Goal: Task Accomplishment & Management: Manage account settings

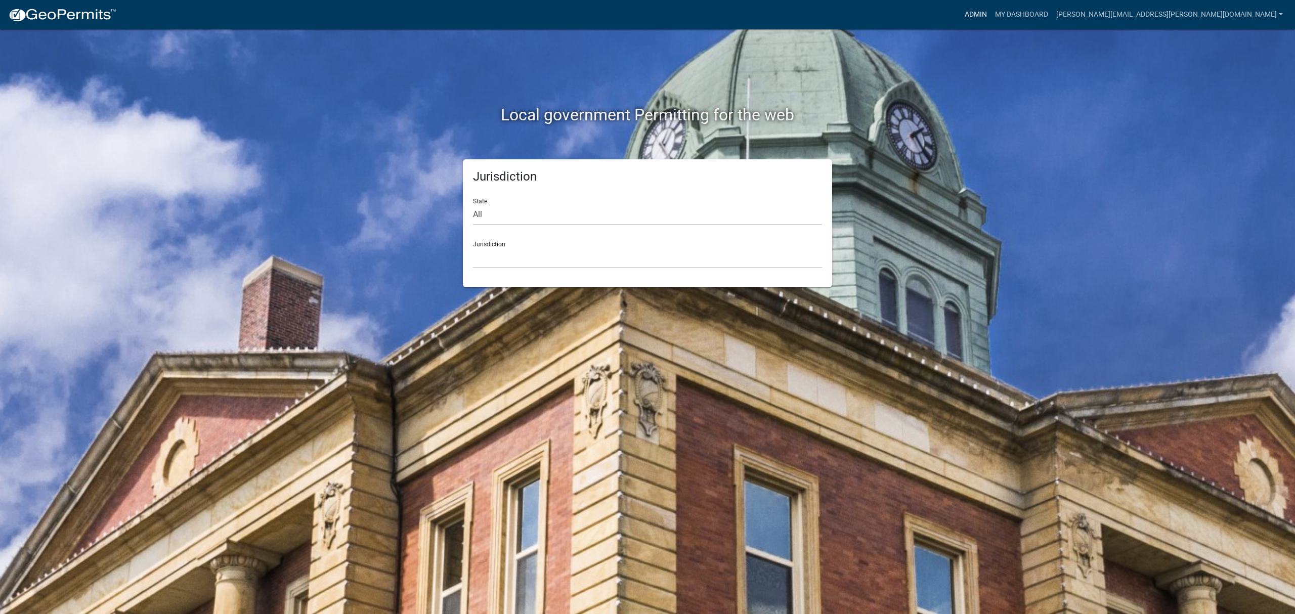
click at [991, 15] on link "Admin" at bounding box center [975, 14] width 30 height 19
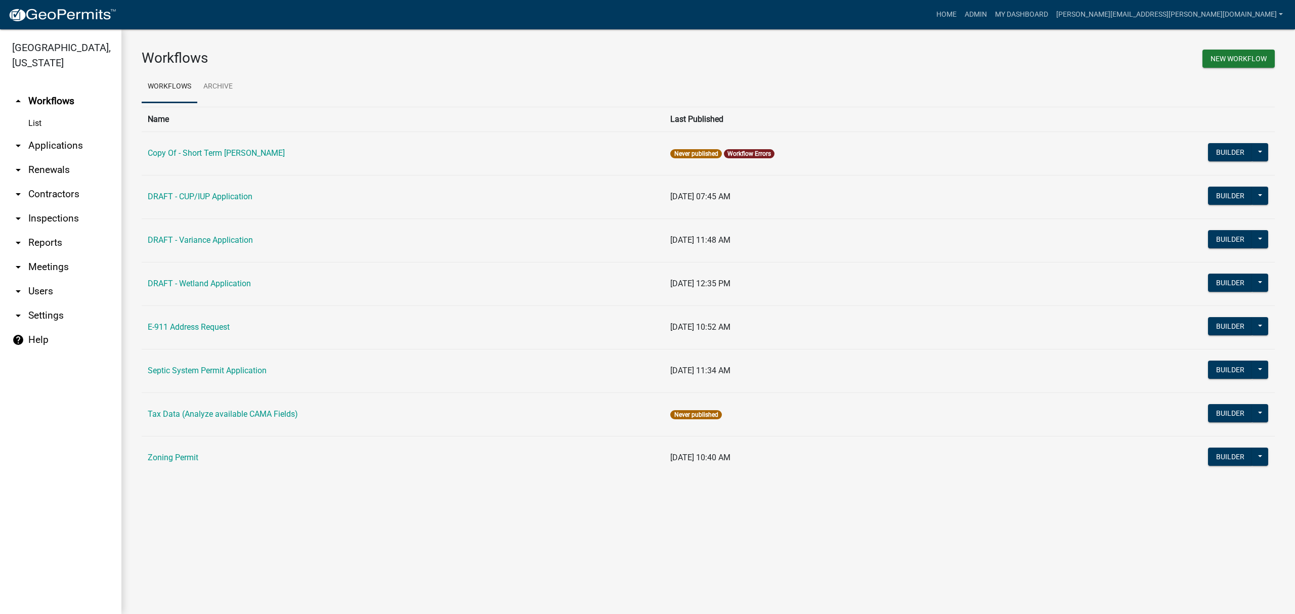
click at [51, 148] on link "arrow_drop_down Applications" at bounding box center [60, 145] width 121 height 24
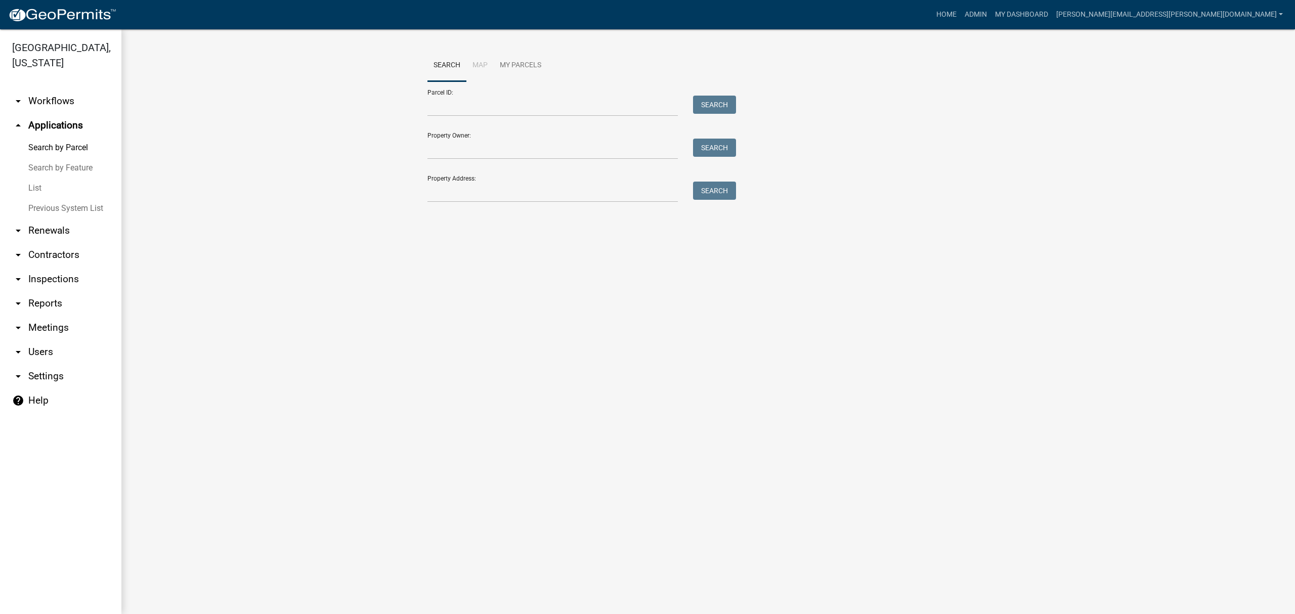
click at [35, 191] on link "List" at bounding box center [60, 188] width 121 height 20
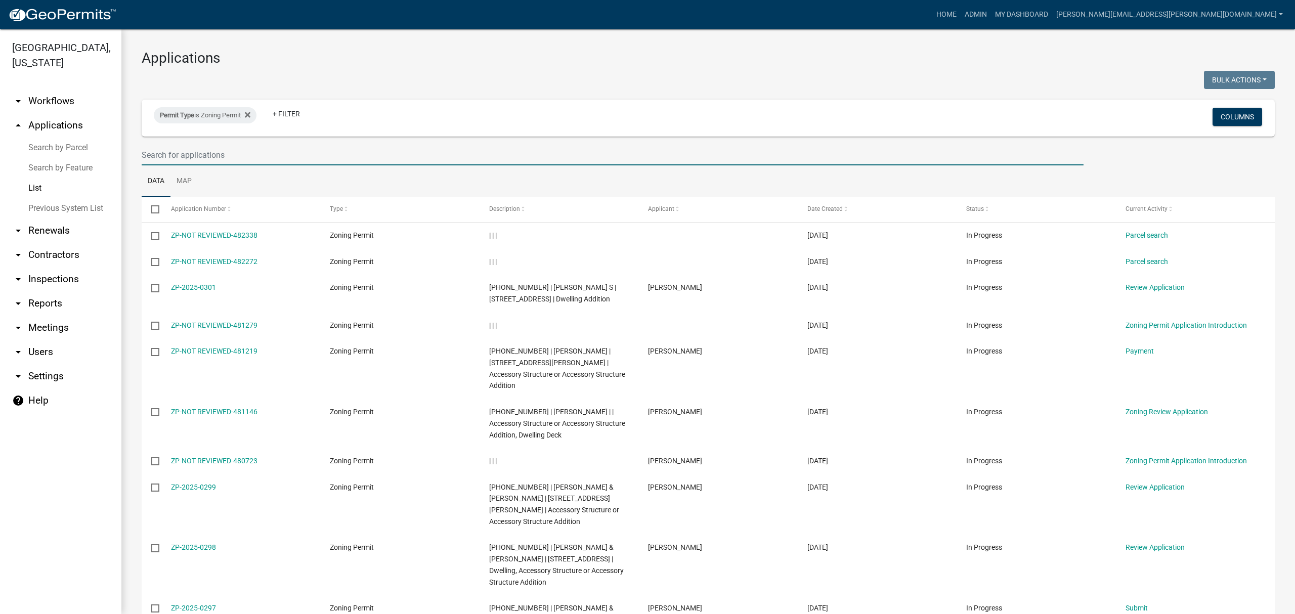
click at [298, 154] on input "text" at bounding box center [613, 155] width 942 height 21
type input "[PERSON_NAME]"
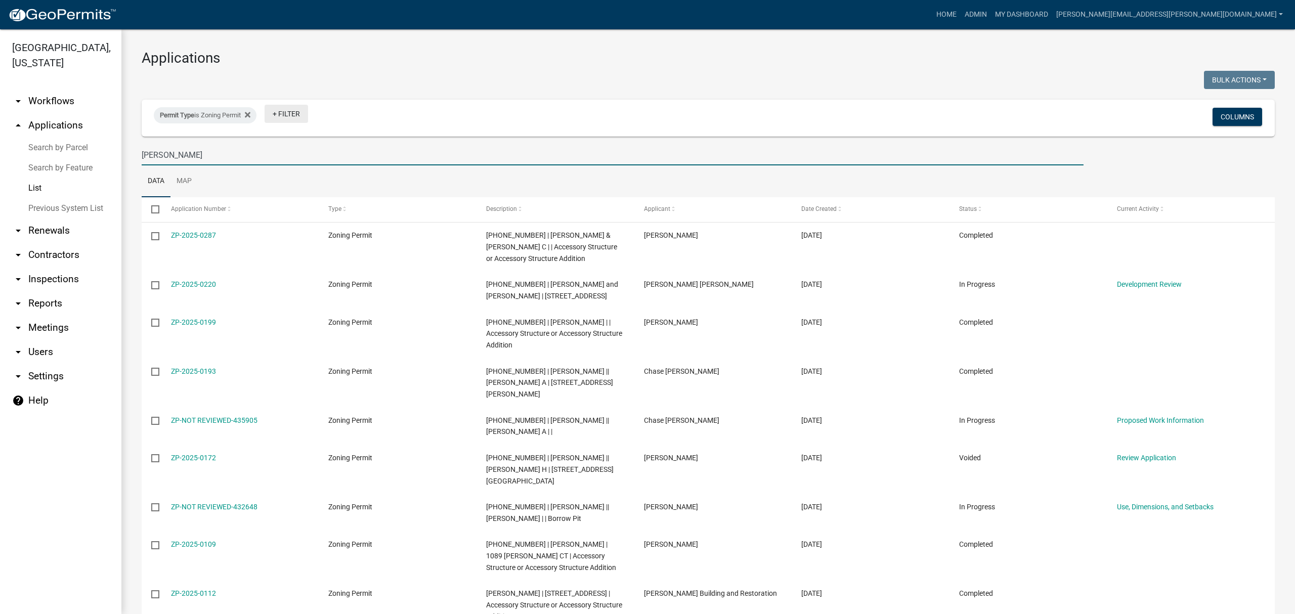
click at [279, 113] on link "+ Filter" at bounding box center [285, 114] width 43 height 18
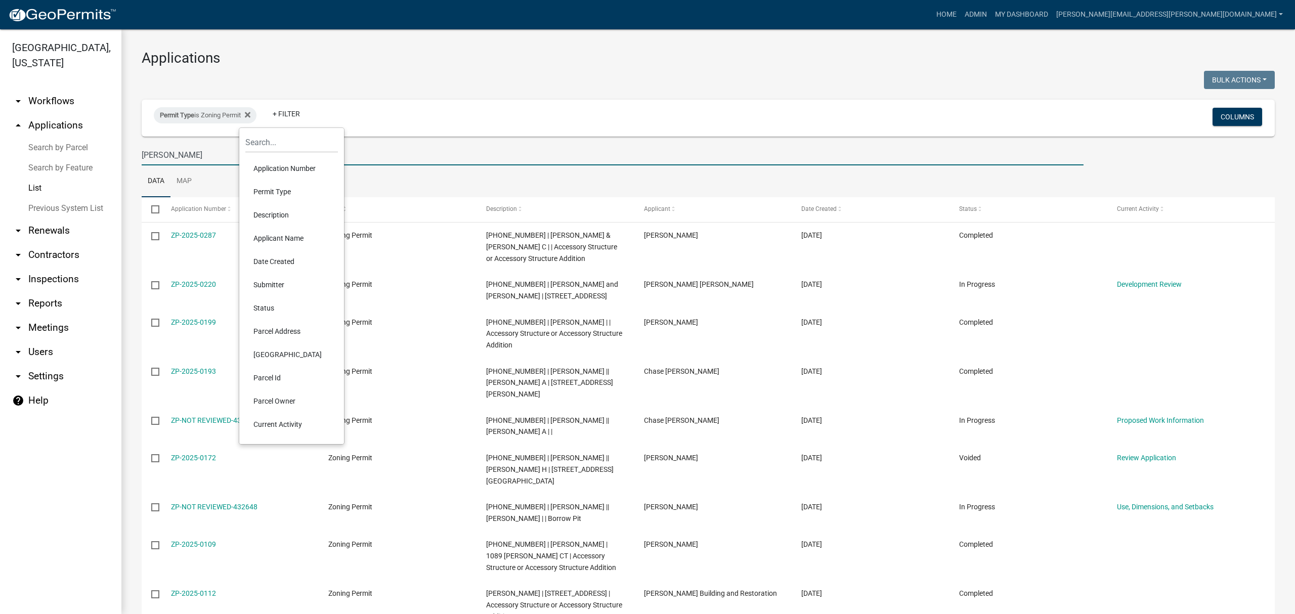
drag, startPoint x: 190, startPoint y: 160, endPoint x: 282, endPoint y: 338, distance: 200.1
click at [282, 338] on body "Internet Explorer does NOT work with GeoPermits. Get a new browser for more sec…" at bounding box center [647, 307] width 1295 height 614
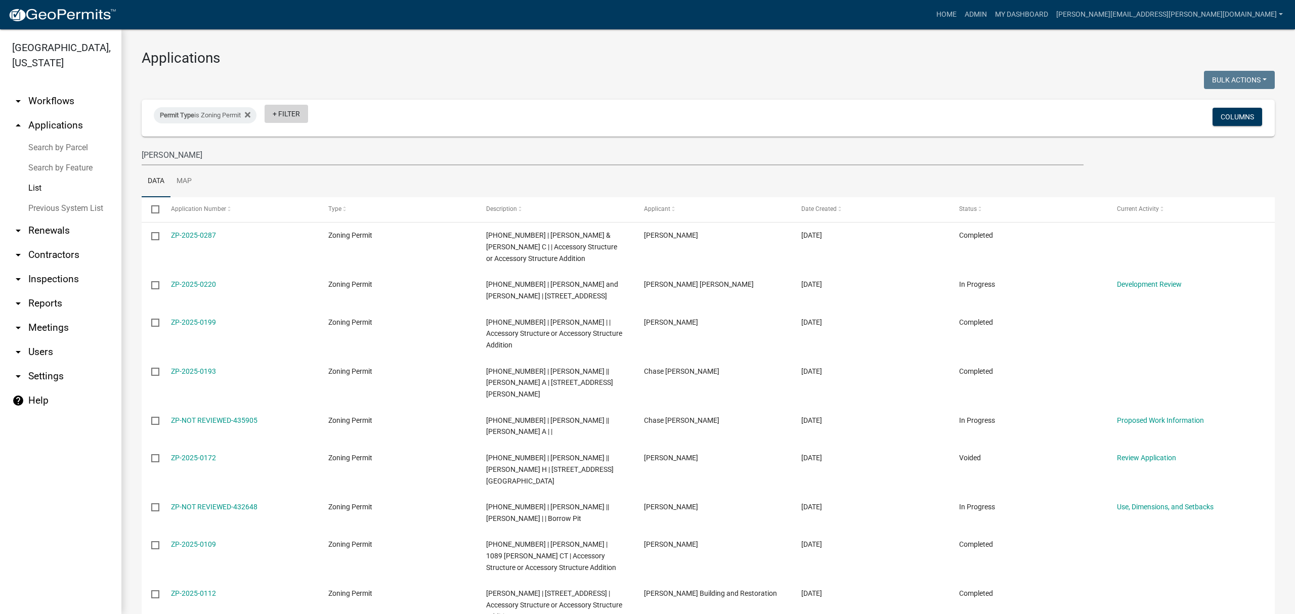
click at [287, 117] on link "+ Filter" at bounding box center [285, 114] width 43 height 18
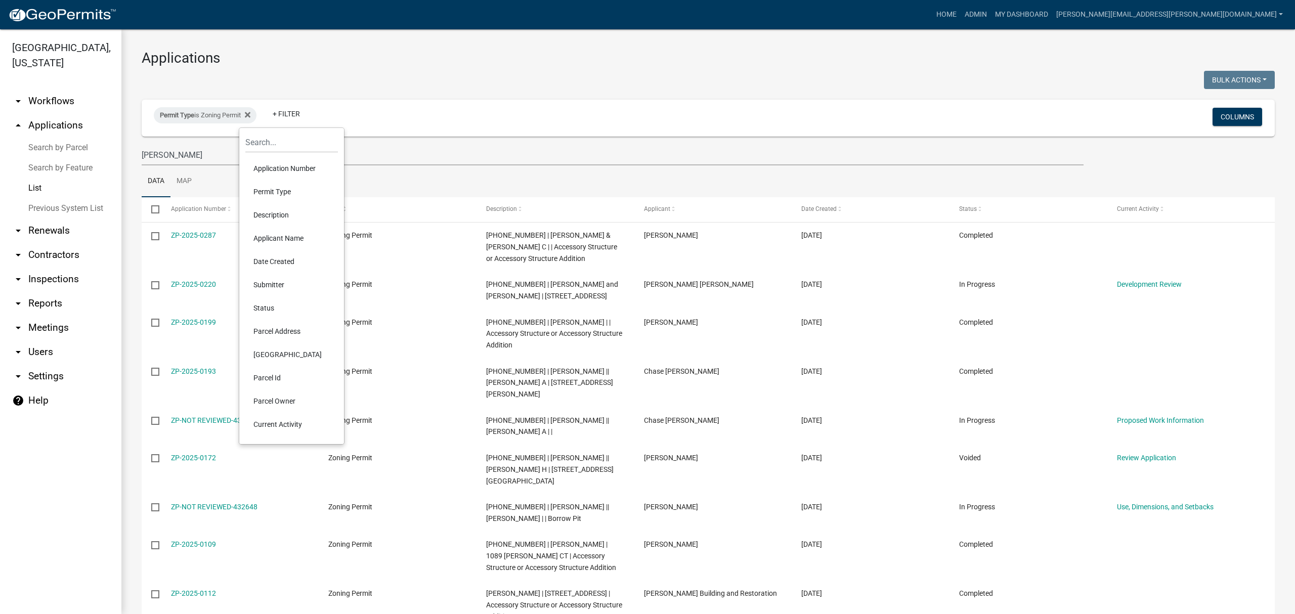
click at [266, 329] on li "Parcel Address" at bounding box center [291, 331] width 93 height 23
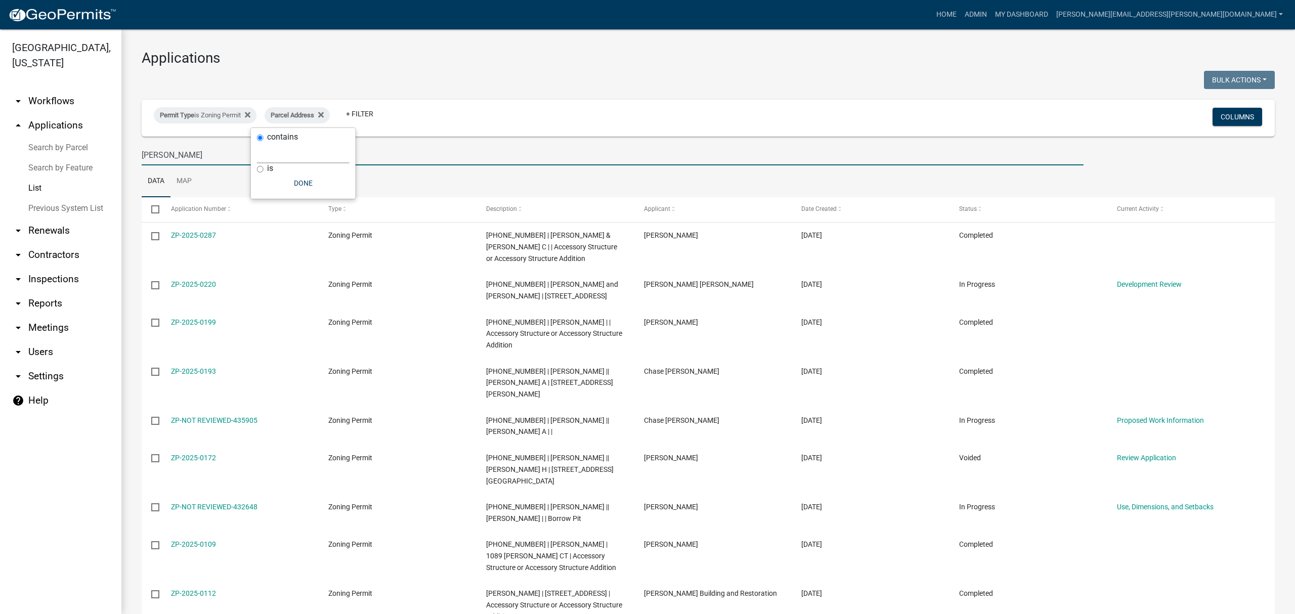
drag, startPoint x: 191, startPoint y: 159, endPoint x: 108, endPoint y: 153, distance: 83.2
click at [108, 153] on div "[GEOGRAPHIC_DATA], [US_STATE] arrow_drop_down Workflows List arrow_drop_up Appl…" at bounding box center [647, 321] width 1295 height 585
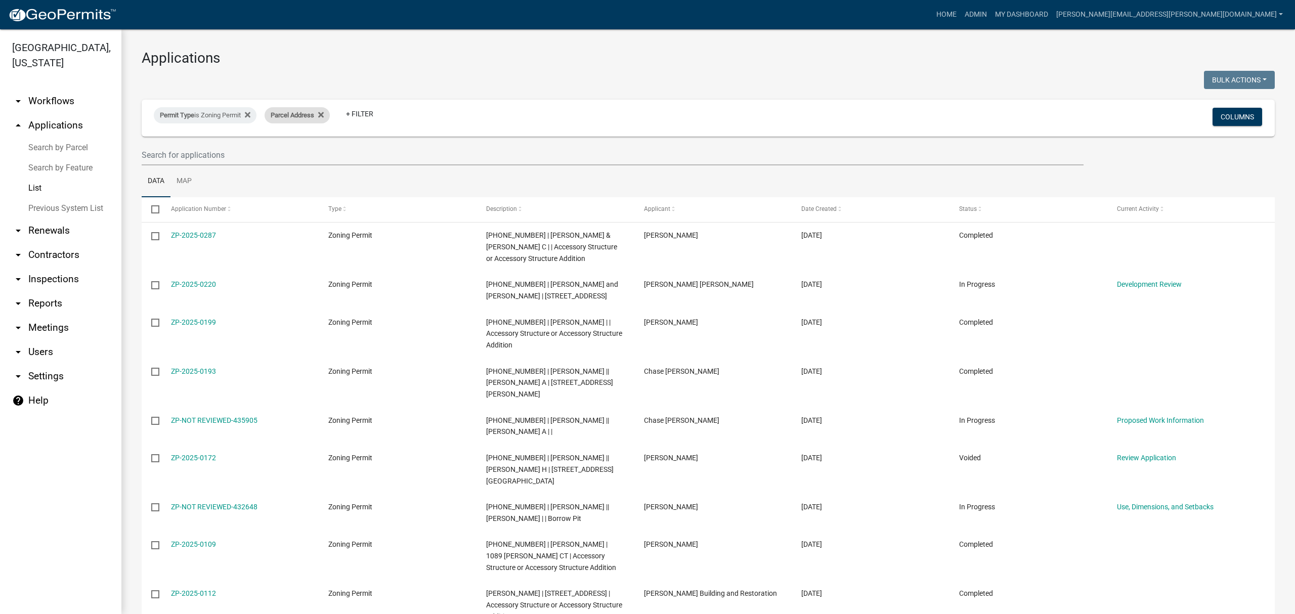
click at [291, 115] on span "Parcel Address" at bounding box center [292, 115] width 43 height 8
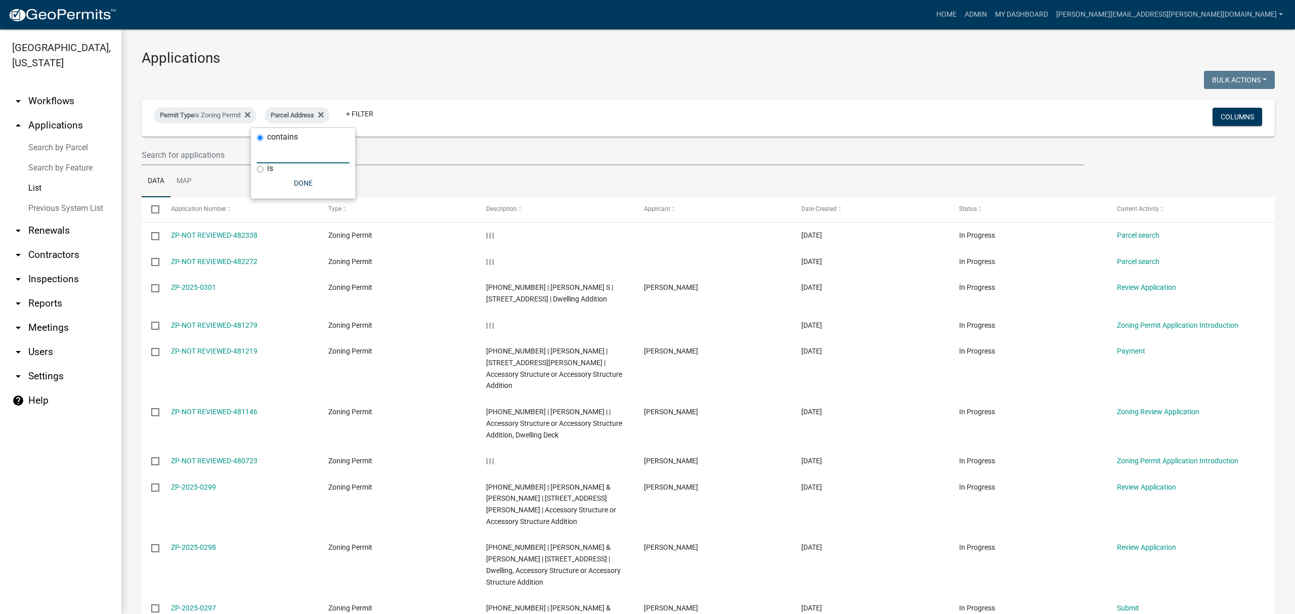
click at [288, 154] on input "text" at bounding box center [303, 153] width 93 height 21
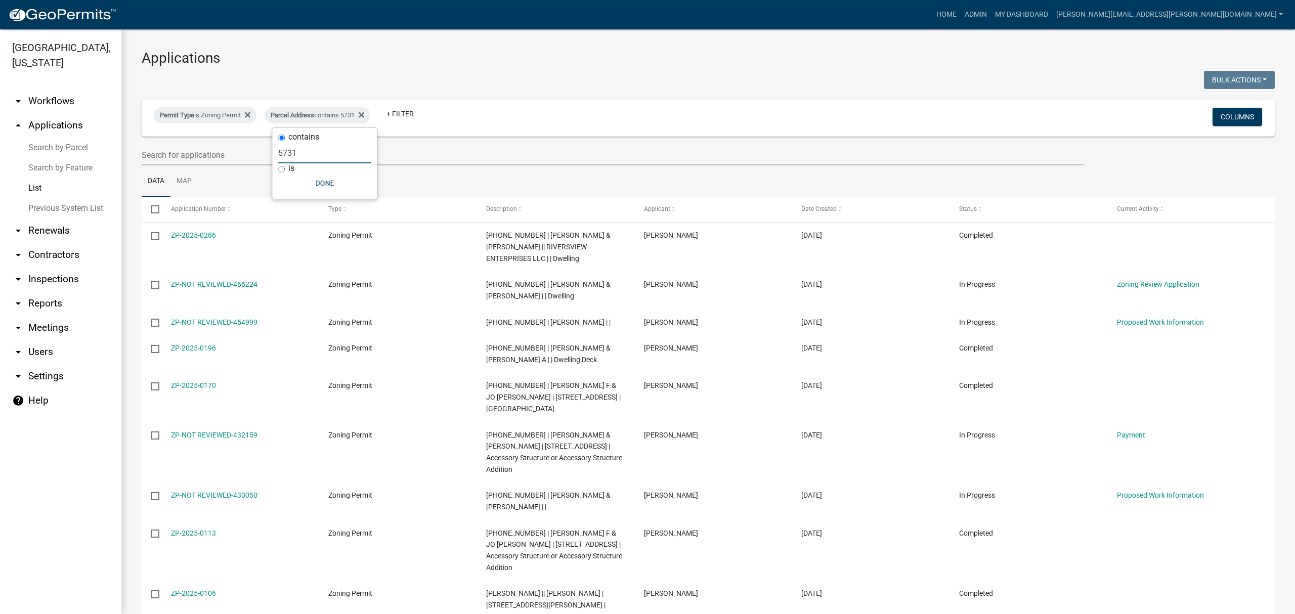
type input "5731"
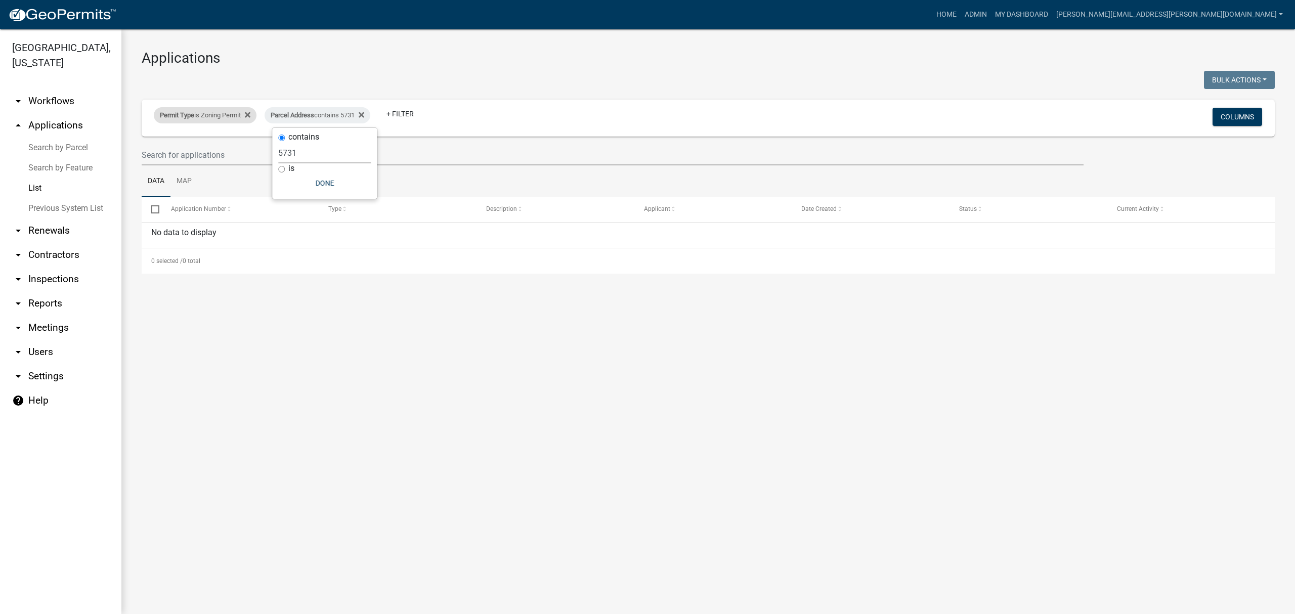
click at [238, 112] on div "Permit Type is Zoning Permit" at bounding box center [205, 115] width 103 height 16
click at [185, 152] on select "Select an option Copy Of - Short Term [PERSON_NAME] DRAFT - CUP/IUP Application…" at bounding box center [207, 153] width 150 height 21
select select "4ea715b7-1725-4cb7-82be-3d693945ff20"
click at [160, 143] on select "Select an option Copy Of - Short Term [PERSON_NAME] DRAFT - CUP/IUP Application…" at bounding box center [207, 153] width 150 height 21
click at [302, 114] on fa-icon at bounding box center [301, 115] width 10 height 16
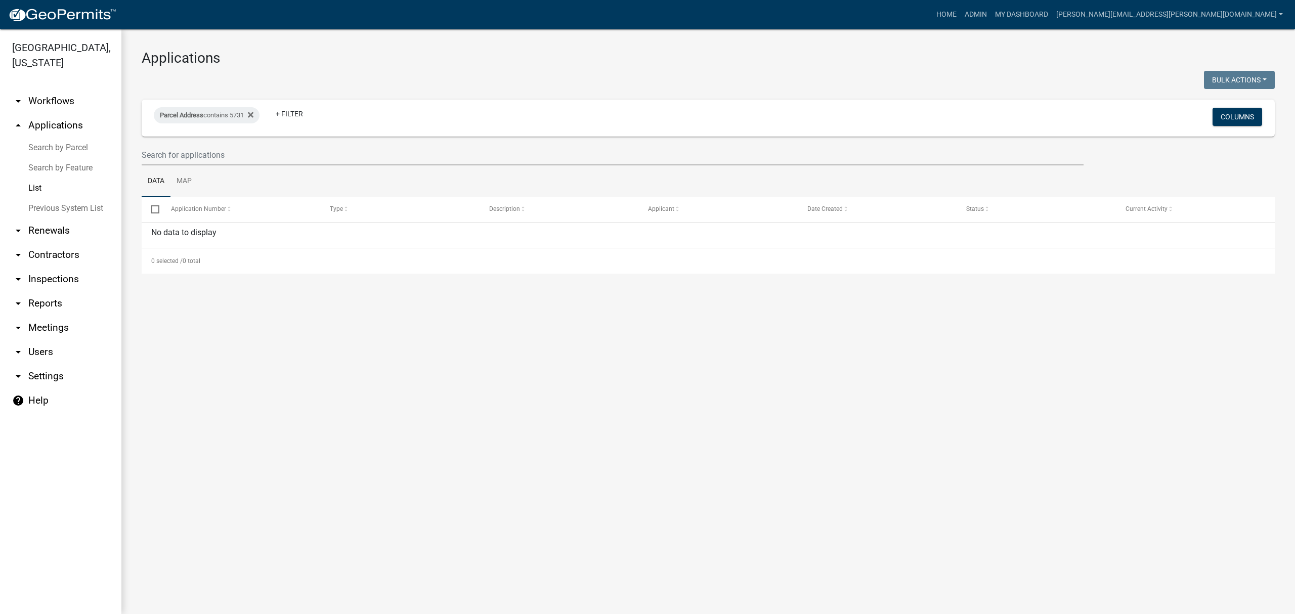
click at [71, 148] on link "Search by Parcel" at bounding box center [60, 148] width 121 height 20
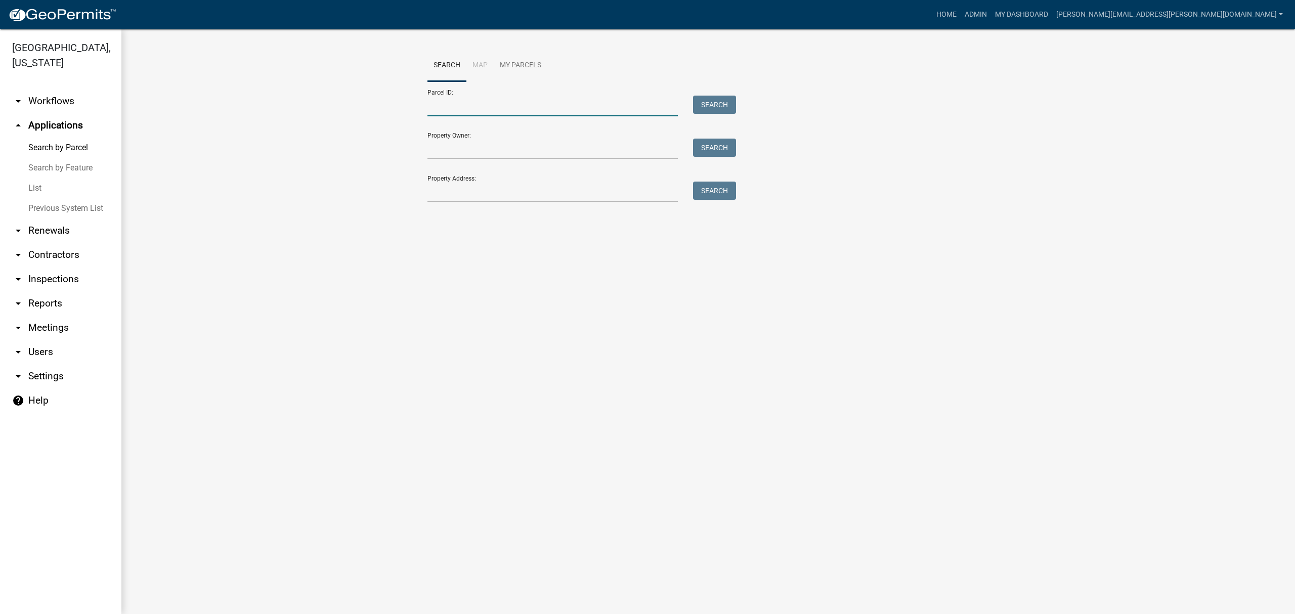
click at [505, 110] on input "Parcel ID:" at bounding box center [552, 106] width 250 height 21
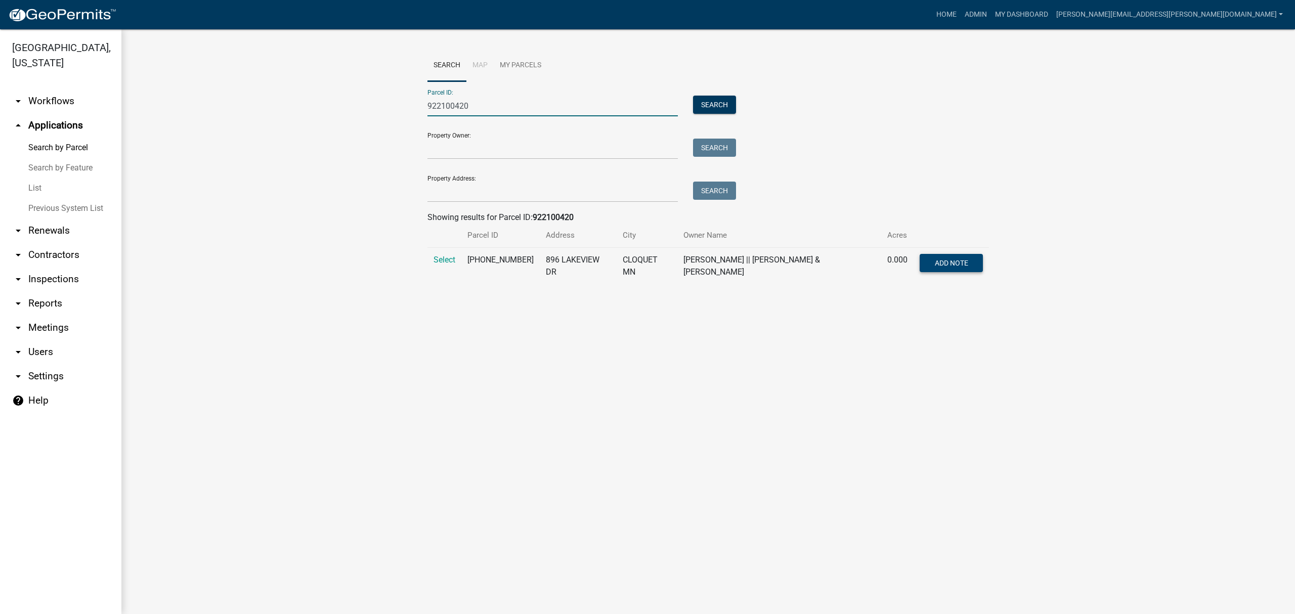
type input "922100420"
click at [944, 257] on button "Add Note" at bounding box center [950, 263] width 63 height 18
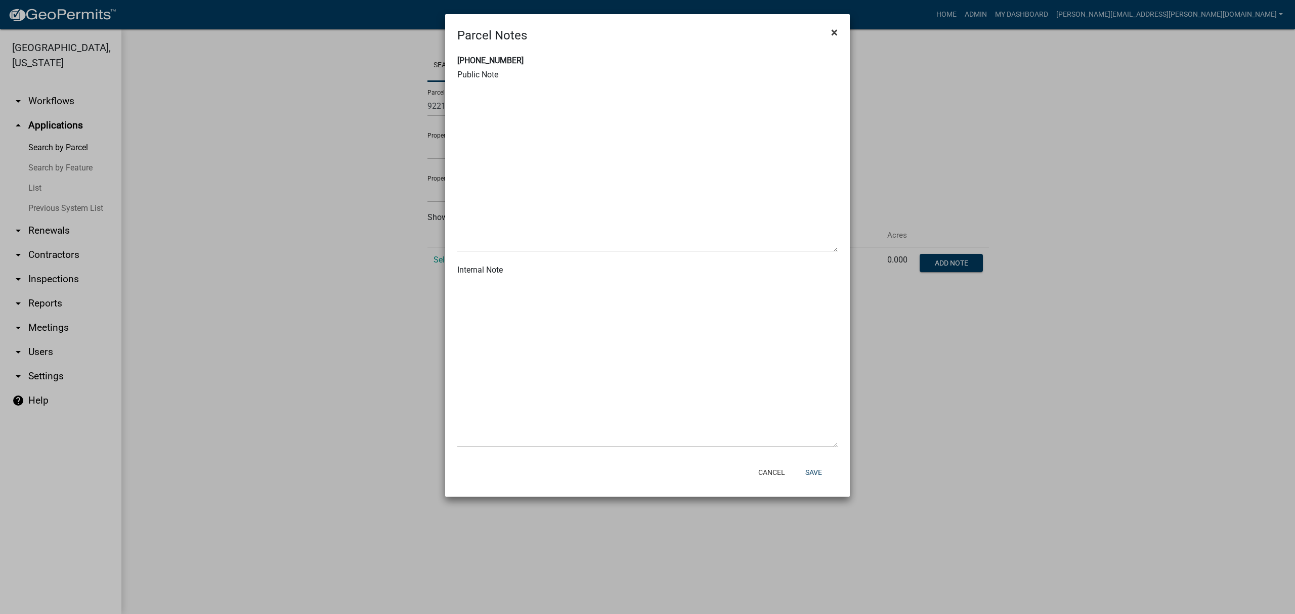
click at [834, 29] on span "×" at bounding box center [834, 32] width 7 height 14
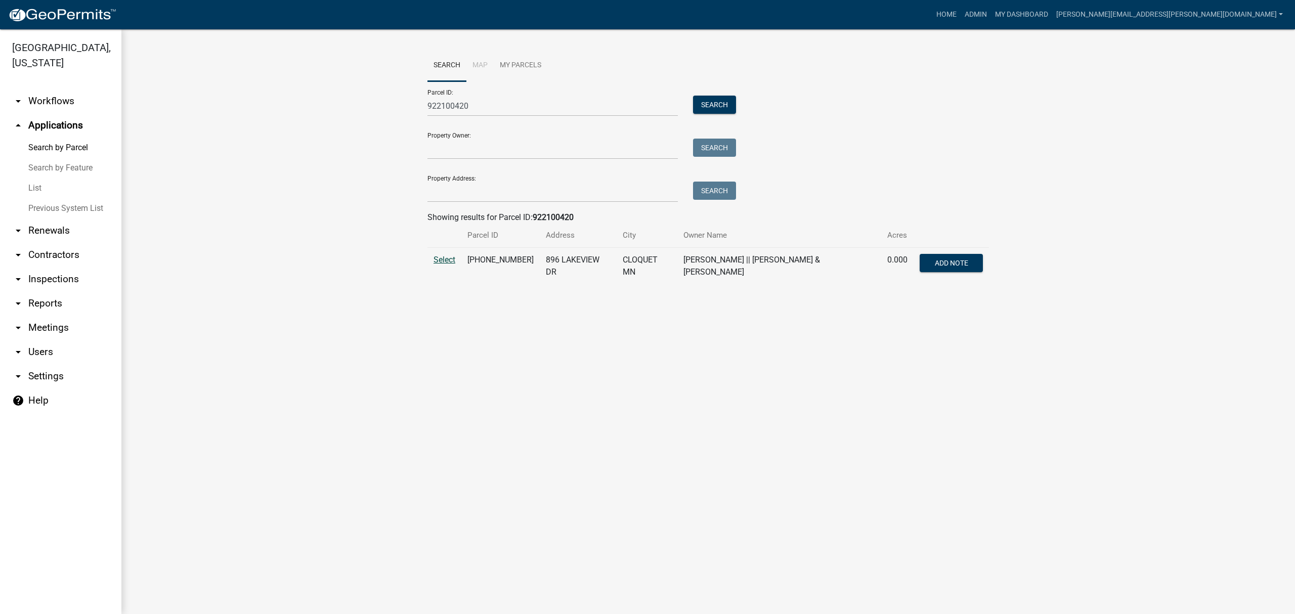
click at [438, 262] on span "Select" at bounding box center [444, 260] width 22 height 10
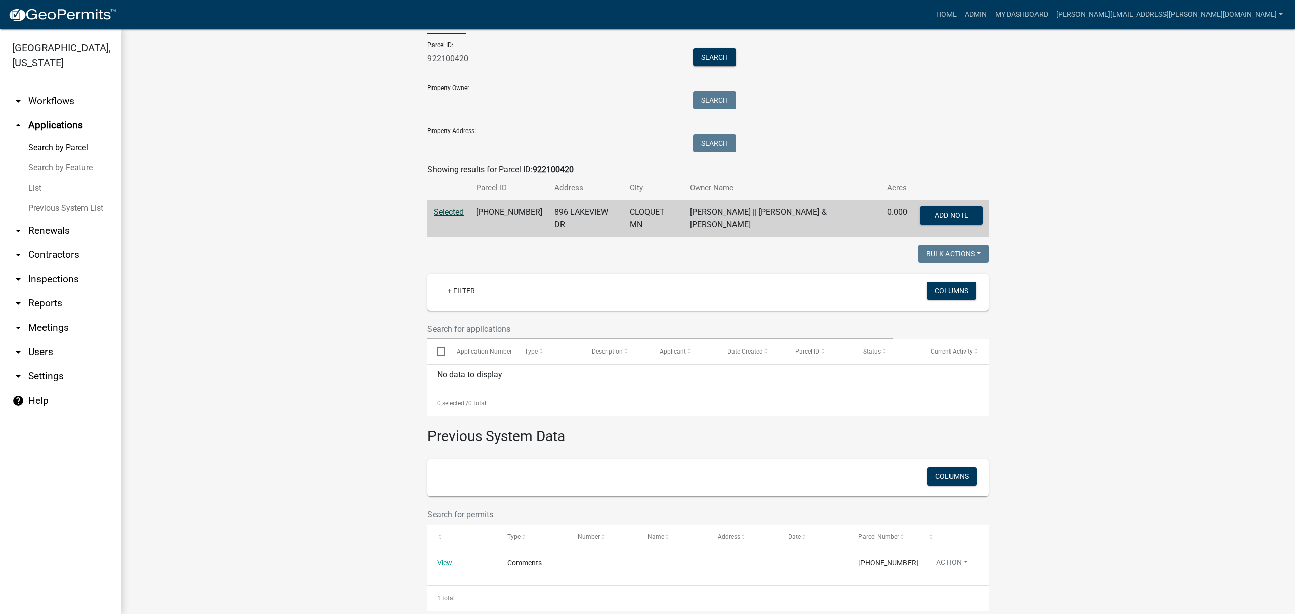
scroll to position [61, 0]
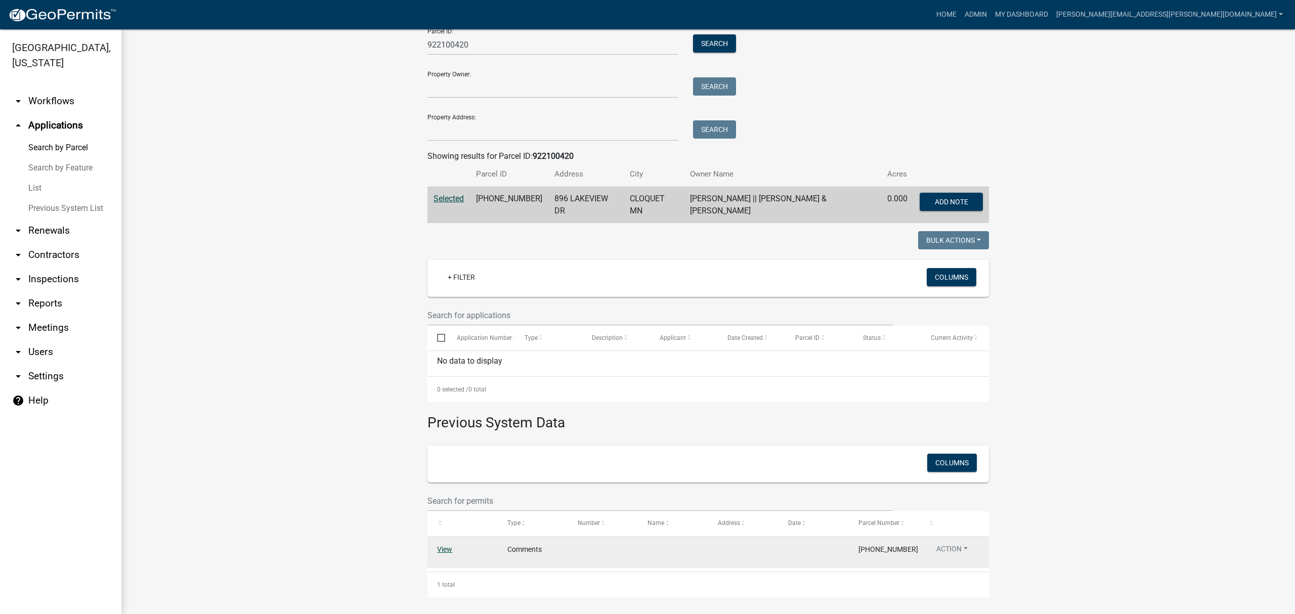
click at [437, 547] on link "View" at bounding box center [444, 549] width 15 height 8
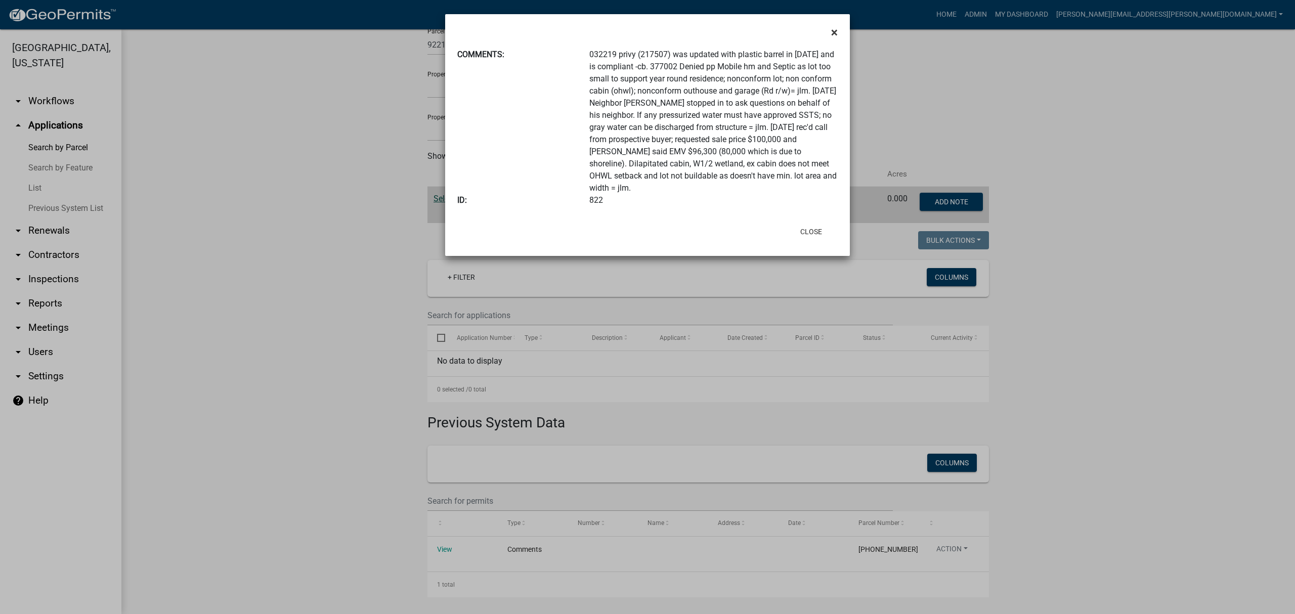
click at [830, 32] on button "×" at bounding box center [834, 32] width 23 height 28
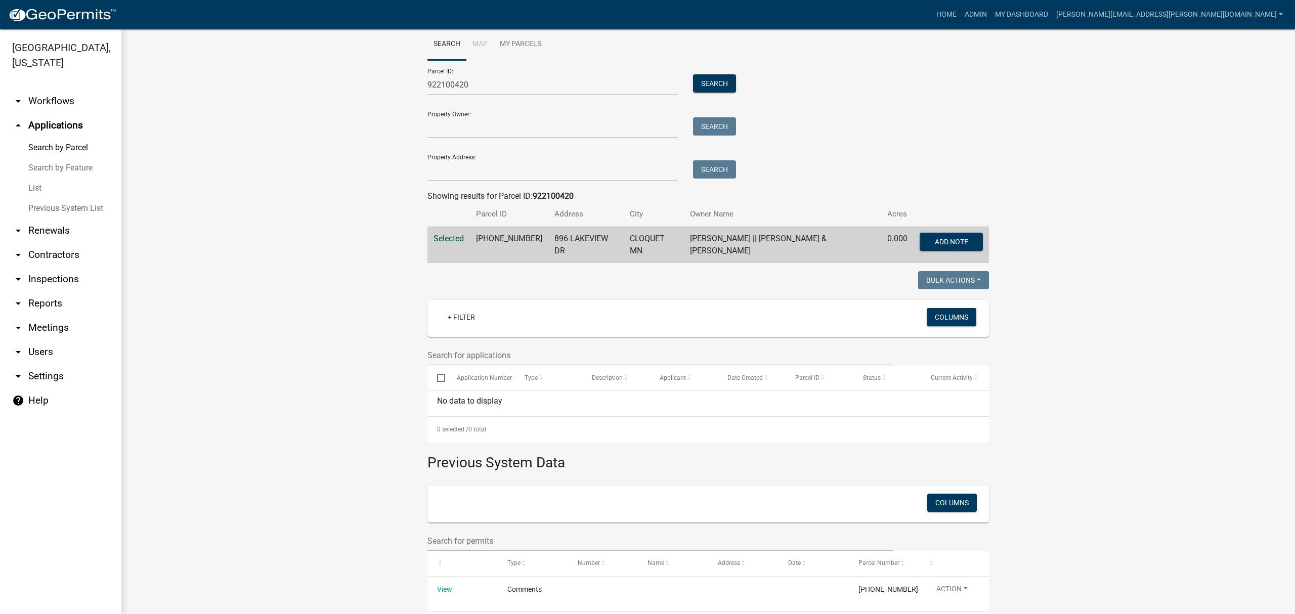
scroll to position [0, 0]
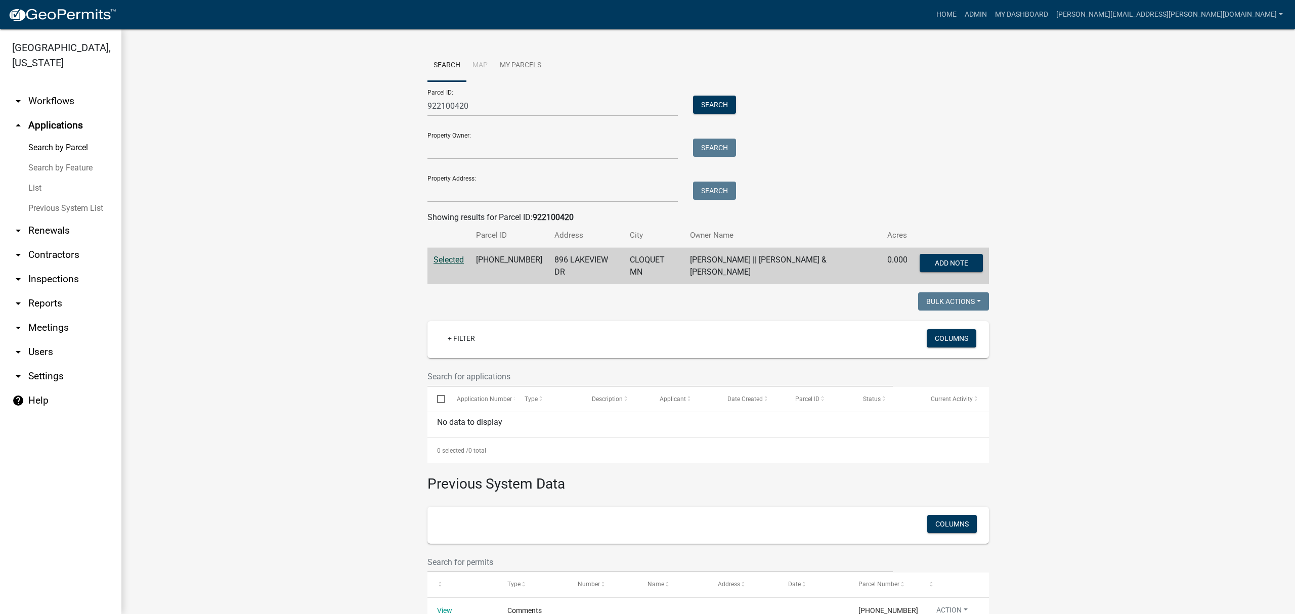
click at [39, 186] on link "List" at bounding box center [60, 188] width 121 height 20
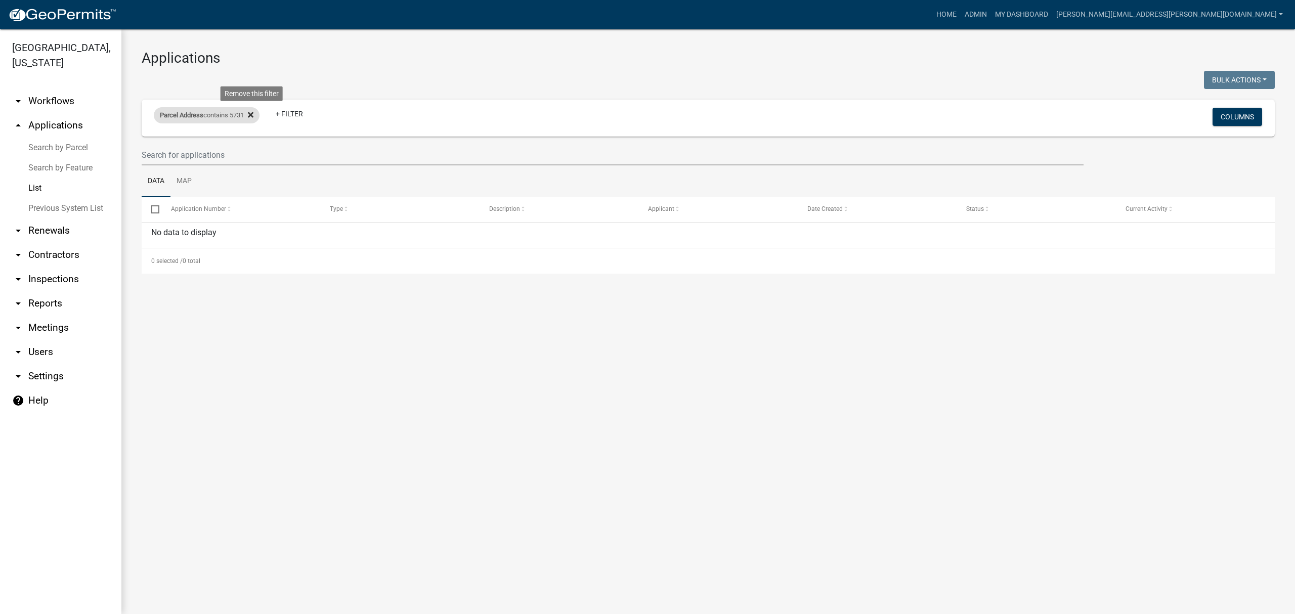
click at [247, 114] on fa-icon at bounding box center [249, 115] width 10 height 16
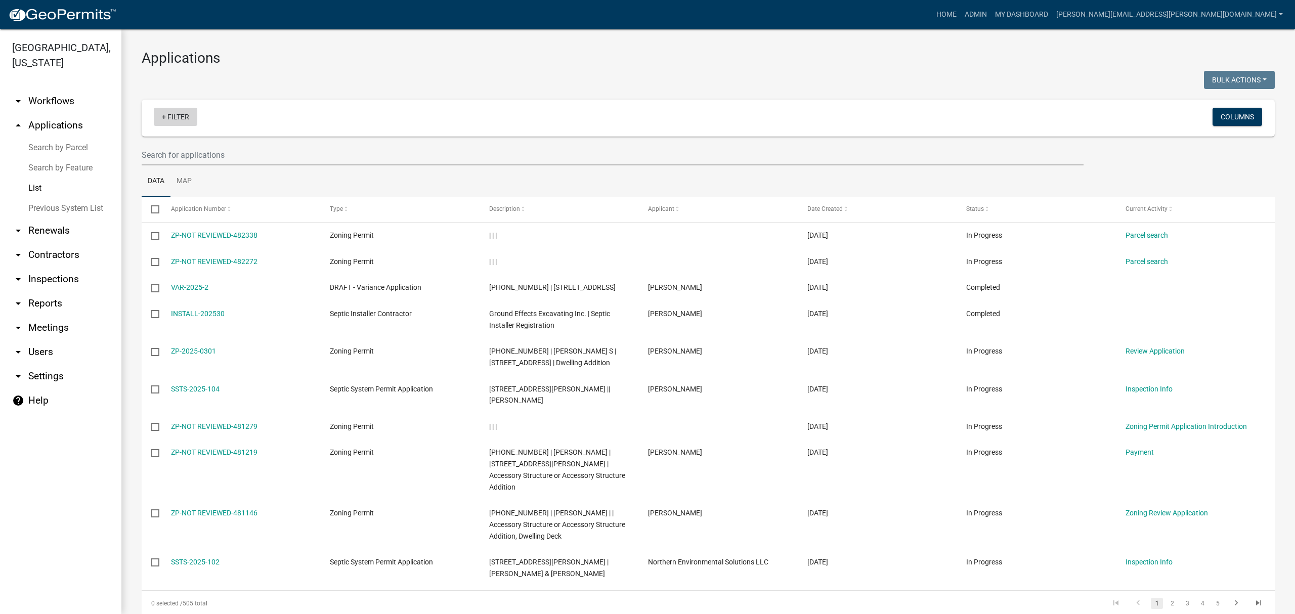
click at [181, 120] on link "+ Filter" at bounding box center [175, 117] width 43 height 18
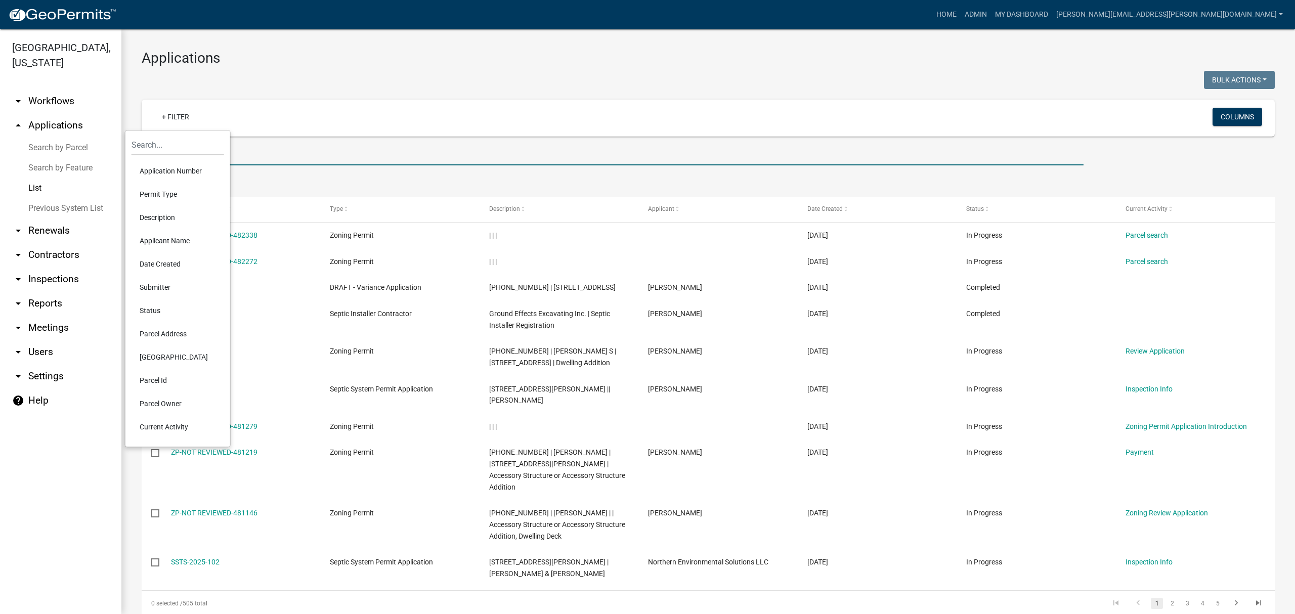
click at [239, 160] on input "text" at bounding box center [613, 155] width 942 height 21
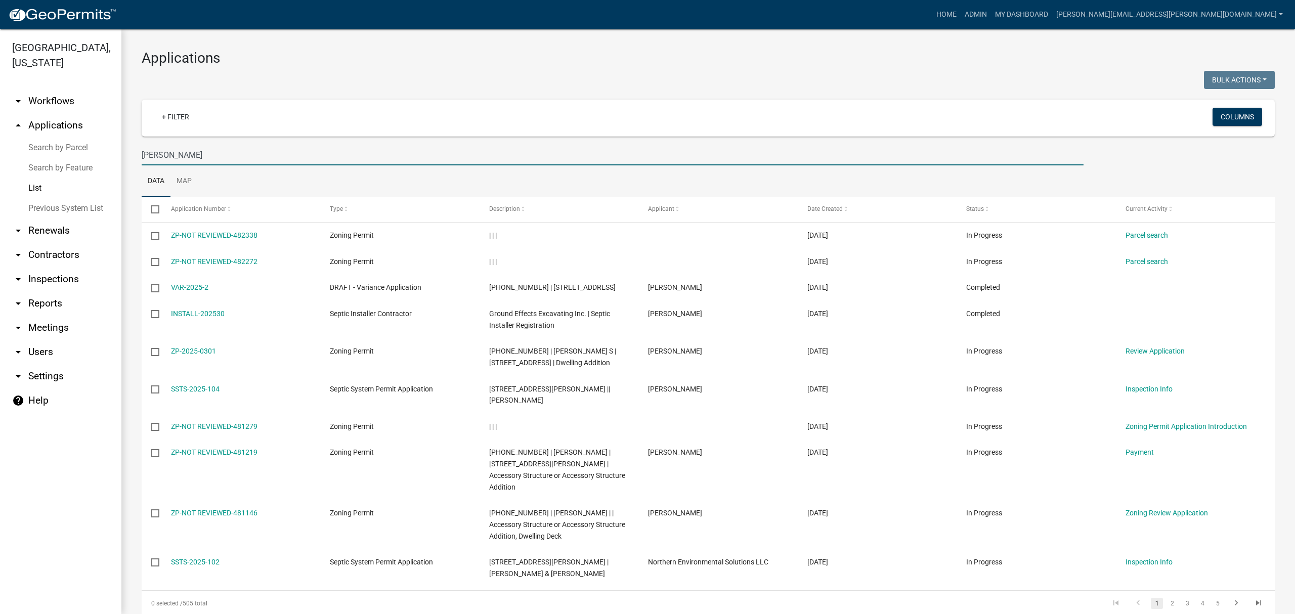
type input "[PERSON_NAME]"
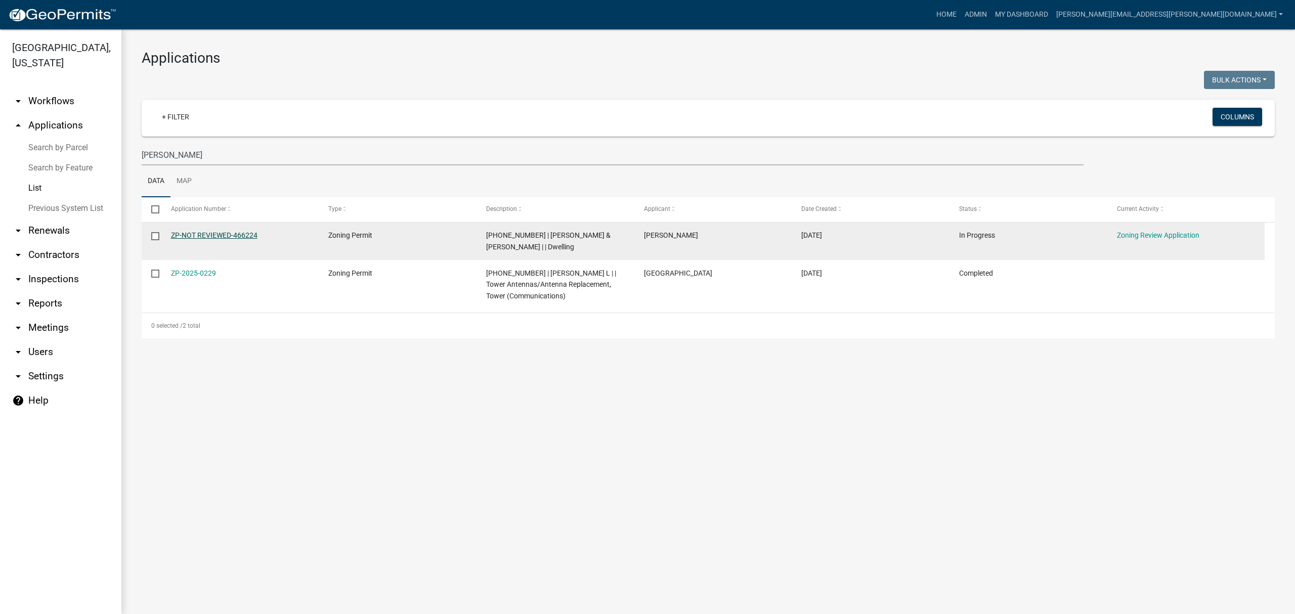
click at [232, 237] on link "ZP-NOT REVIEWED-466224" at bounding box center [214, 235] width 86 height 8
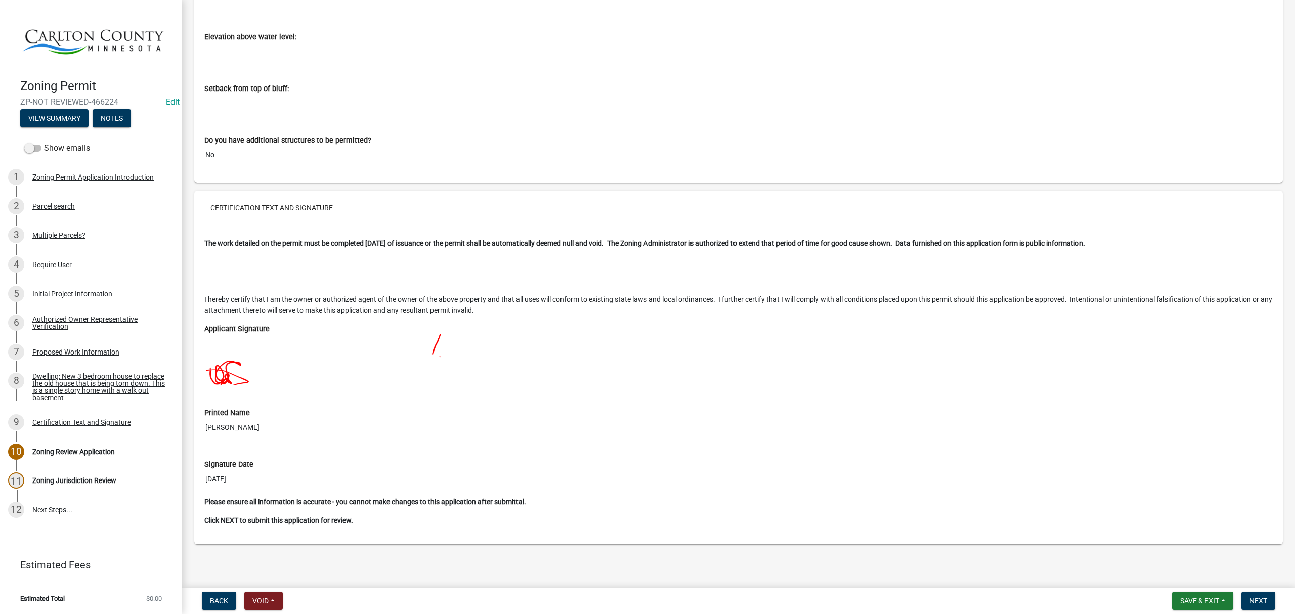
scroll to position [7101, 0]
click at [1261, 599] on span "Next" at bounding box center [1258, 601] width 18 height 8
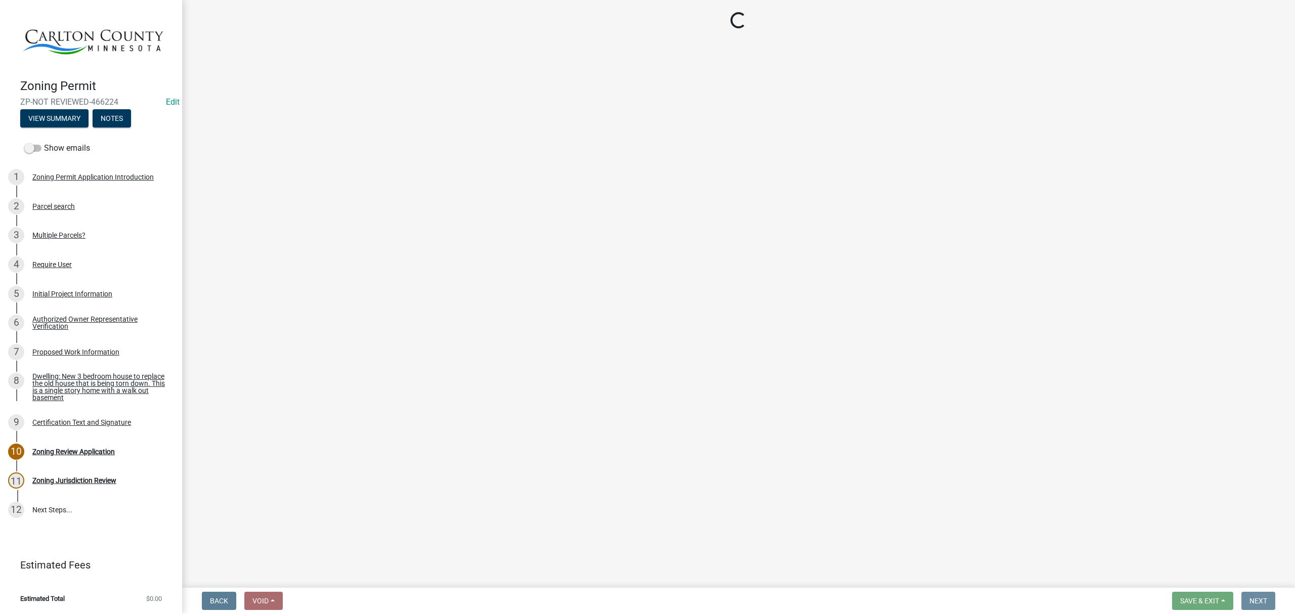
scroll to position [0, 0]
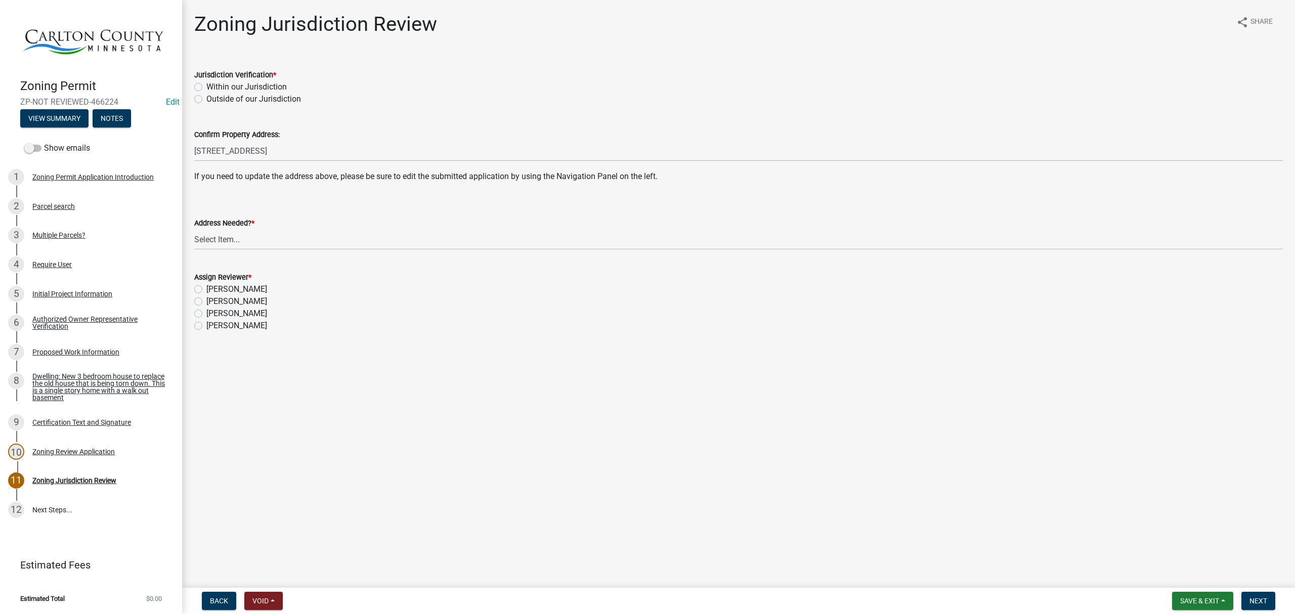
click at [233, 87] on label "Within our Jurisdiction" at bounding box center [246, 87] width 80 height 12
click at [213, 87] on input "Within our Jurisdiction" at bounding box center [209, 84] width 7 height 7
radio input "true"
drag, startPoint x: 227, startPoint y: 237, endPoint x: 228, endPoint y: 243, distance: 6.7
click at [227, 237] on select "Select Item... Yes No" at bounding box center [738, 239] width 1088 height 21
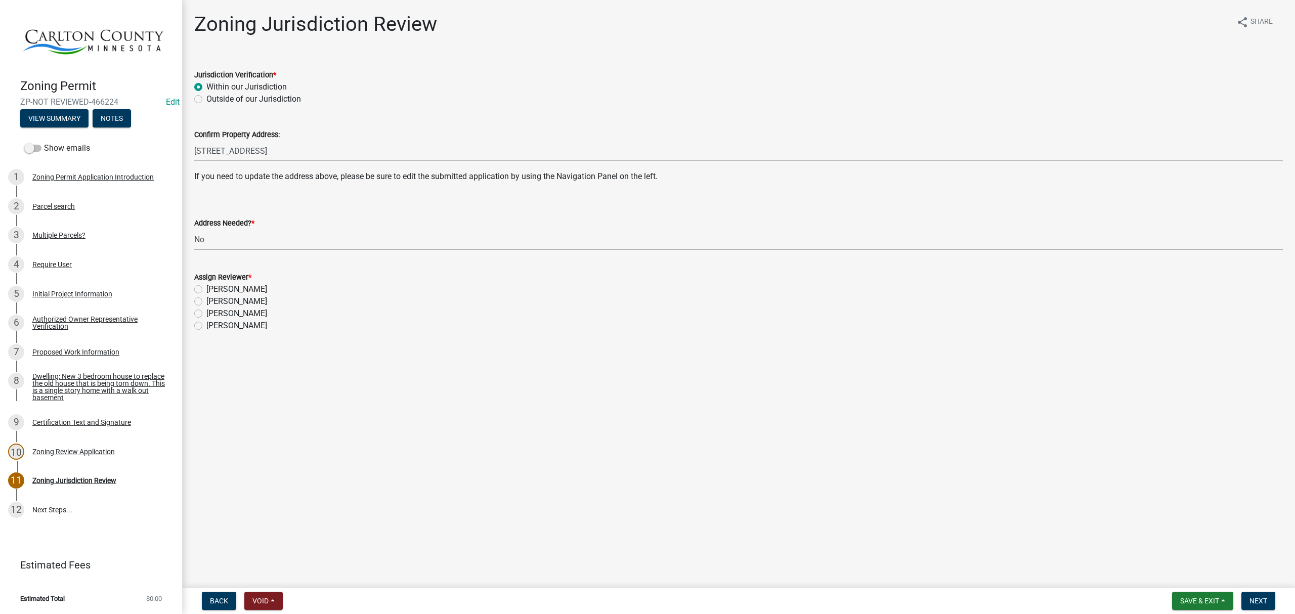
click at [194, 229] on select "Select Item... Yes No" at bounding box center [738, 239] width 1088 height 21
select select "aade736b-b8ba-42e5-ae4c-e00a265c1909"
click at [217, 288] on label "[PERSON_NAME]" at bounding box center [236, 289] width 61 height 12
click at [213, 288] on input "[PERSON_NAME]" at bounding box center [209, 286] width 7 height 7
radio input "true"
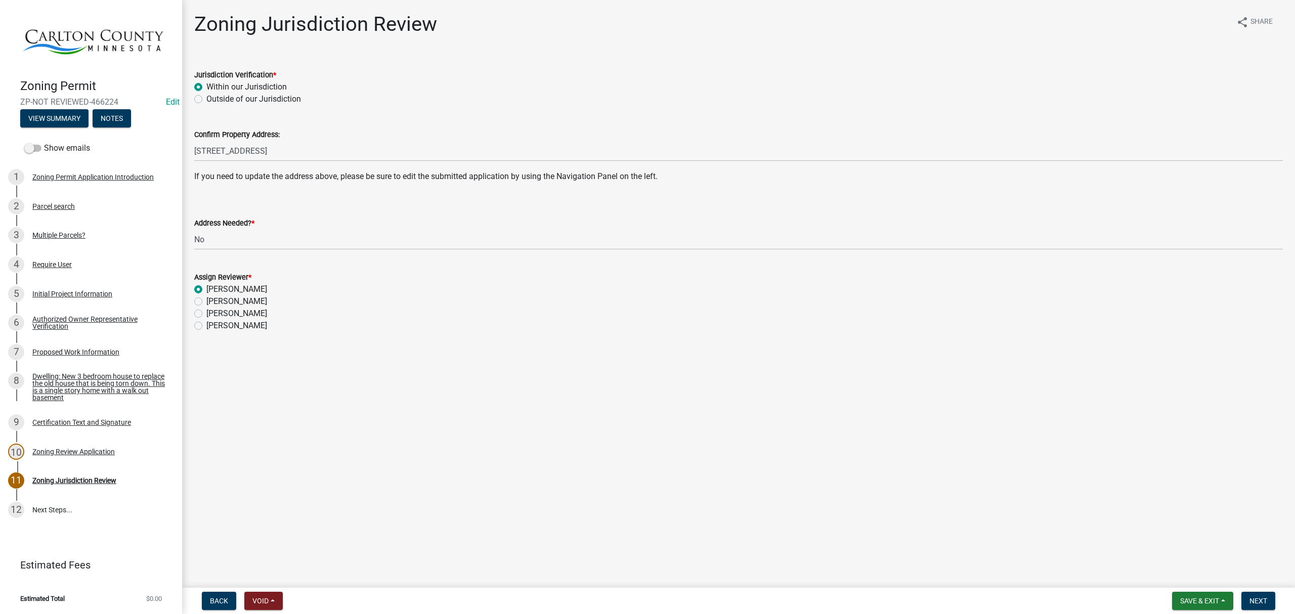
click at [206, 302] on label "[PERSON_NAME]" at bounding box center [236, 301] width 61 height 12
click at [206, 302] on input "[PERSON_NAME]" at bounding box center [209, 298] width 7 height 7
radio input "true"
click at [1261, 600] on span "Next" at bounding box center [1258, 601] width 18 height 8
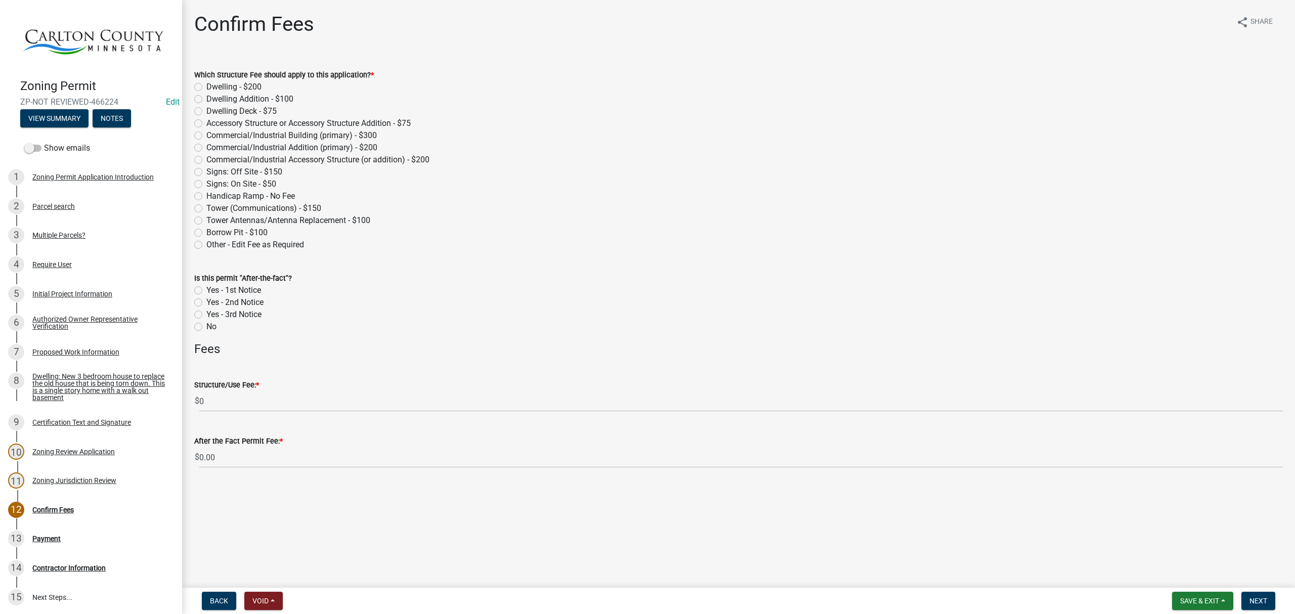
click at [206, 87] on label "Dwelling - $200" at bounding box center [233, 87] width 55 height 12
click at [206, 87] on input "Dwelling - $200" at bounding box center [209, 84] width 7 height 7
radio input "true"
click at [206, 329] on label "No" at bounding box center [211, 327] width 10 height 12
click at [206, 327] on input "No" at bounding box center [209, 324] width 7 height 7
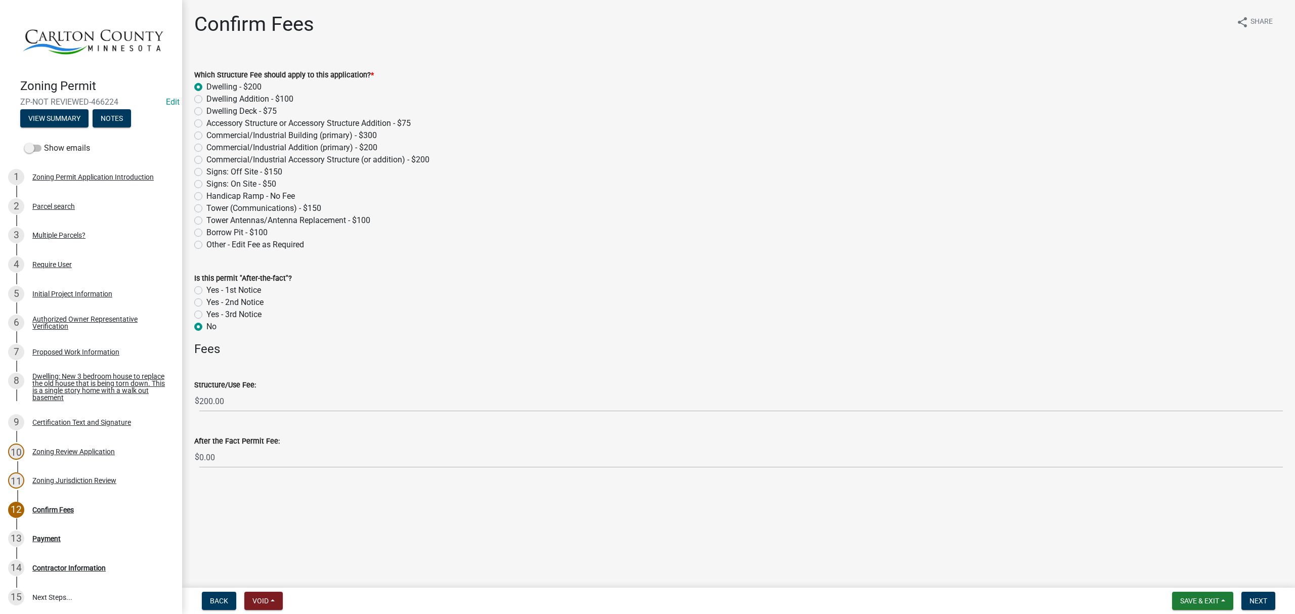
radio input "true"
click at [1246, 598] on button "Next" at bounding box center [1258, 601] width 34 height 18
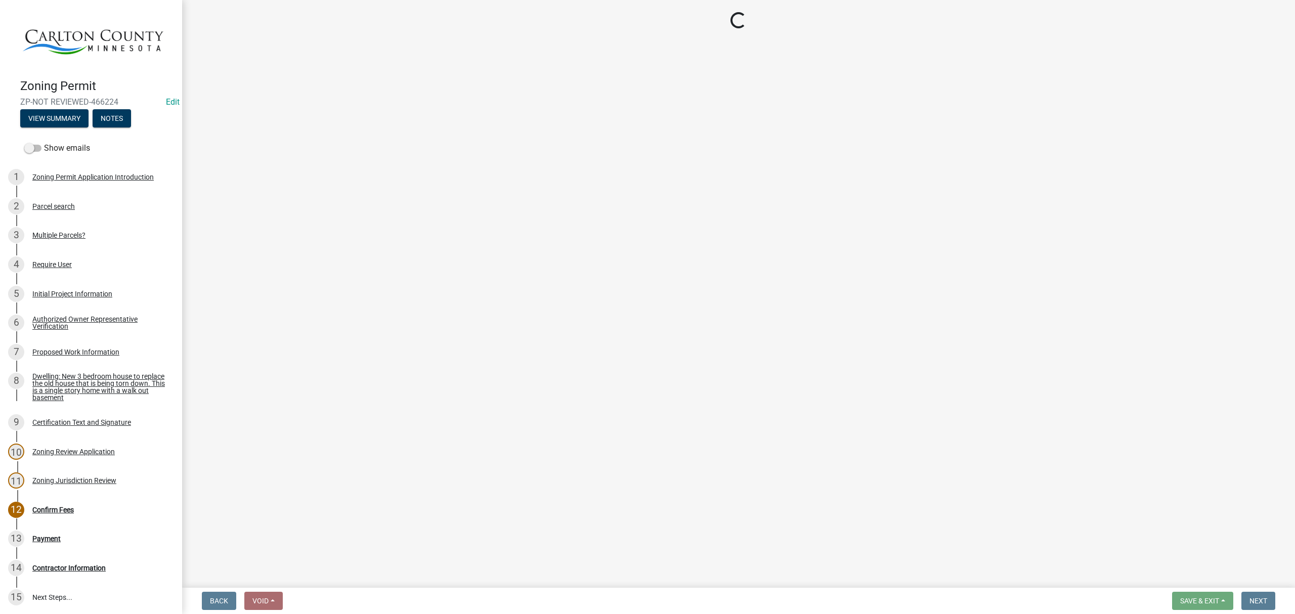
select select "3: 3"
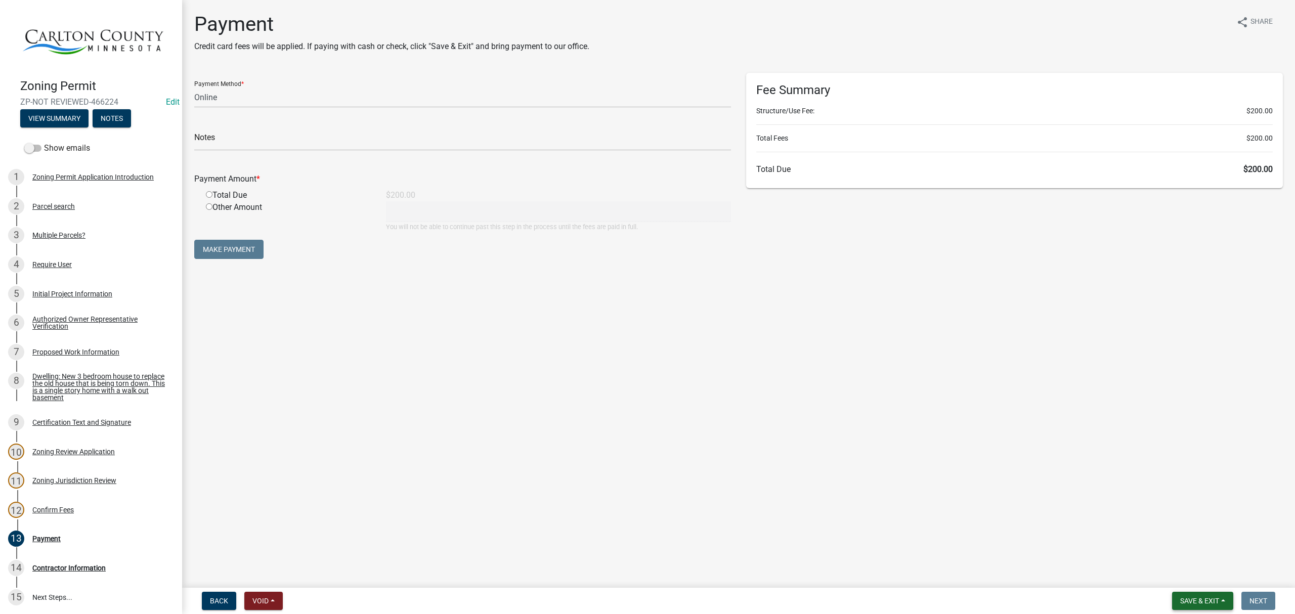
click at [1197, 597] on span "Save & Exit" at bounding box center [1199, 601] width 39 height 8
click at [1196, 577] on button "Save & Exit" at bounding box center [1192, 575] width 81 height 24
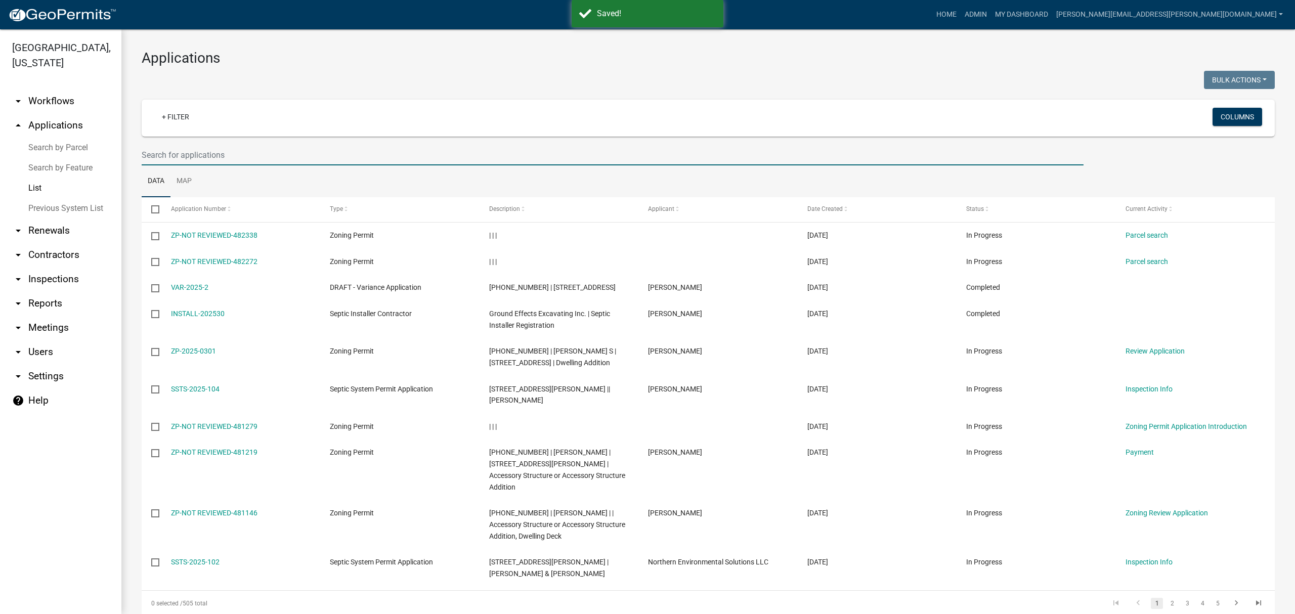
click at [260, 147] on input "text" at bounding box center [613, 155] width 942 height 21
type input "[PERSON_NAME]"
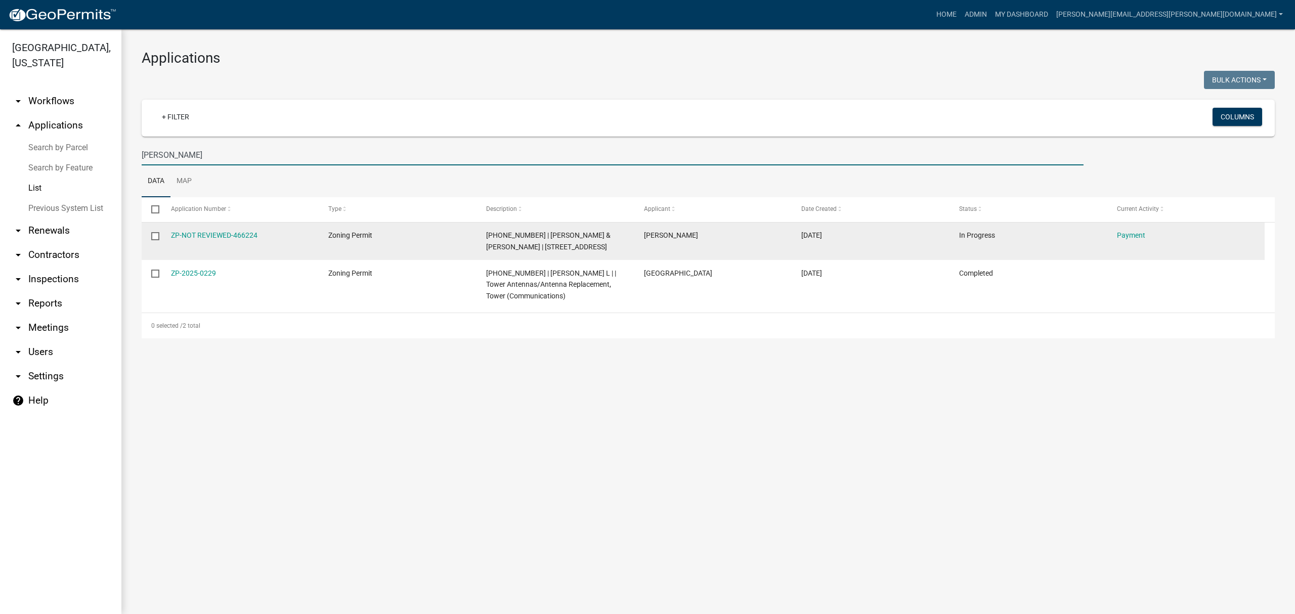
click at [191, 230] on datatable-body-cell "ZP-NOT REVIEWED-466224" at bounding box center [240, 240] width 158 height 37
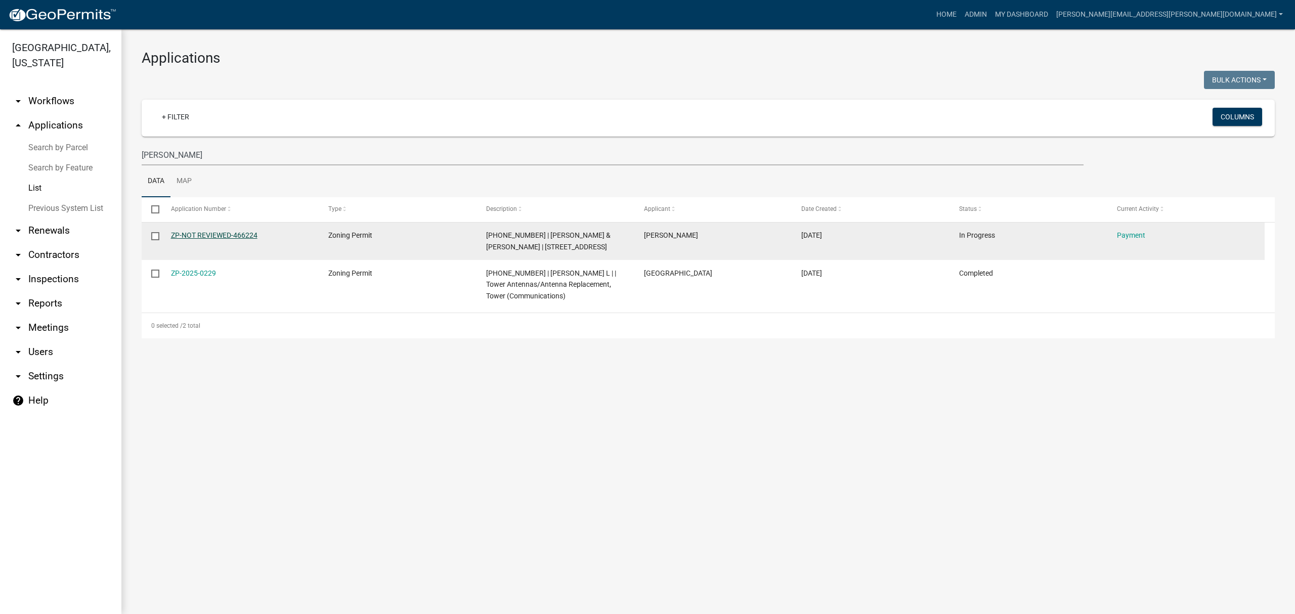
click at [191, 233] on link "ZP-NOT REVIEWED-466224" at bounding box center [214, 235] width 86 height 8
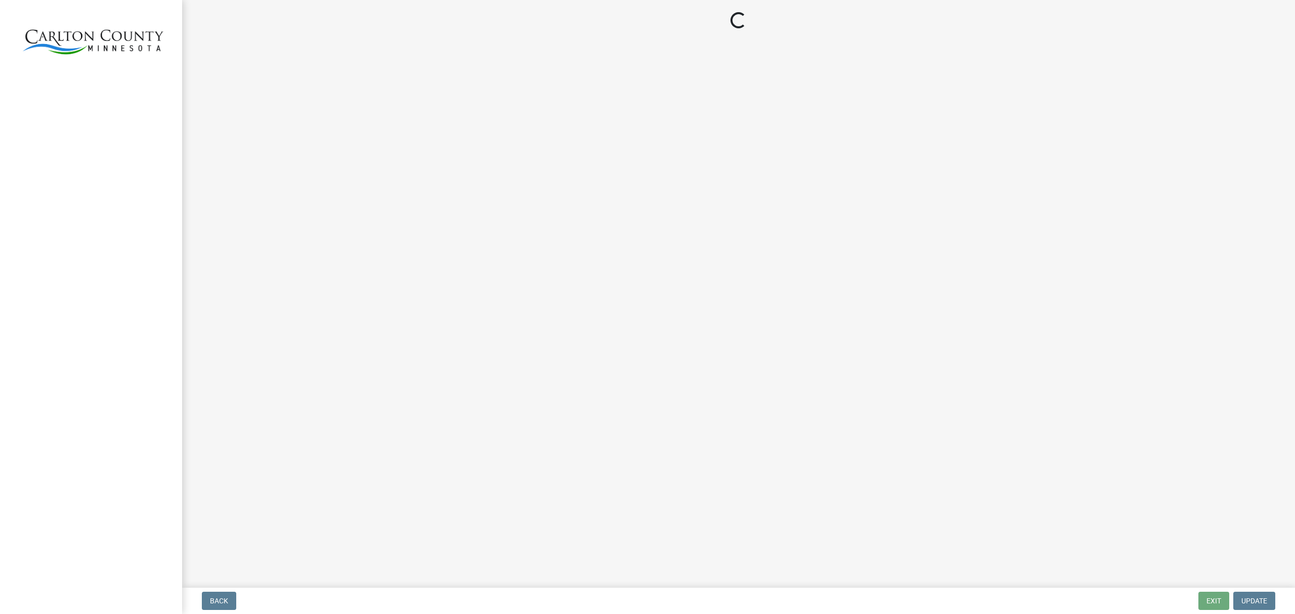
select select "3: 3"
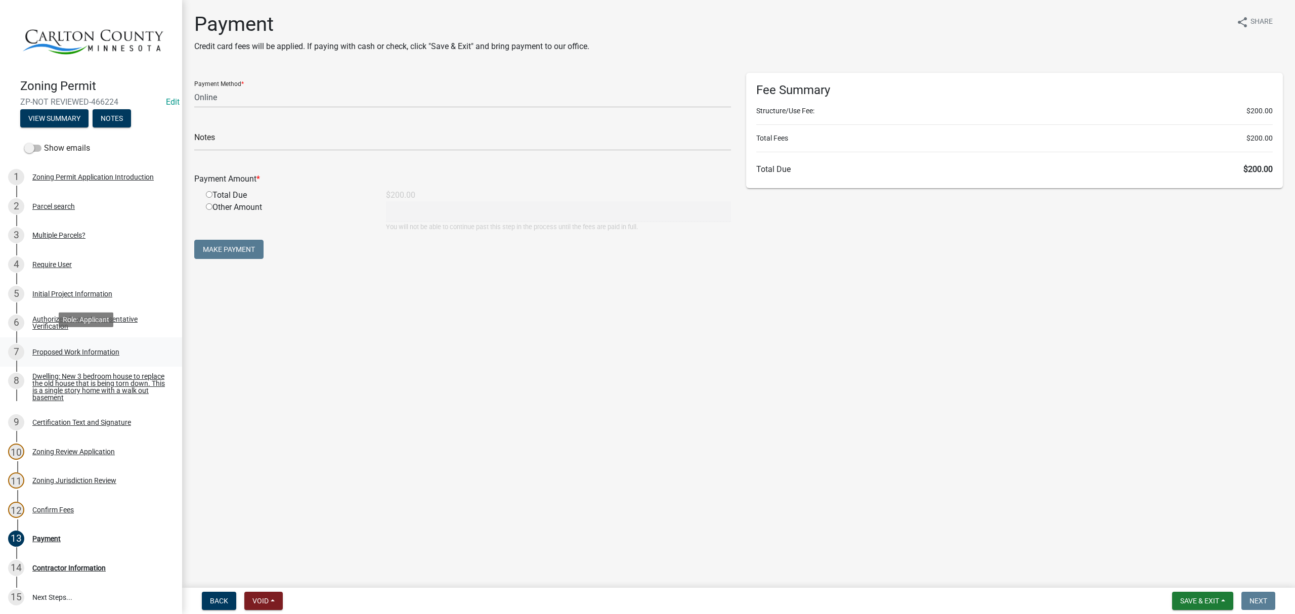
click at [51, 348] on div "Proposed Work Information" at bounding box center [75, 351] width 87 height 7
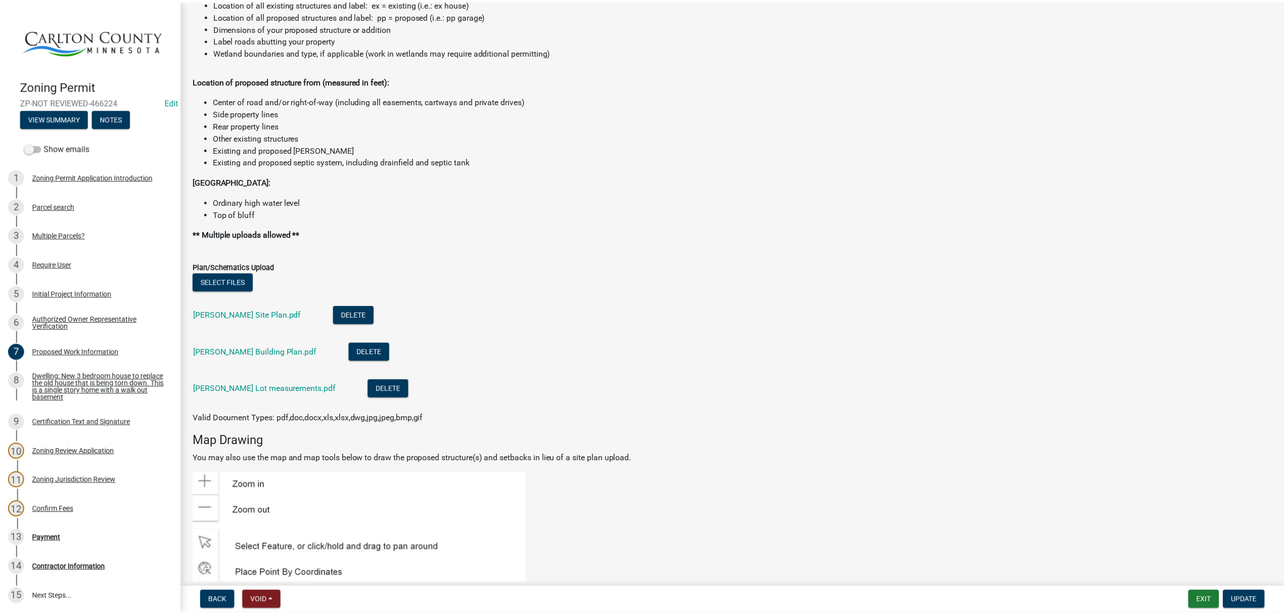
scroll to position [1281, 0]
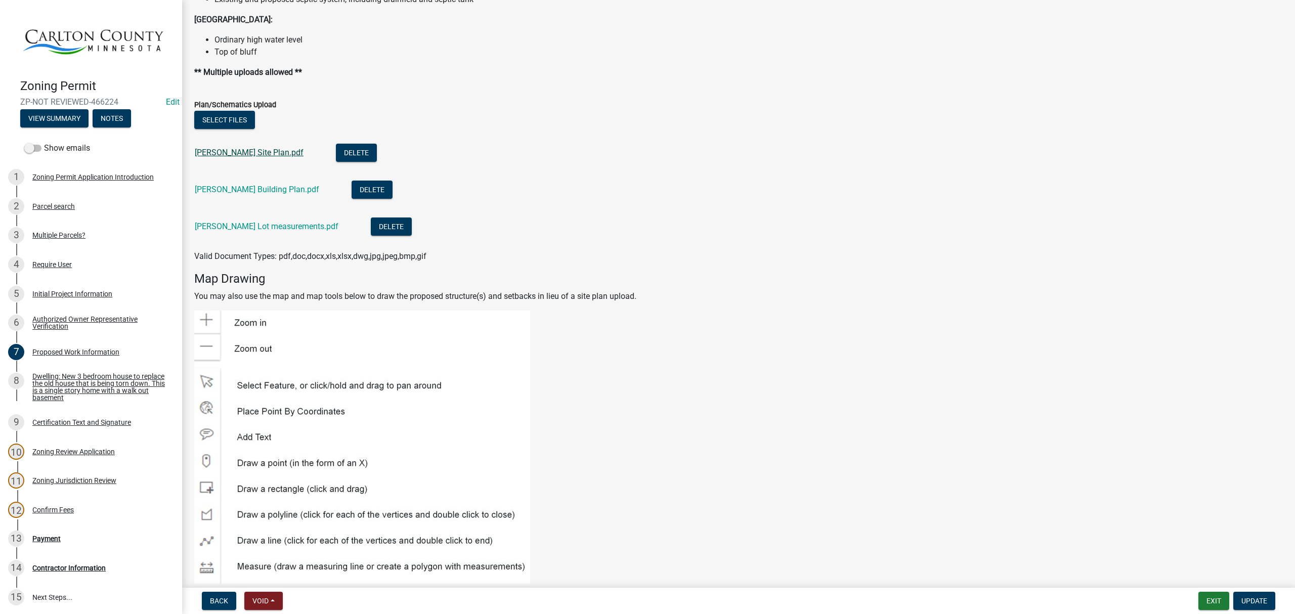
click at [238, 154] on link "[PERSON_NAME] Site Plan.pdf" at bounding box center [249, 153] width 109 height 10
click at [254, 186] on link "[PERSON_NAME] Building Plan.pdf" at bounding box center [257, 190] width 124 height 10
click at [248, 226] on link "[PERSON_NAME] Lot measurements.pdf" at bounding box center [267, 226] width 144 height 10
click at [243, 150] on link "[PERSON_NAME] Site Plan.pdf" at bounding box center [249, 153] width 109 height 10
click at [1218, 595] on button "Exit" at bounding box center [1213, 601] width 31 height 18
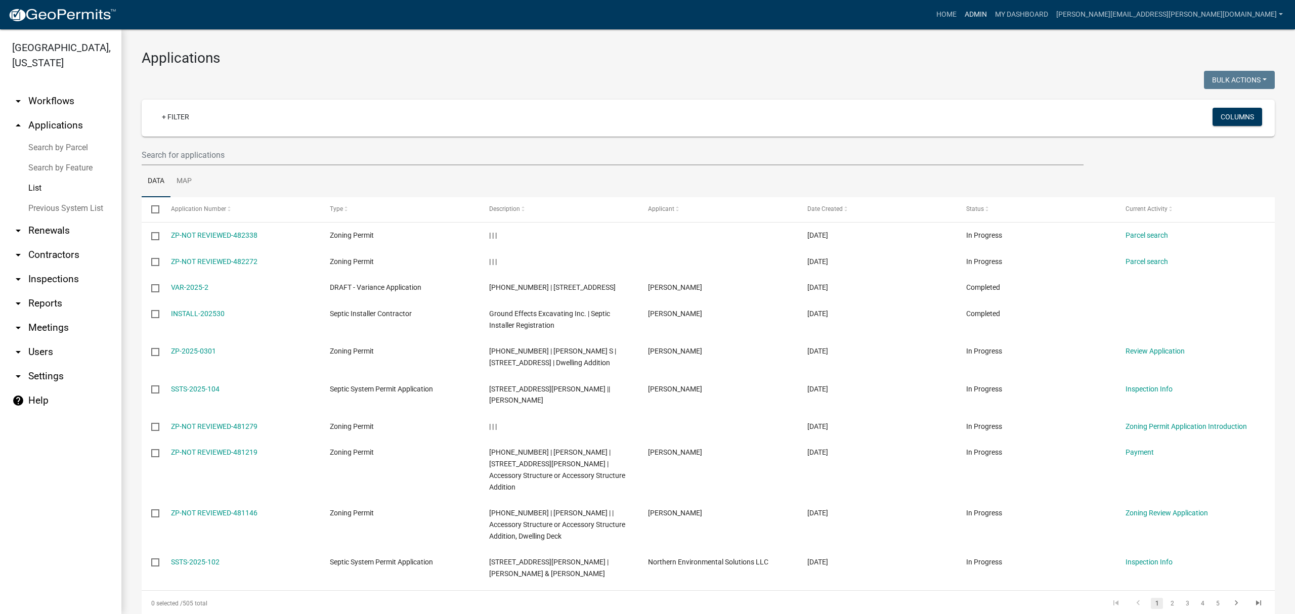
click at [991, 11] on link "Admin" at bounding box center [975, 14] width 30 height 19
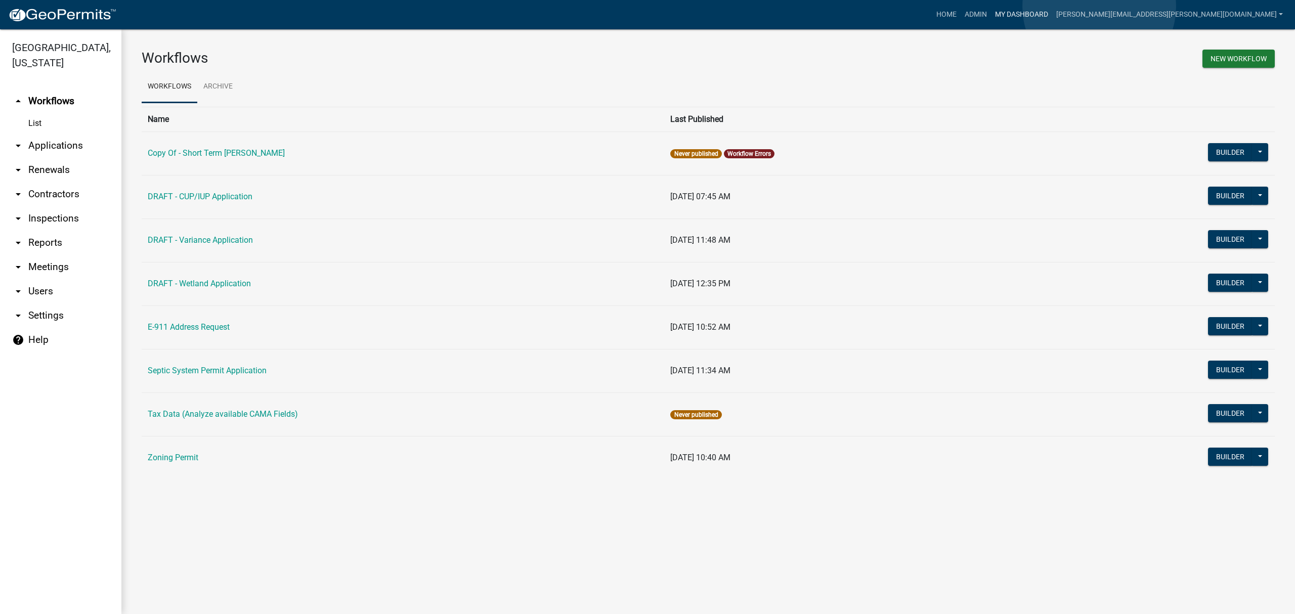
click at [1052, 7] on link "My Dashboard" at bounding box center [1021, 14] width 61 height 19
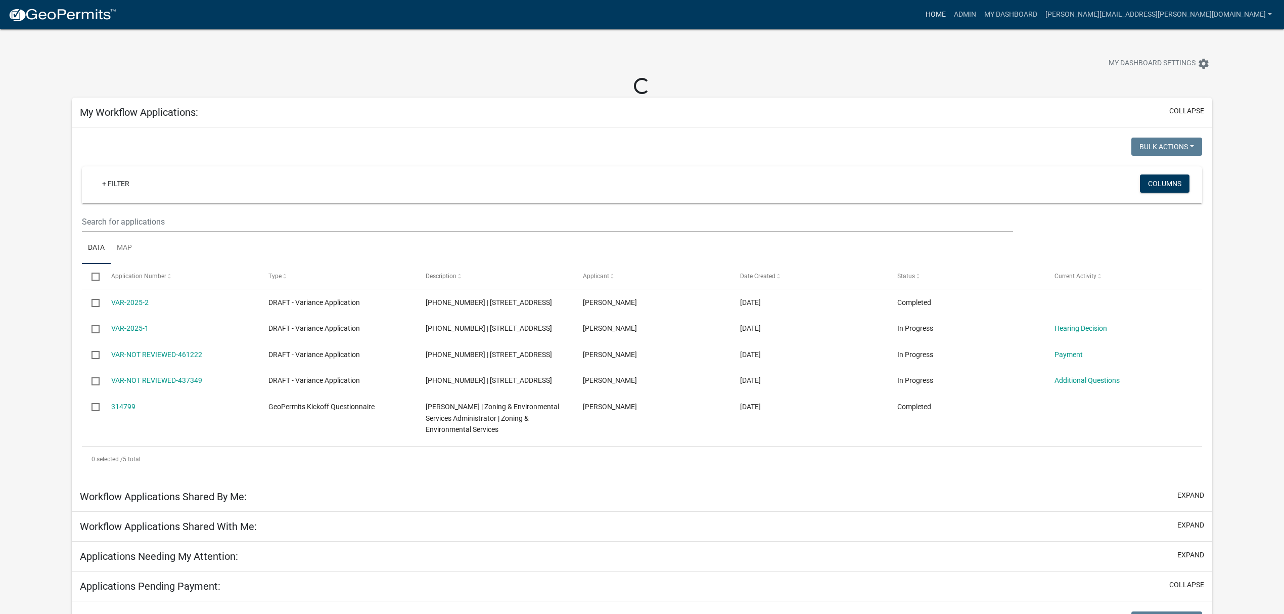
click at [950, 9] on link "Home" at bounding box center [936, 14] width 28 height 19
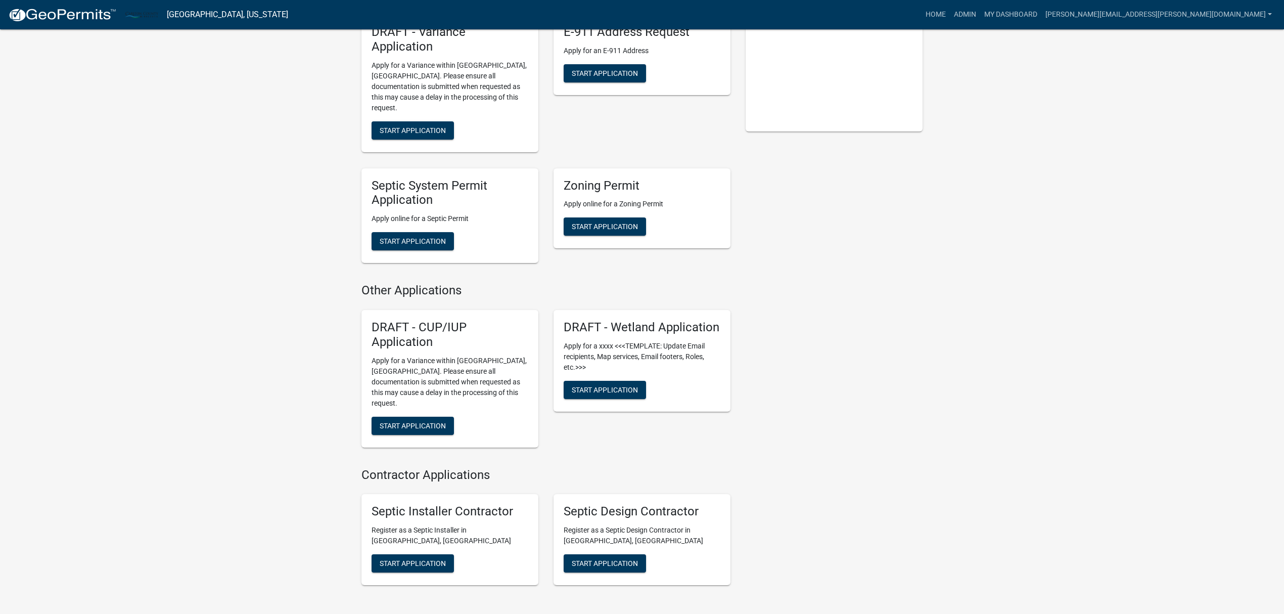
scroll to position [316, 0]
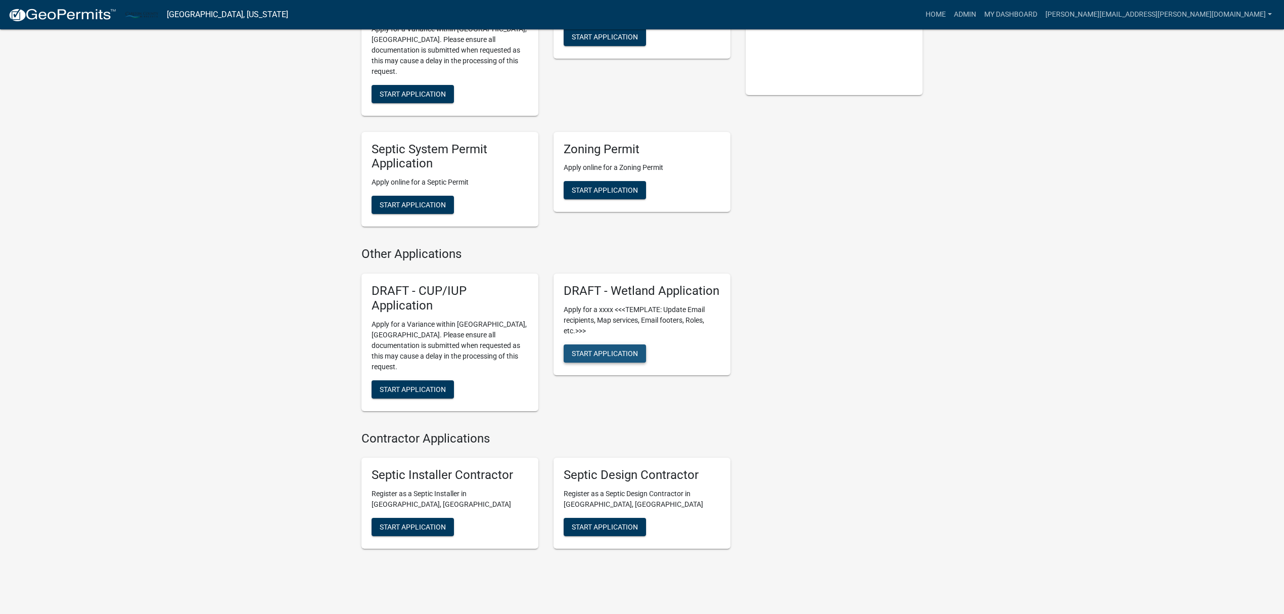
click at [603, 349] on span "Start Application" at bounding box center [605, 353] width 66 height 8
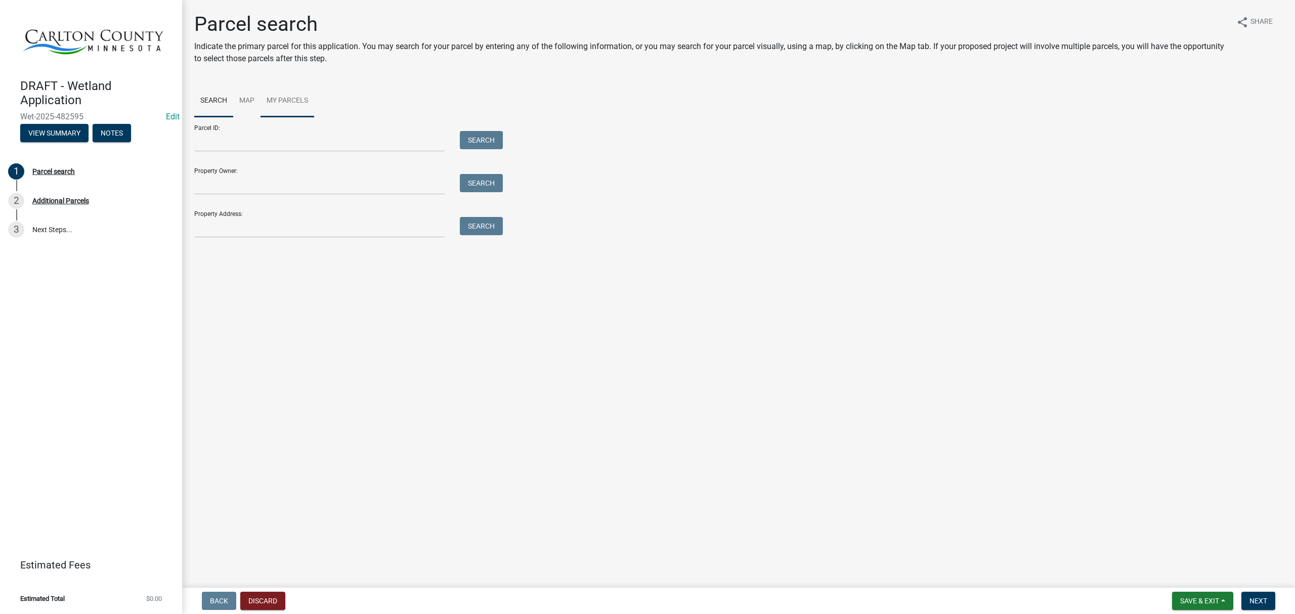
click at [287, 102] on link "My Parcels" at bounding box center [287, 101] width 54 height 32
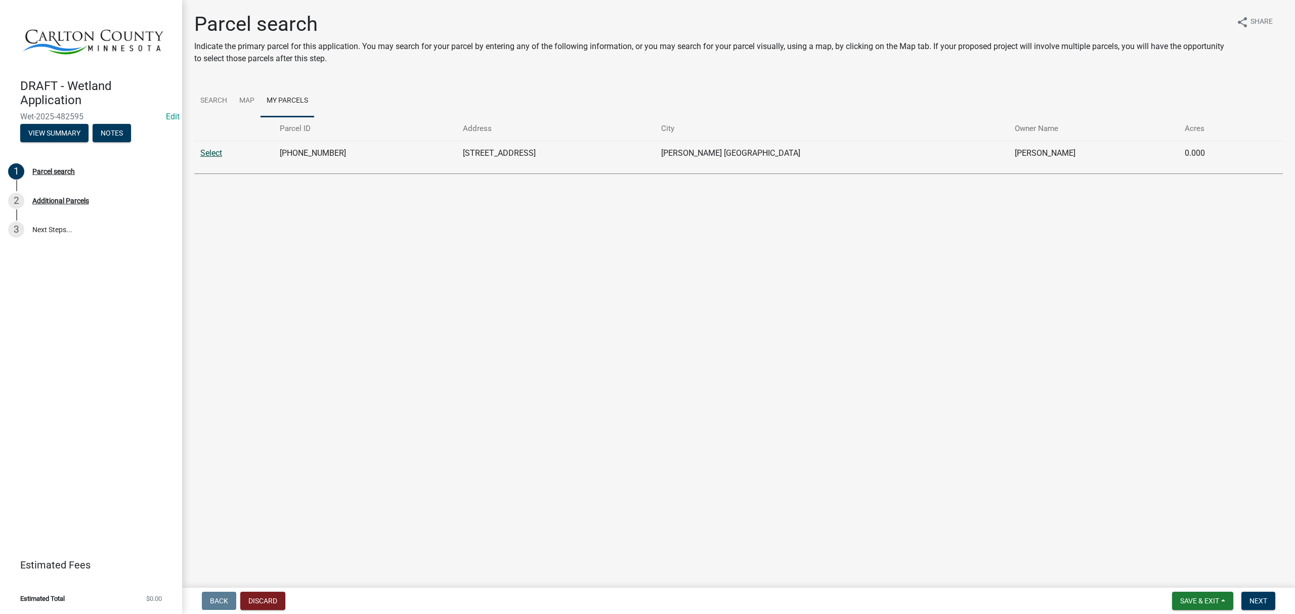
click at [215, 152] on link "Select" at bounding box center [211, 153] width 22 height 10
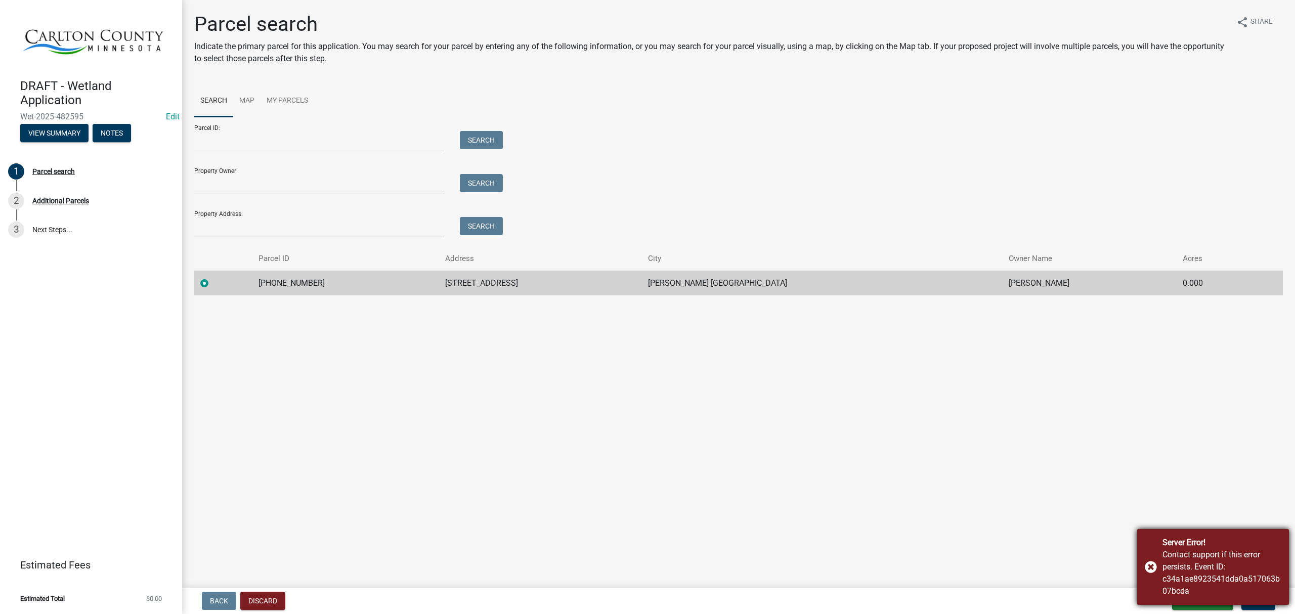
click at [1155, 561] on div "Server Error! Contact support if this error persists. Event ID: c34a1ae8923541d…" at bounding box center [1213, 567] width 152 height 76
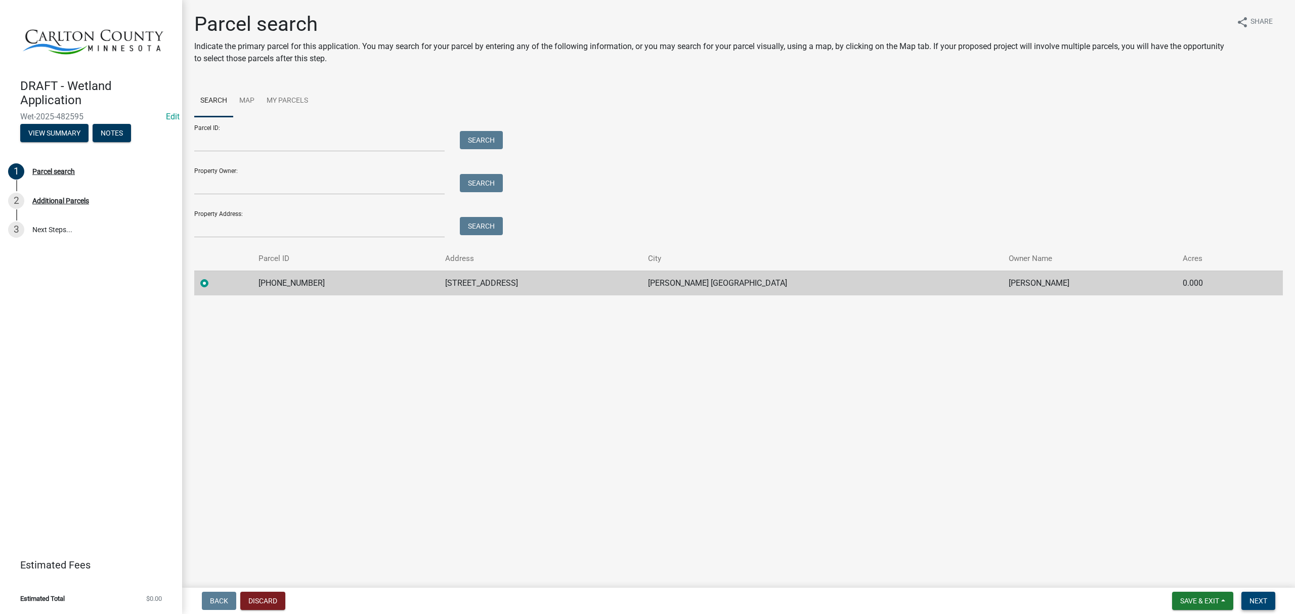
click at [1253, 602] on span "Next" at bounding box center [1258, 601] width 18 height 8
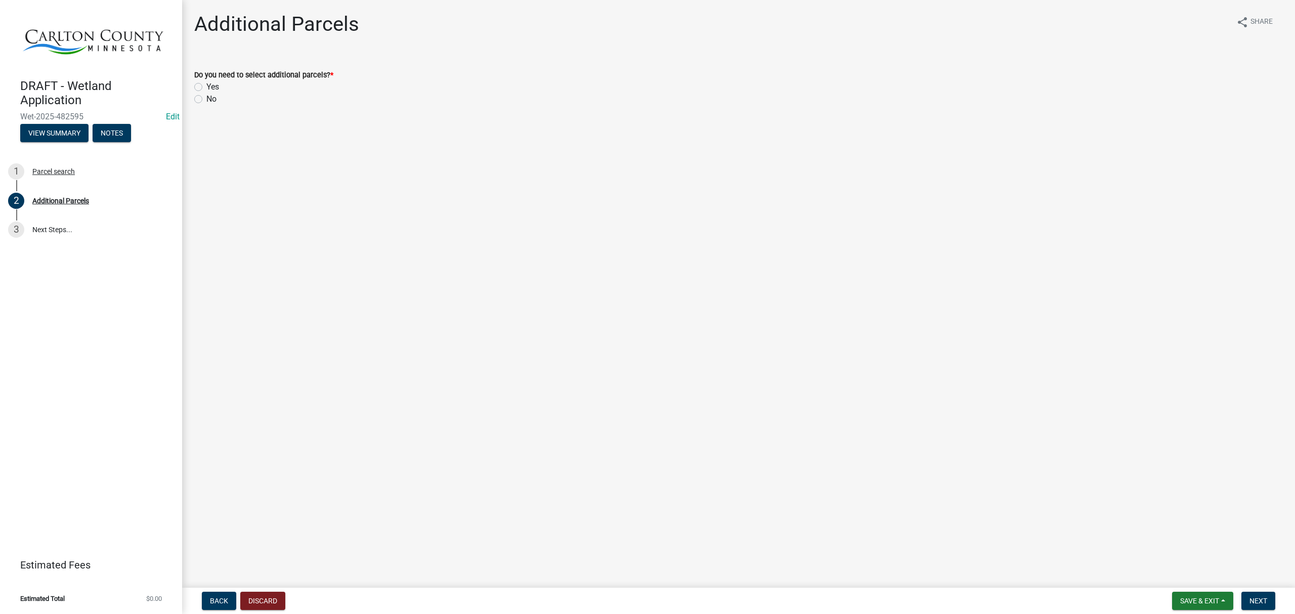
click at [206, 102] on label "No" at bounding box center [211, 99] width 10 height 12
click at [206, 100] on input "No" at bounding box center [209, 96] width 7 height 7
radio input "true"
click at [1259, 593] on button "Next" at bounding box center [1258, 601] width 34 height 18
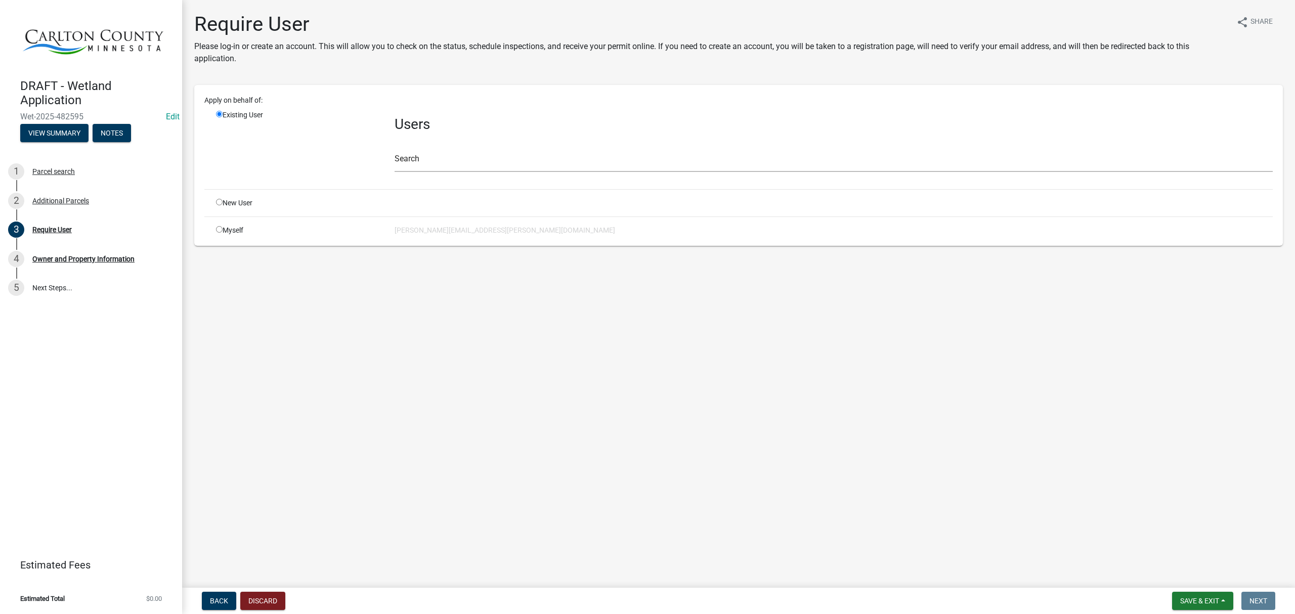
click at [221, 232] on input "radio" at bounding box center [219, 229] width 7 height 7
radio input "true"
radio input "false"
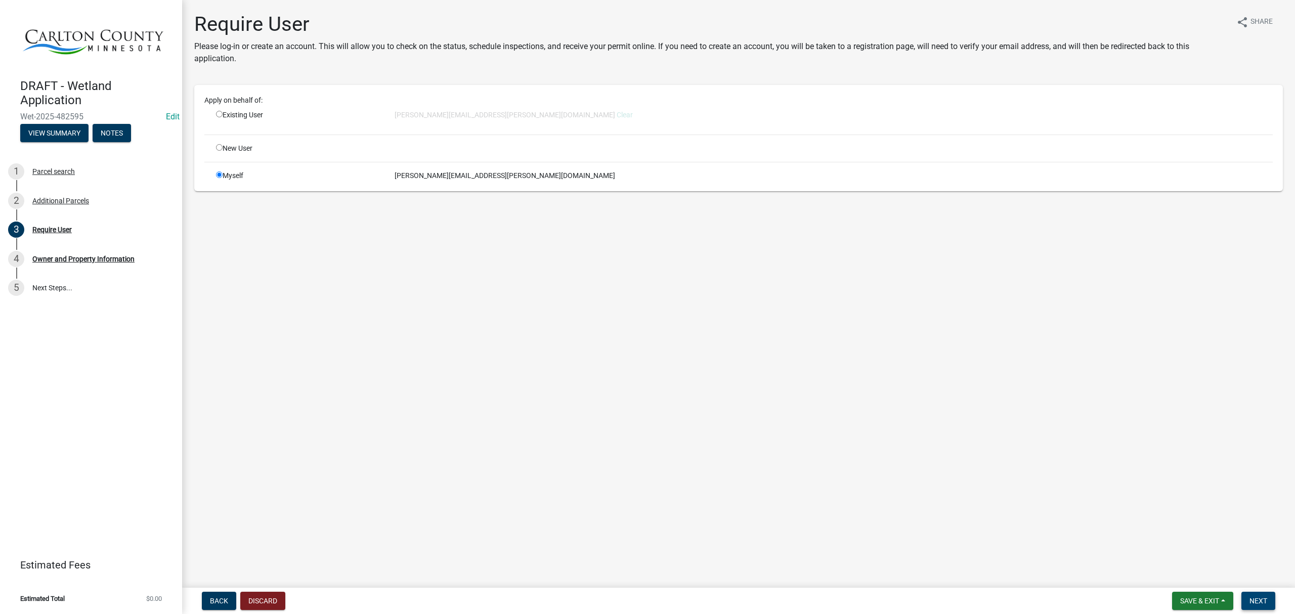
click at [1253, 602] on span "Next" at bounding box center [1258, 601] width 18 height 8
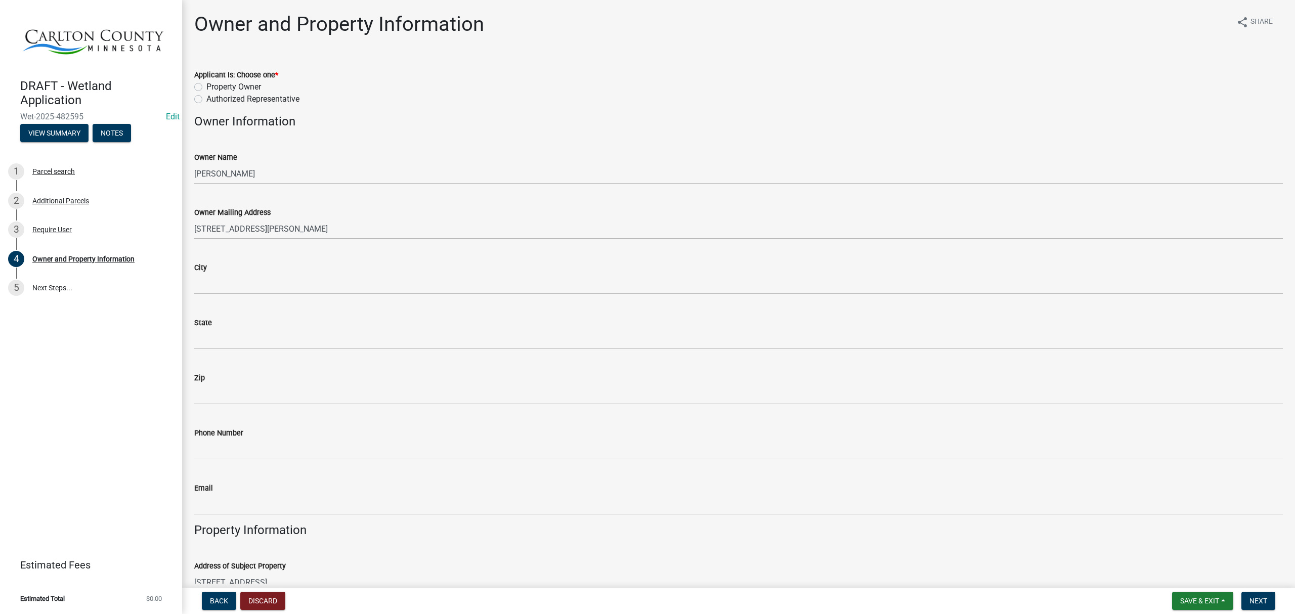
click at [206, 85] on label "Property Owner" at bounding box center [233, 87] width 55 height 12
click at [206, 85] on input "Property Owner" at bounding box center [209, 84] width 7 height 7
radio input "true"
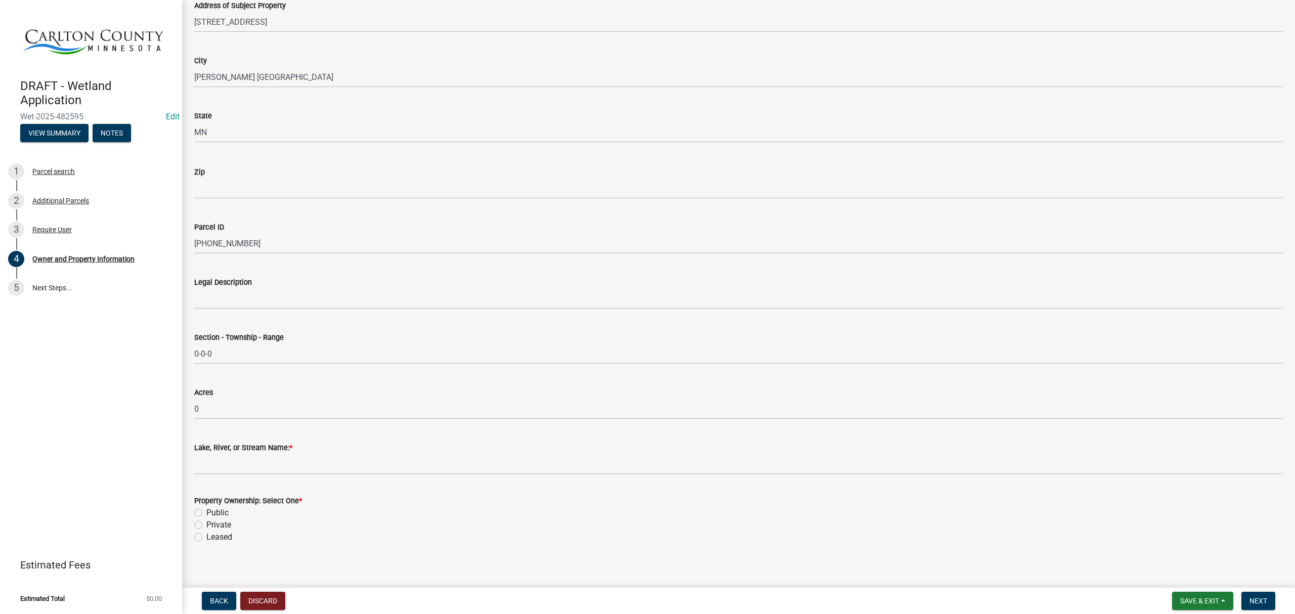
scroll to position [567, 0]
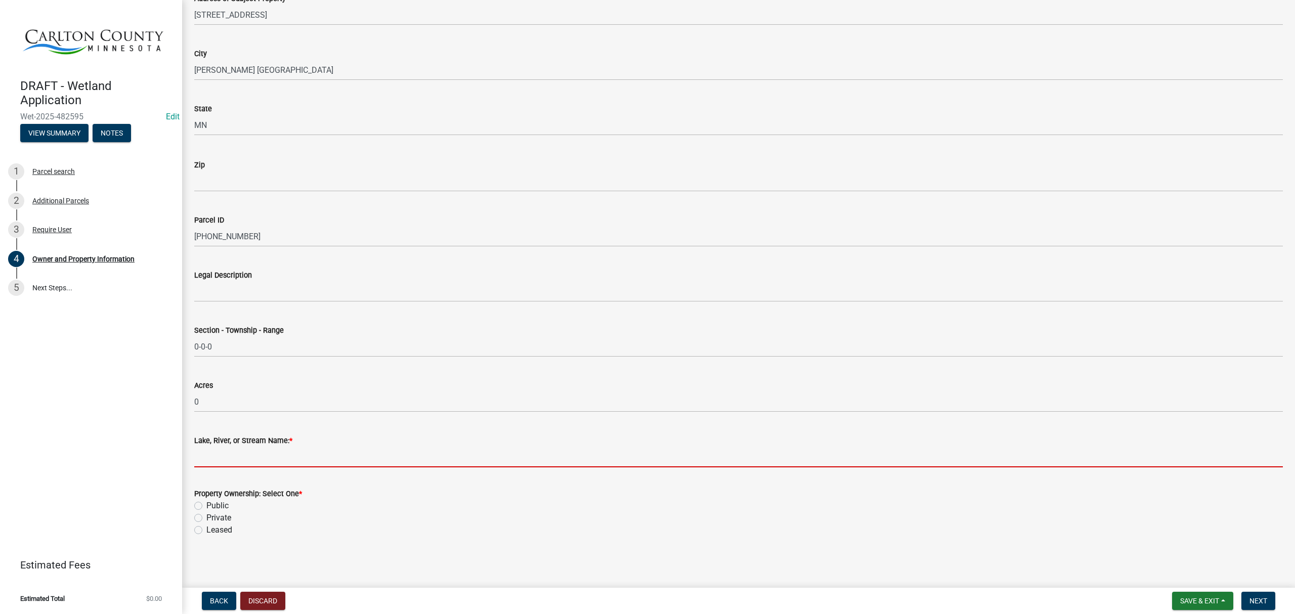
click at [298, 456] on input "Lake, [GEOGRAPHIC_DATA], or Stream Name: *" at bounding box center [738, 457] width 1088 height 21
type input "[GEOGRAPHIC_DATA]"
click at [206, 514] on label "Private" at bounding box center [218, 518] width 25 height 12
click at [206, 514] on input "Private" at bounding box center [209, 515] width 7 height 7
radio input "true"
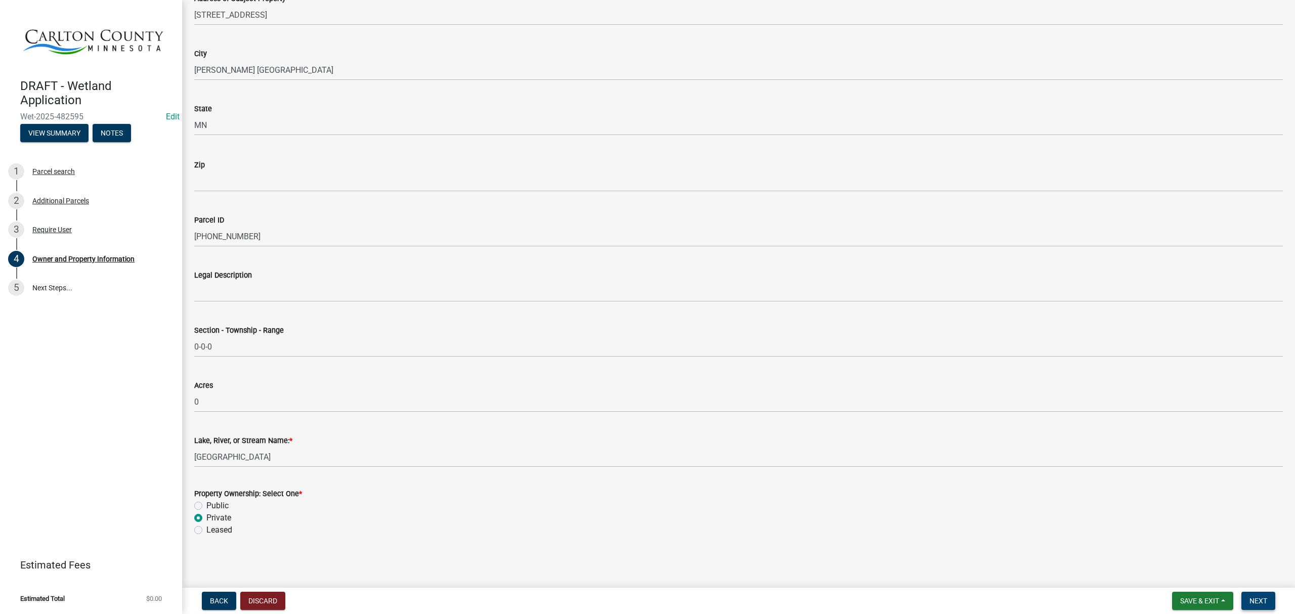
click at [1249, 597] on span "Next" at bounding box center [1258, 601] width 18 height 8
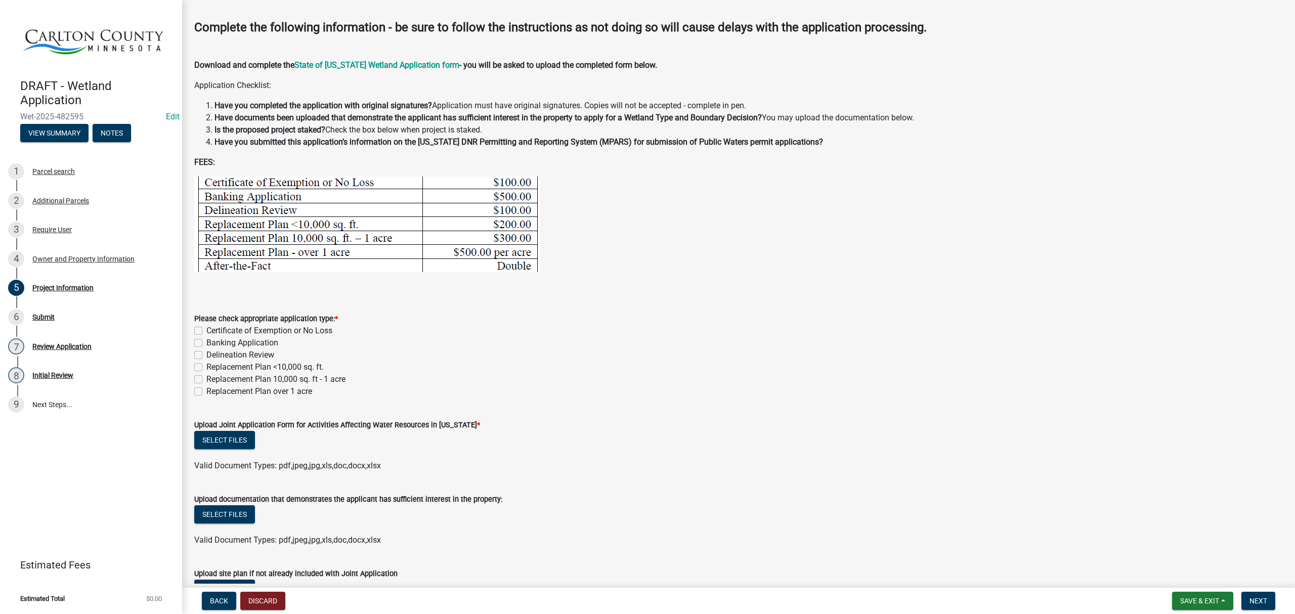
scroll to position [67, 0]
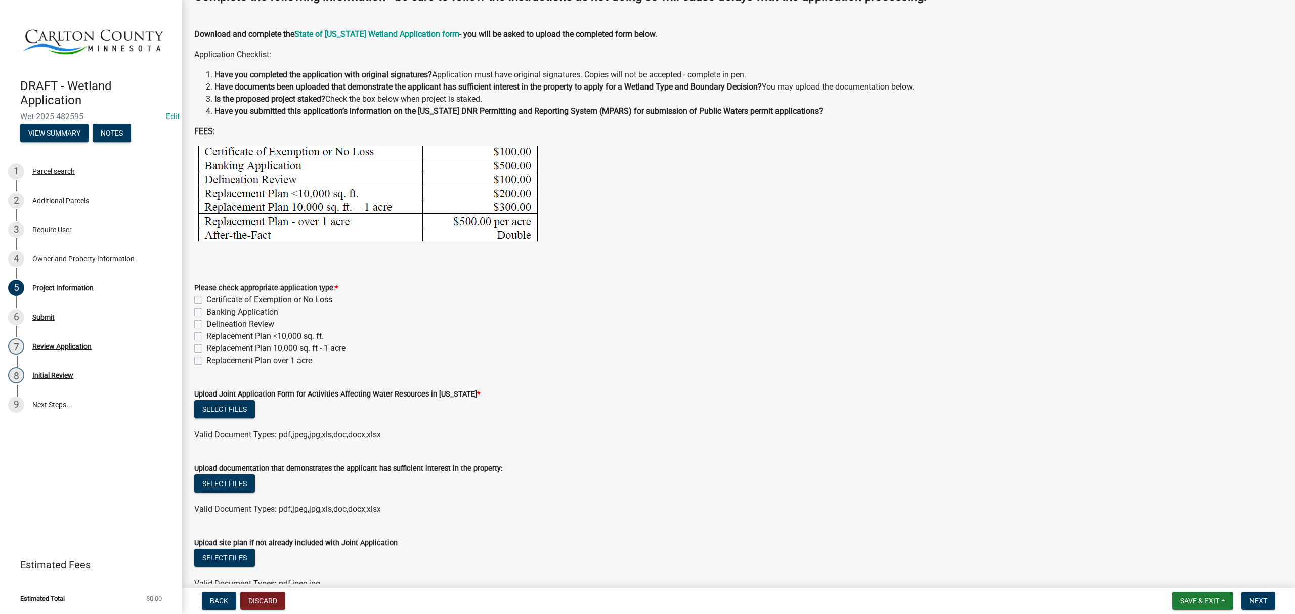
click at [206, 301] on label "Certificate of Exemption or No Loss" at bounding box center [269, 300] width 126 height 12
click at [206, 300] on input "Certificate of Exemption or No Loss" at bounding box center [209, 297] width 7 height 7
checkbox input "true"
checkbox input "false"
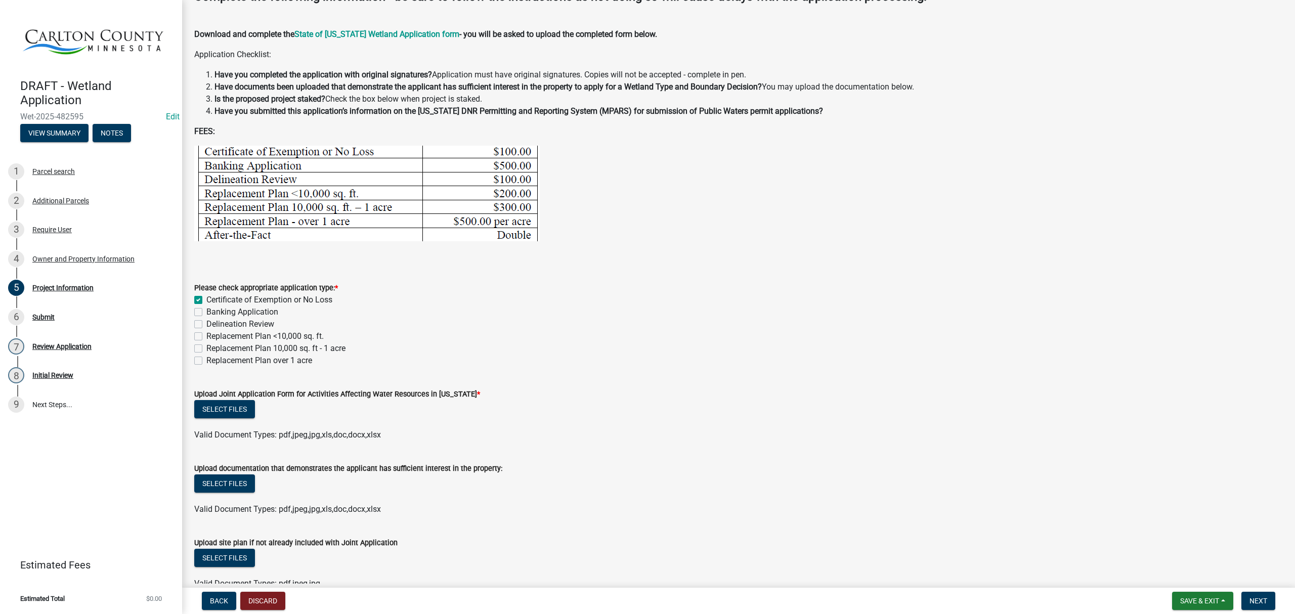
checkbox input "false"
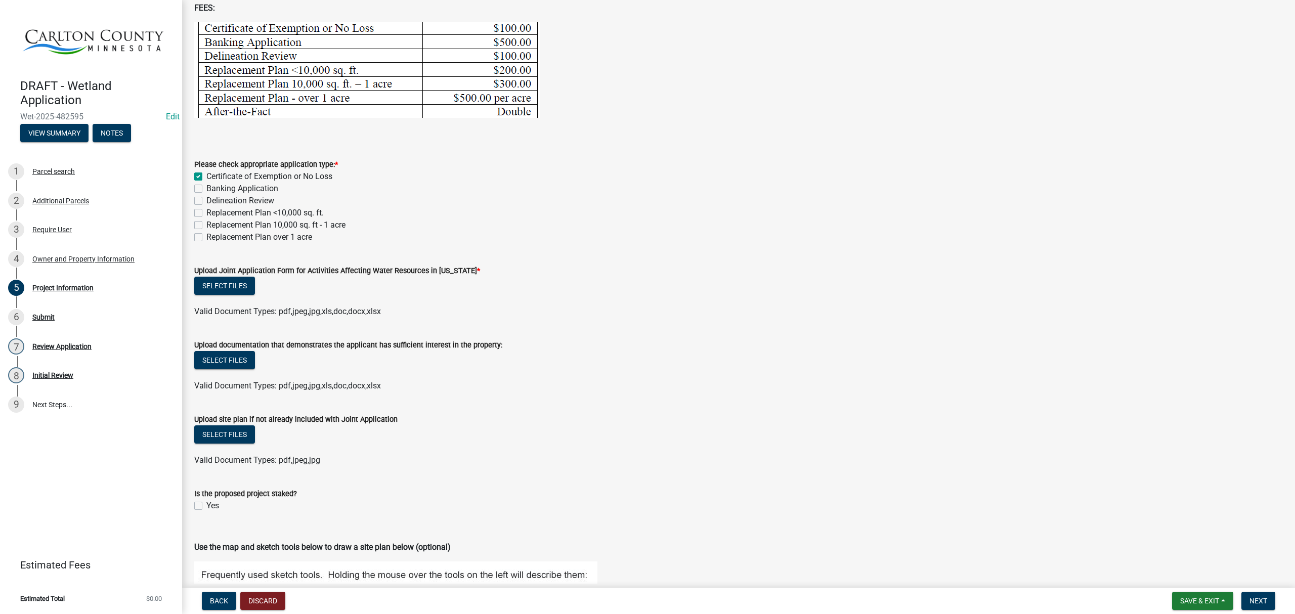
scroll to position [202, 0]
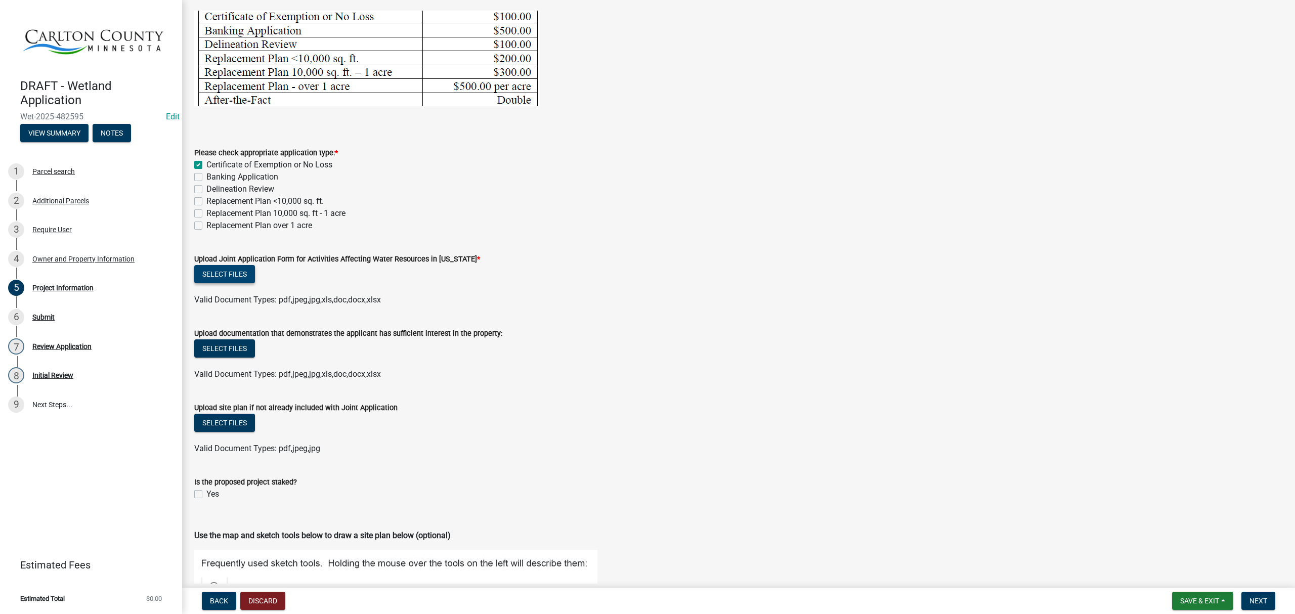
click at [231, 275] on button "Select files" at bounding box center [224, 274] width 61 height 18
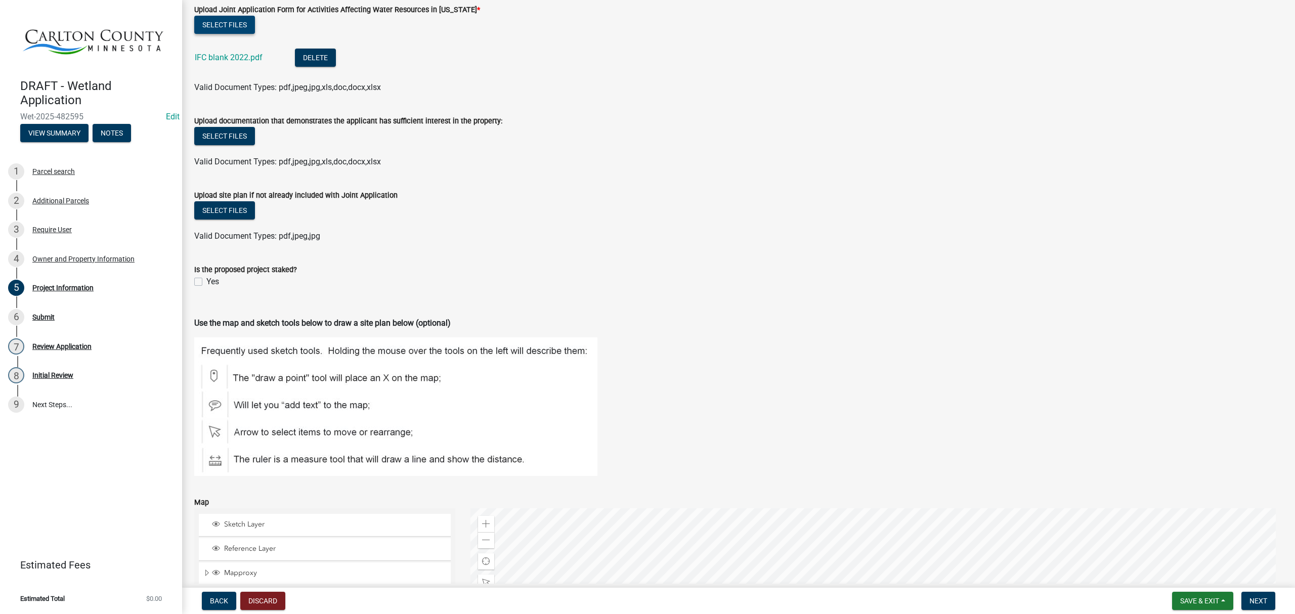
scroll to position [472, 0]
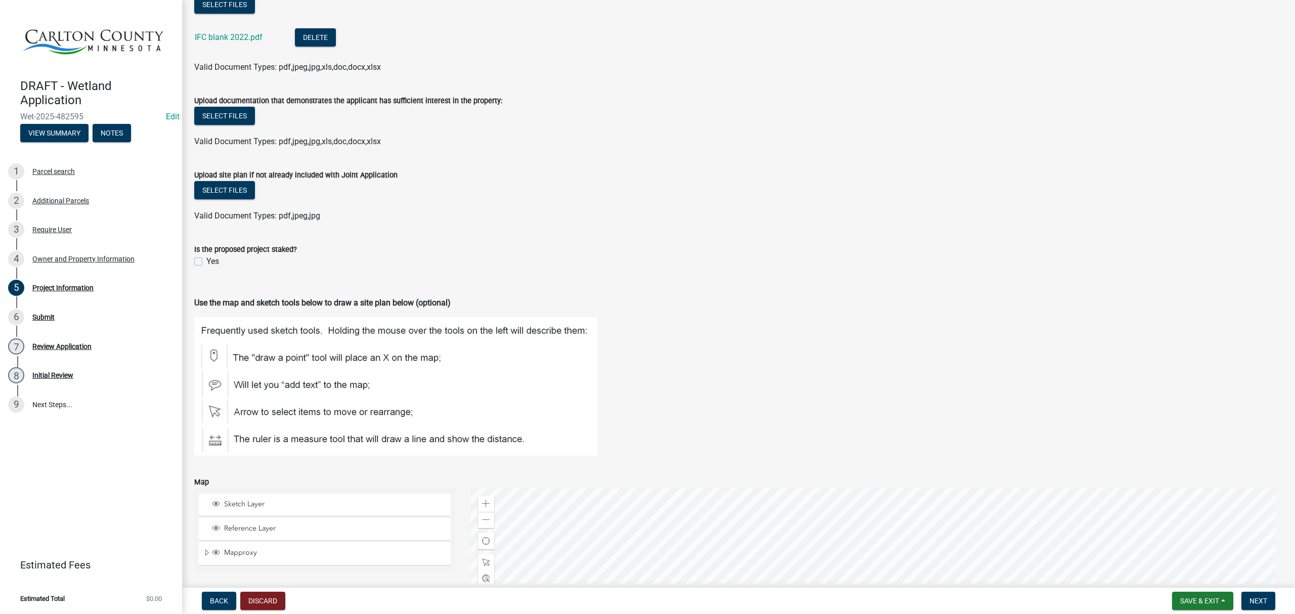
click at [206, 263] on label "Yes" at bounding box center [212, 261] width 13 height 12
click at [206, 262] on input "Yes" at bounding box center [209, 258] width 7 height 7
checkbox input "true"
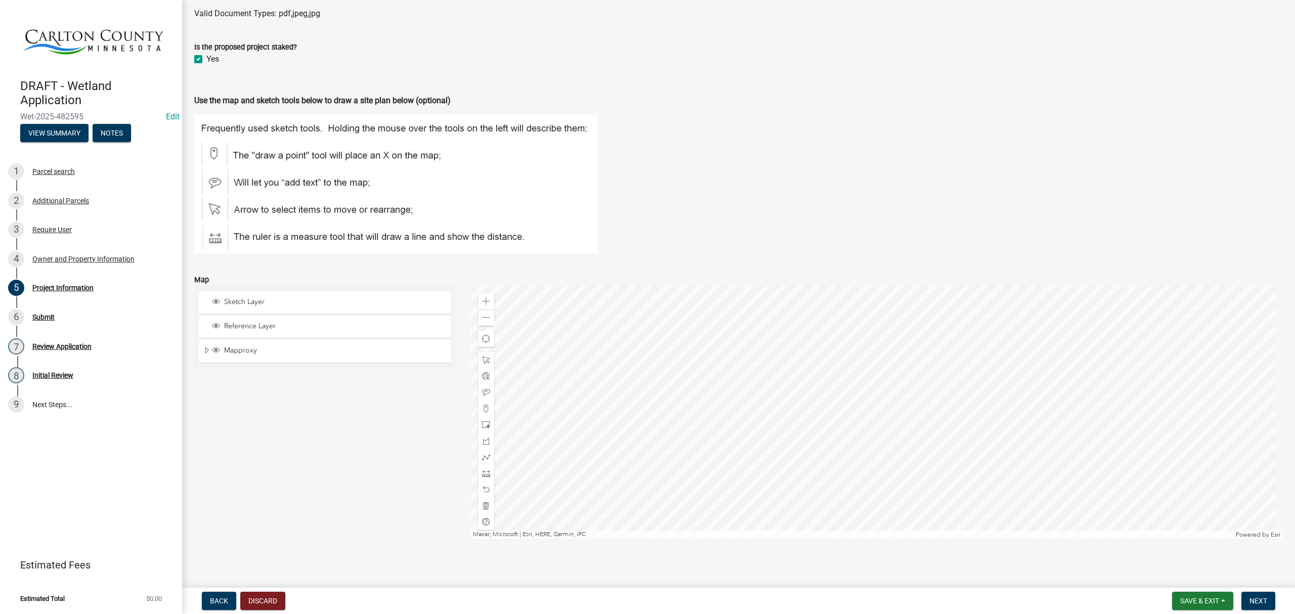
scroll to position [677, 0]
click at [482, 423] on span at bounding box center [486, 422] width 8 height 8
click at [1031, 427] on div at bounding box center [876, 409] width 813 height 253
click at [1249, 597] on span "Next" at bounding box center [1258, 601] width 18 height 8
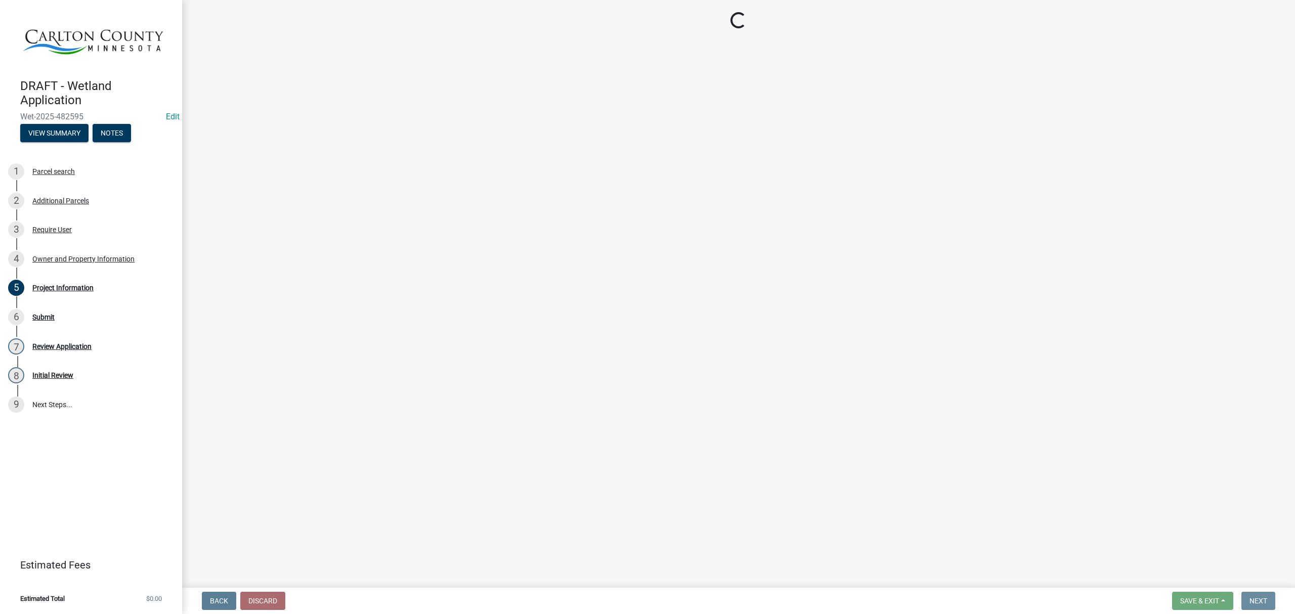
scroll to position [0, 0]
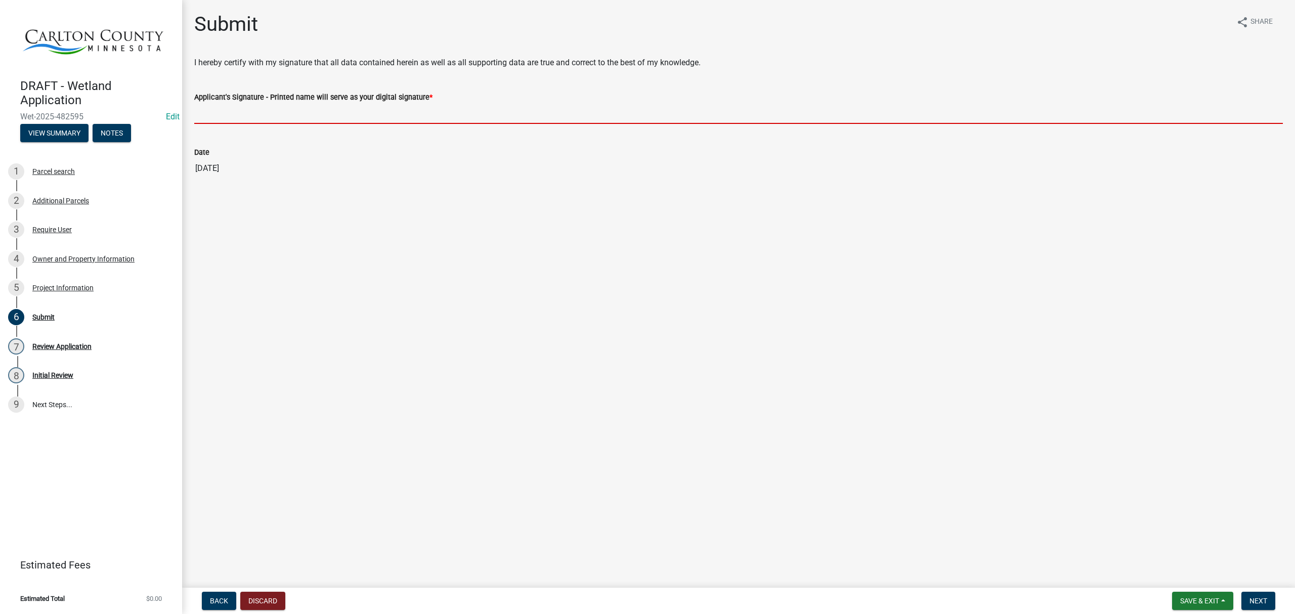
click at [241, 116] on input "Applicant's Signature - Printed name will serve as your digital signature *" at bounding box center [738, 113] width 1088 height 21
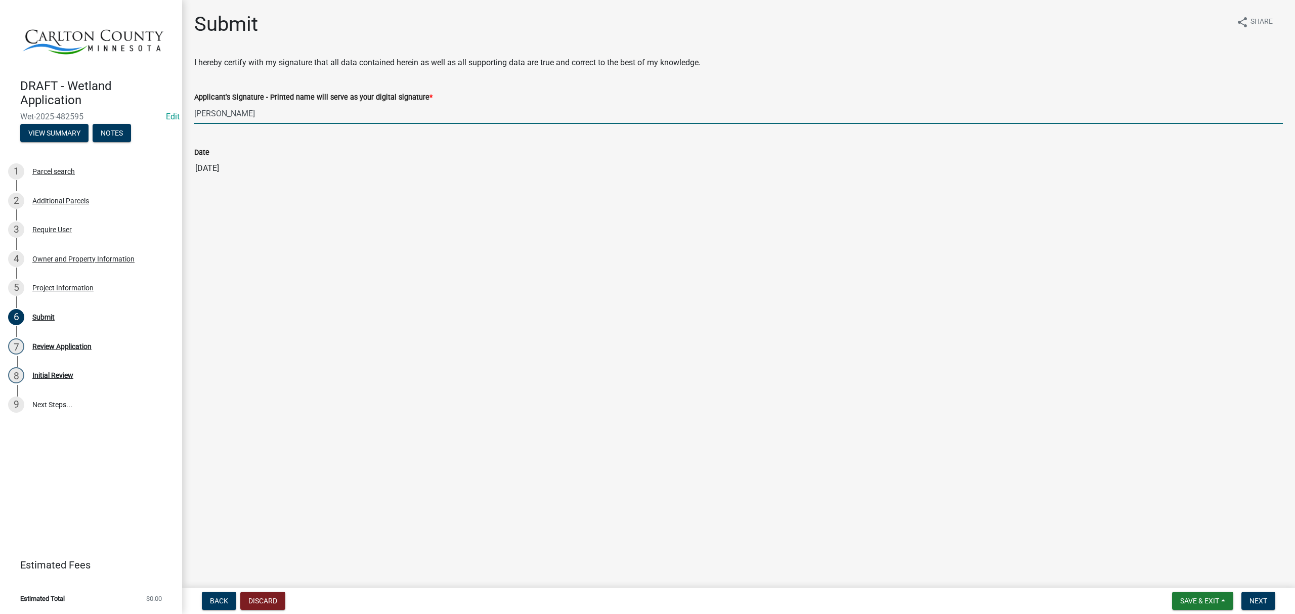
type input "[PERSON_NAME]"
click at [1258, 598] on span "Next" at bounding box center [1258, 601] width 18 height 8
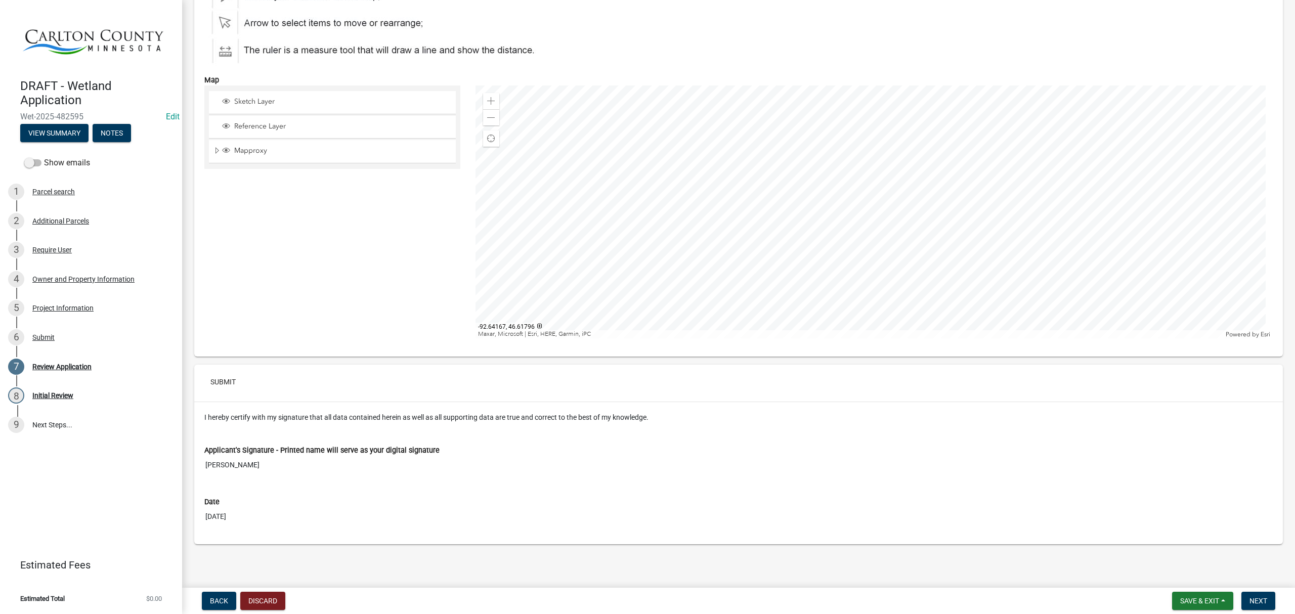
scroll to position [2233, 0]
click at [1251, 600] on span "Next" at bounding box center [1258, 601] width 18 height 8
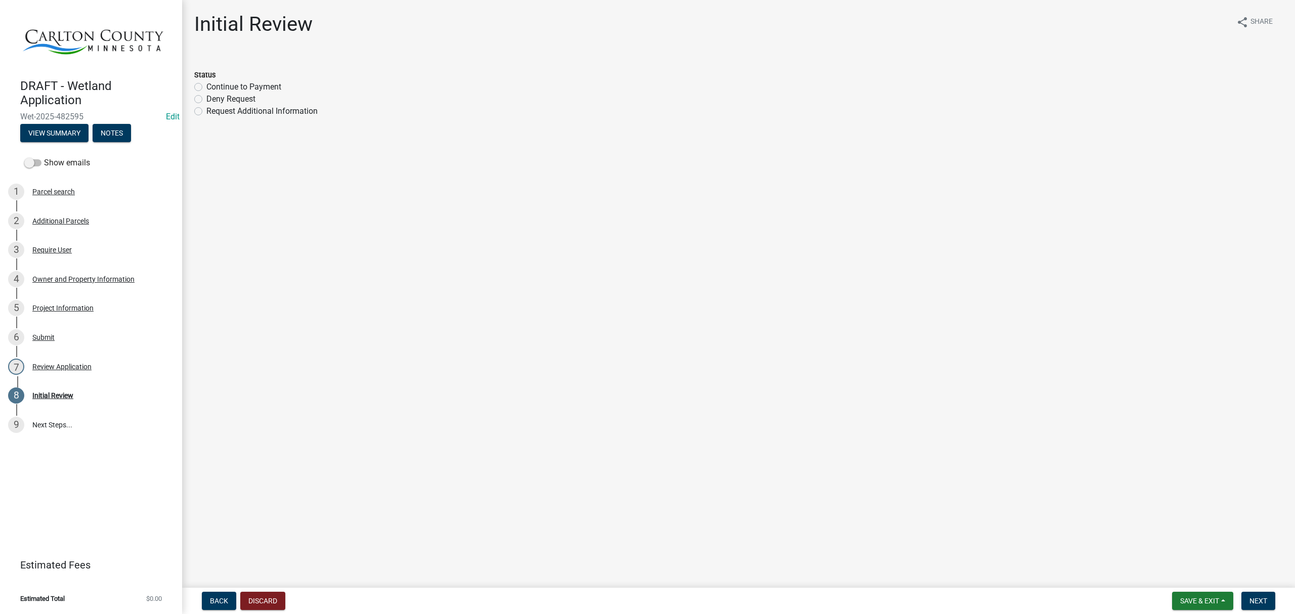
click at [206, 87] on label "Continue to Payment" at bounding box center [243, 87] width 75 height 12
click at [206, 87] on input "Continue to Payment" at bounding box center [209, 84] width 7 height 7
radio input "true"
click at [1254, 597] on span "Next" at bounding box center [1258, 601] width 18 height 8
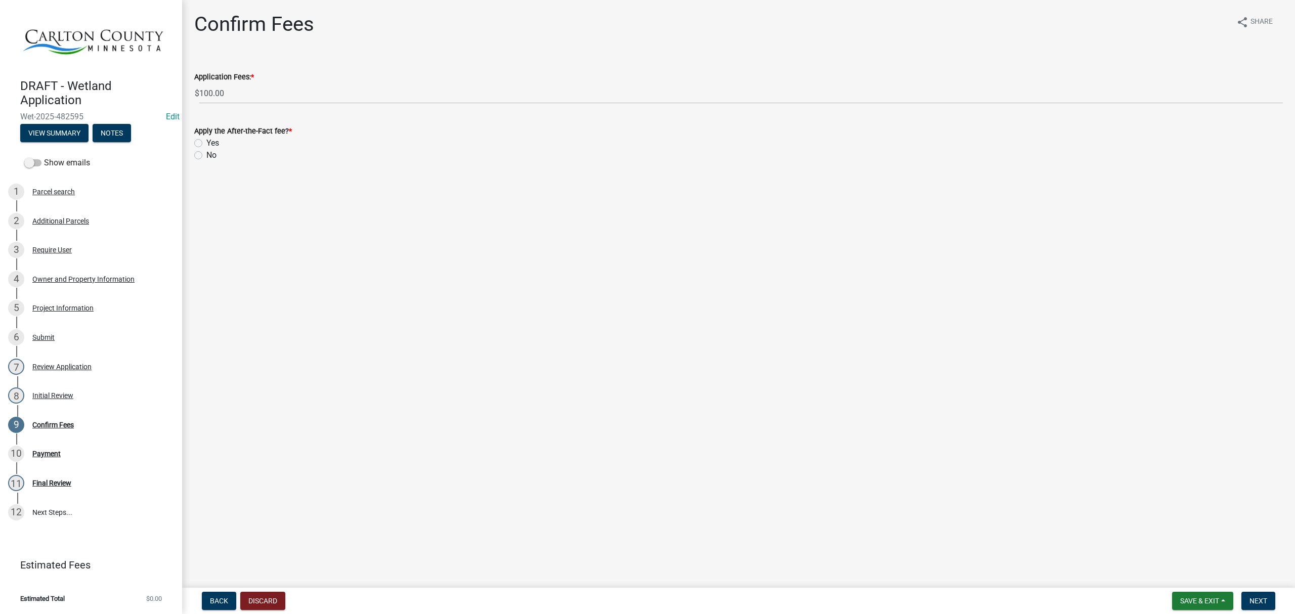
click at [206, 155] on label "No" at bounding box center [211, 155] width 10 height 12
click at [206, 155] on input "No" at bounding box center [209, 152] width 7 height 7
radio input "true"
click at [1261, 601] on span "Next" at bounding box center [1258, 601] width 18 height 8
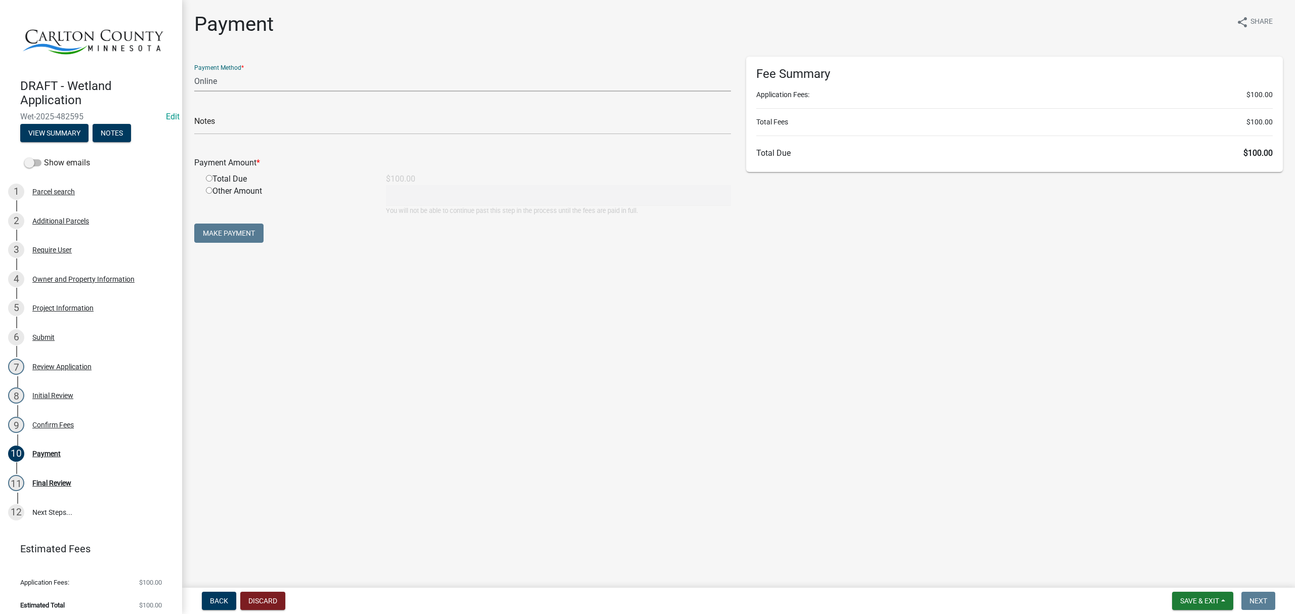
click at [322, 78] on select "Credit Card POS Check Cash Online" at bounding box center [462, 81] width 537 height 21
select select "2: 1"
click at [194, 71] on select "Credit Card POS Check Cash Online" at bounding box center [462, 81] width 537 height 21
click at [205, 180] on div "Total Due" at bounding box center [288, 179] width 180 height 12
click at [208, 176] on input "radio" at bounding box center [209, 178] width 7 height 7
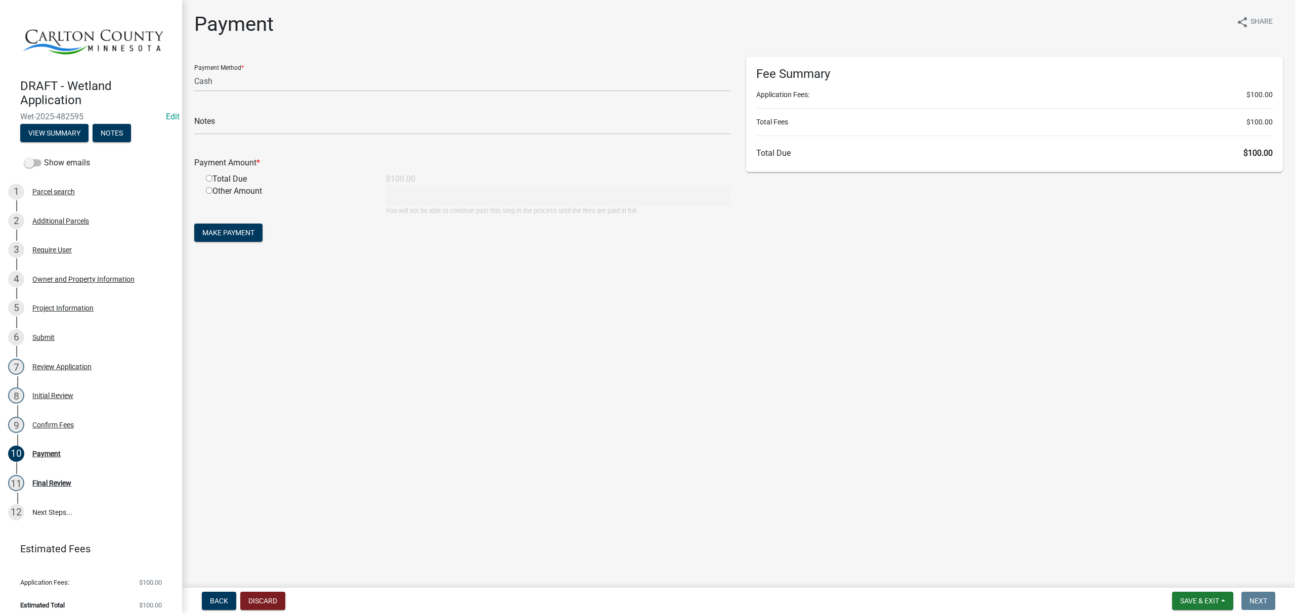
radio input "true"
type input "100"
click at [242, 124] on input "text" at bounding box center [462, 124] width 537 height 21
type input "TEST APP"
click at [226, 232] on span "Make Payment" at bounding box center [228, 233] width 52 height 8
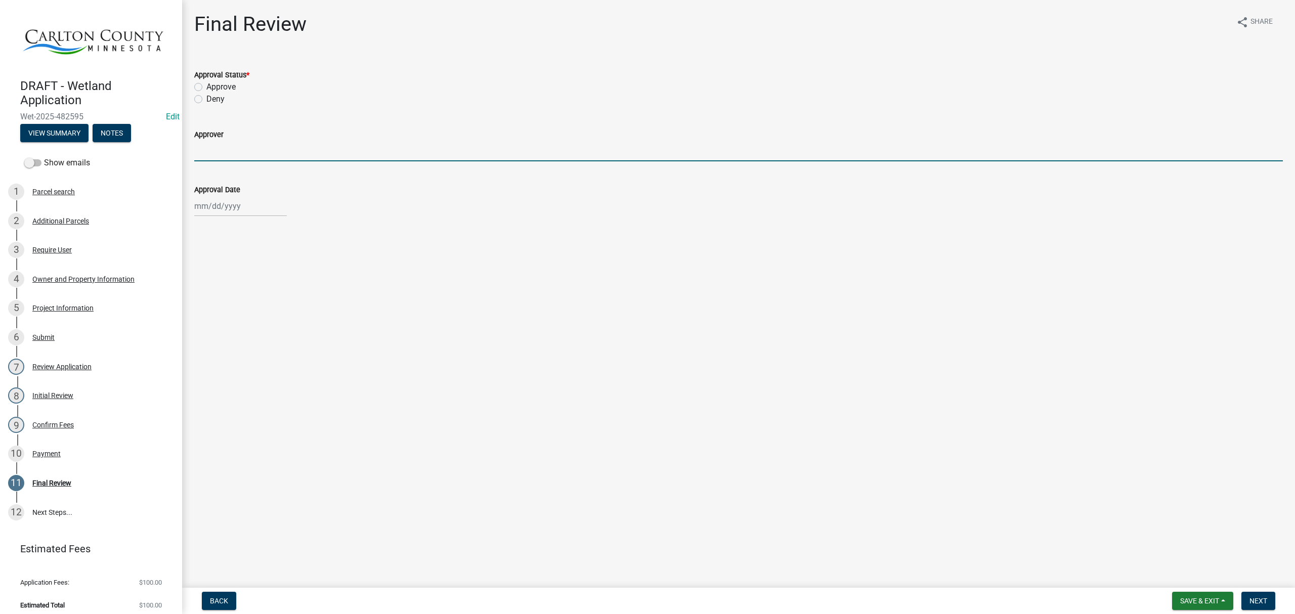
click at [214, 150] on input "Approver" at bounding box center [738, 151] width 1088 height 21
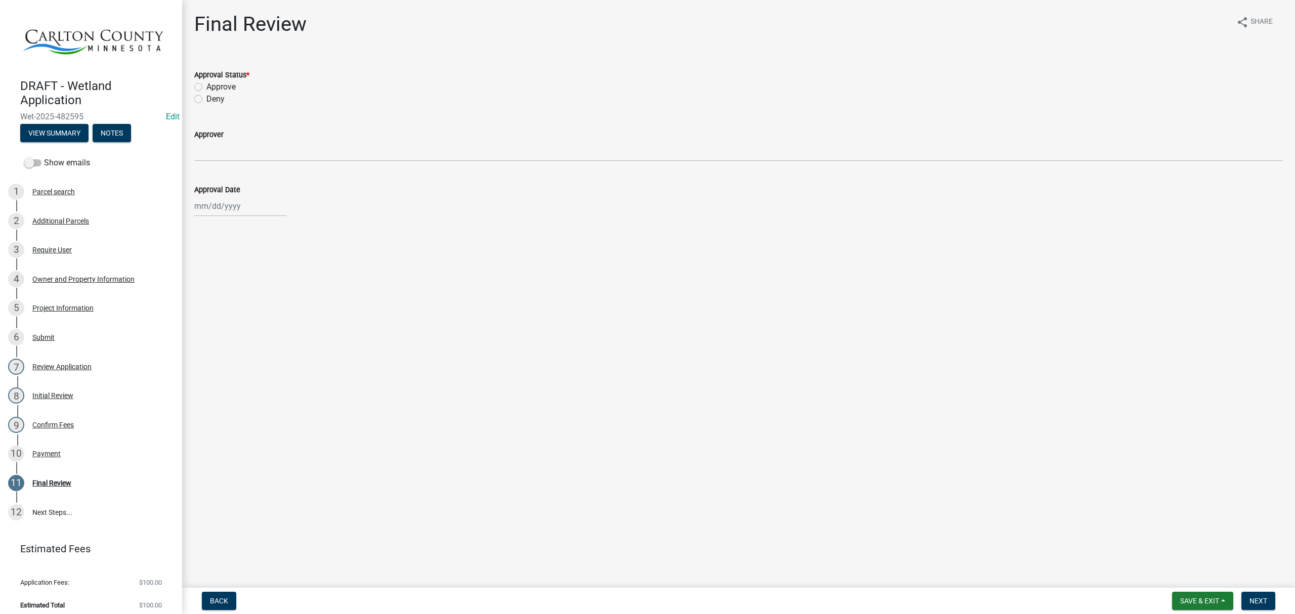
click at [206, 87] on label "Approve" at bounding box center [220, 87] width 29 height 12
click at [206, 87] on input "Approve" at bounding box center [209, 84] width 7 height 7
radio input "true"
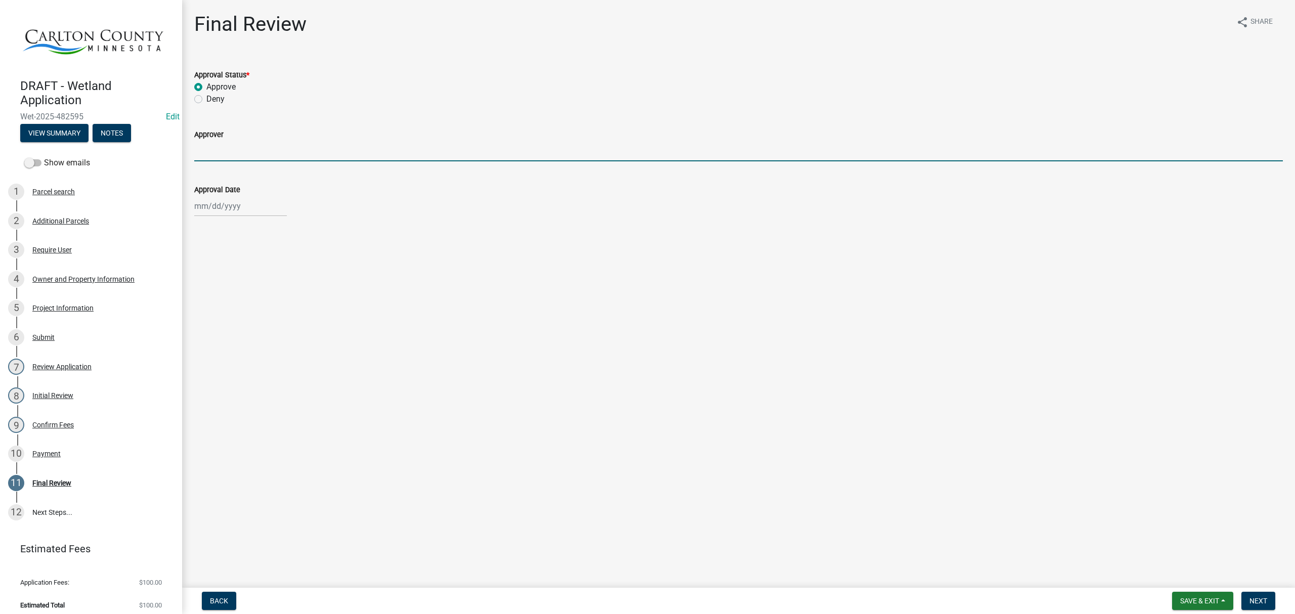
click at [235, 152] on input "Approver" at bounding box center [738, 151] width 1088 height 21
type input "[PERSON_NAME]"
select select "9"
select select "2025"
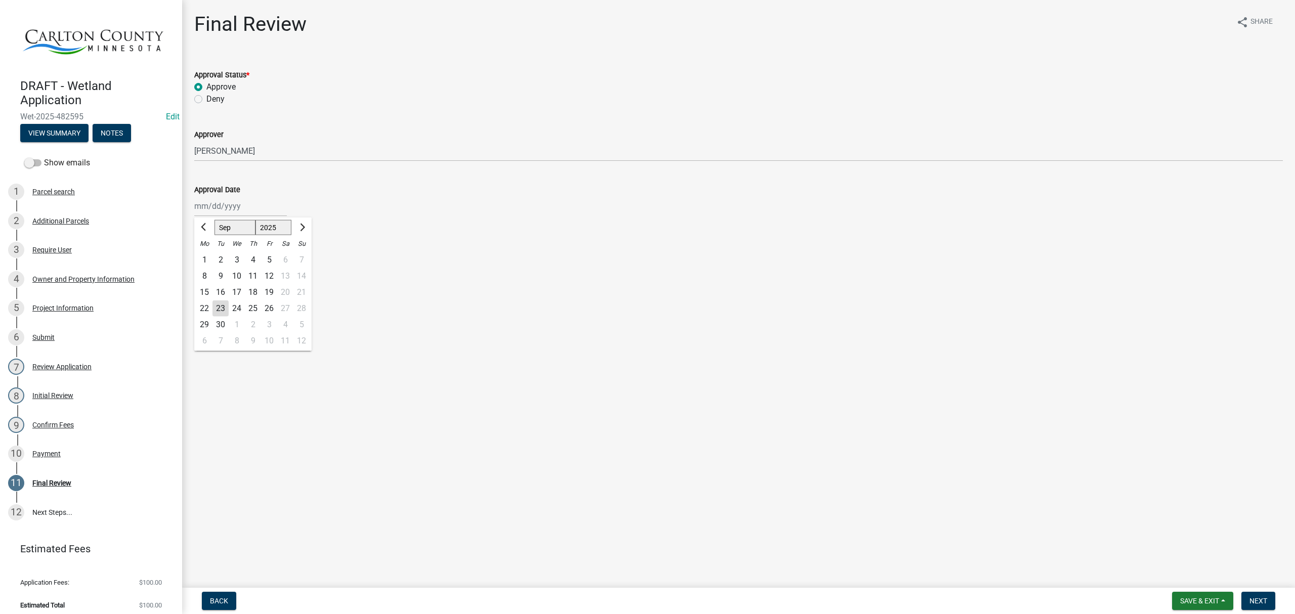
click at [220, 209] on div "[PERSON_NAME] Feb Mar Apr [PERSON_NAME][DATE] Oct Nov [DATE] 1526 1527 1528 152…" at bounding box center [240, 206] width 93 height 21
click at [221, 307] on div "23" at bounding box center [220, 308] width 16 height 16
type input "[DATE]"
click at [1263, 599] on span "Next" at bounding box center [1258, 601] width 18 height 8
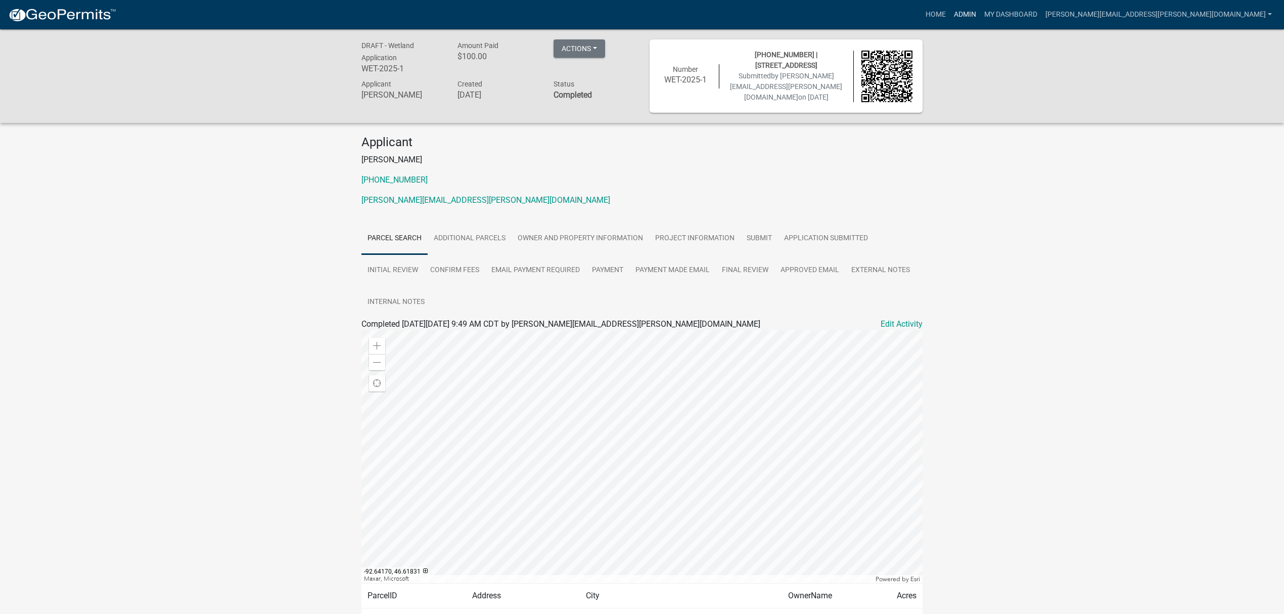
click at [980, 7] on link "Admin" at bounding box center [965, 14] width 30 height 19
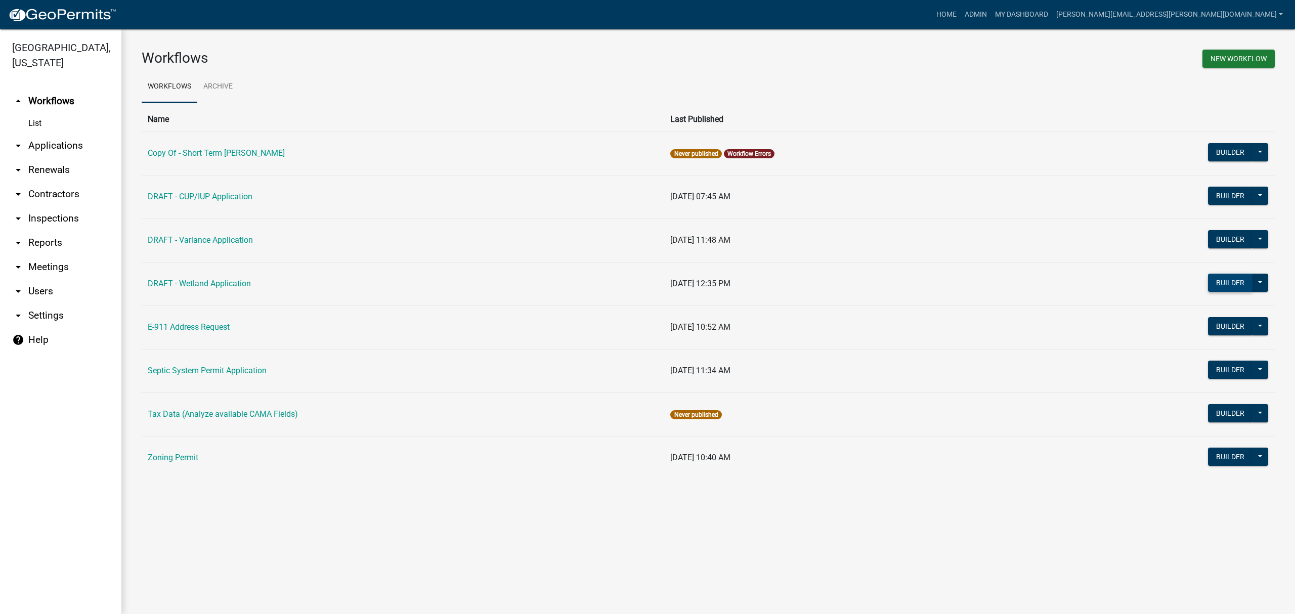
click at [1224, 280] on button "Builder" at bounding box center [1230, 283] width 44 height 18
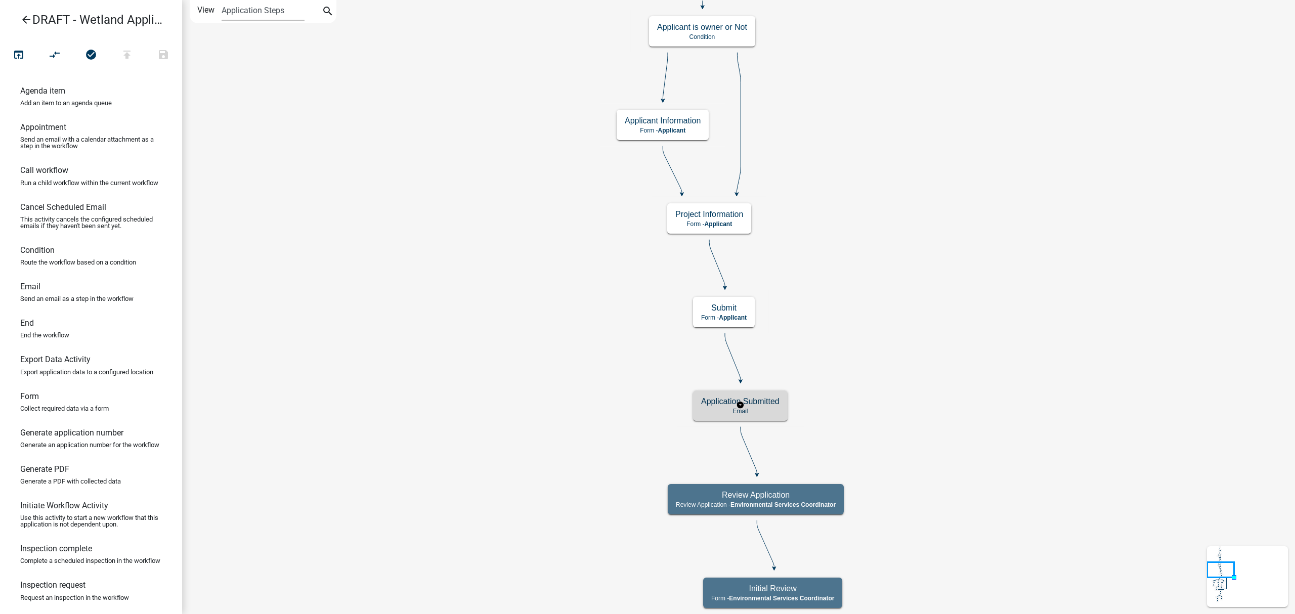
click at [756, 408] on p "Email" at bounding box center [740, 411] width 78 height 7
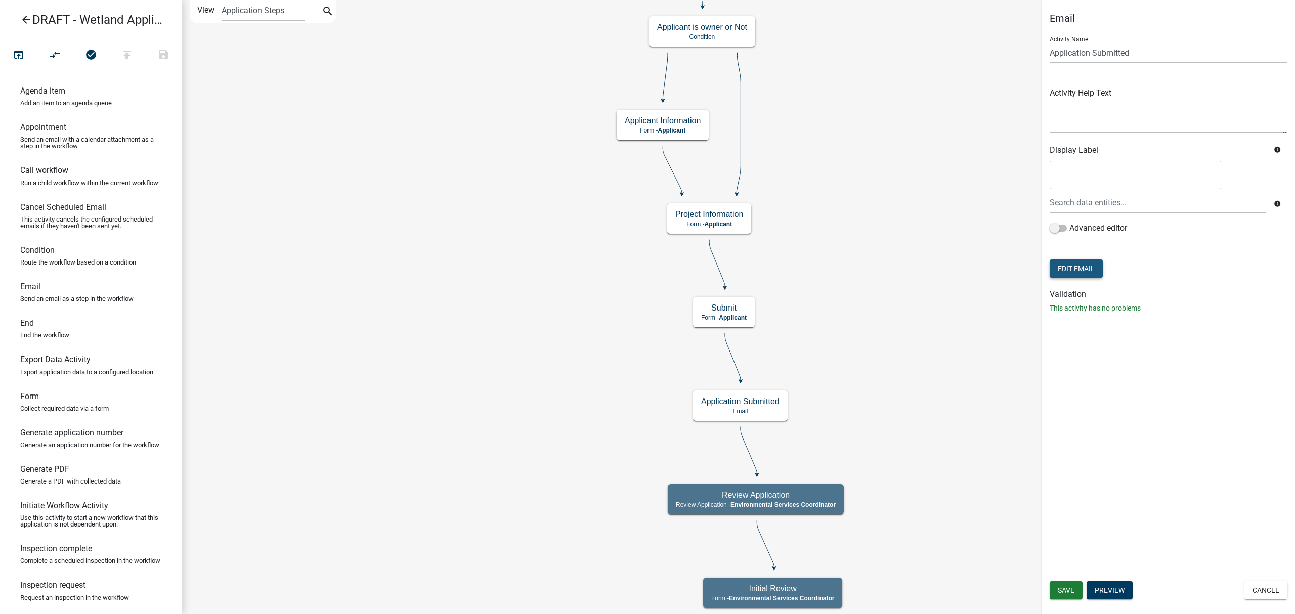
click at [1077, 272] on button "Edit Email" at bounding box center [1075, 268] width 53 height 18
select select "bb3eb707-ec94-40ff-880b-2a3396220d0e"
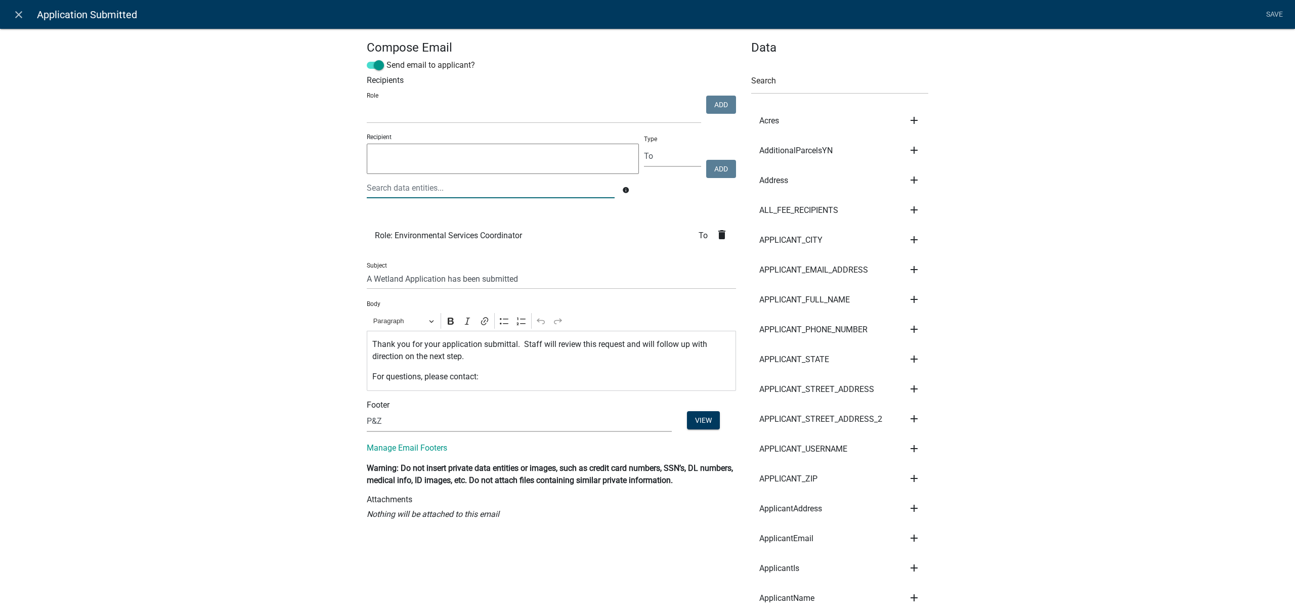
click at [510, 194] on div at bounding box center [490, 187] width 263 height 21
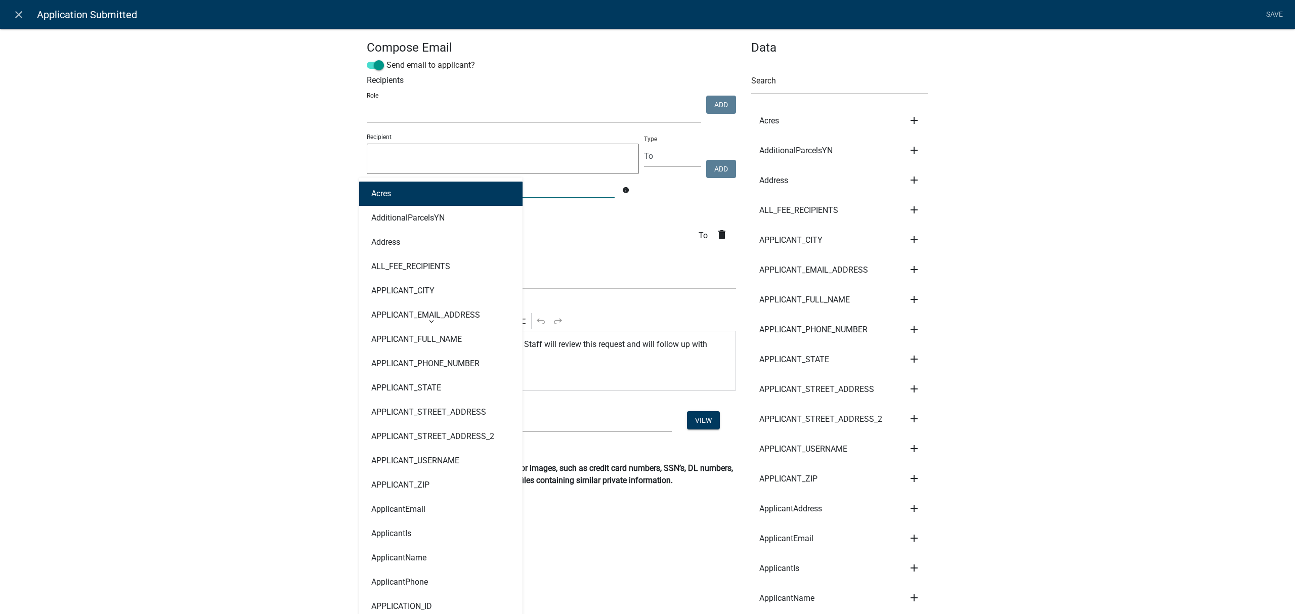
click at [553, 229] on li "Role: Environmental Services Coordinator To delete" at bounding box center [551, 235] width 369 height 30
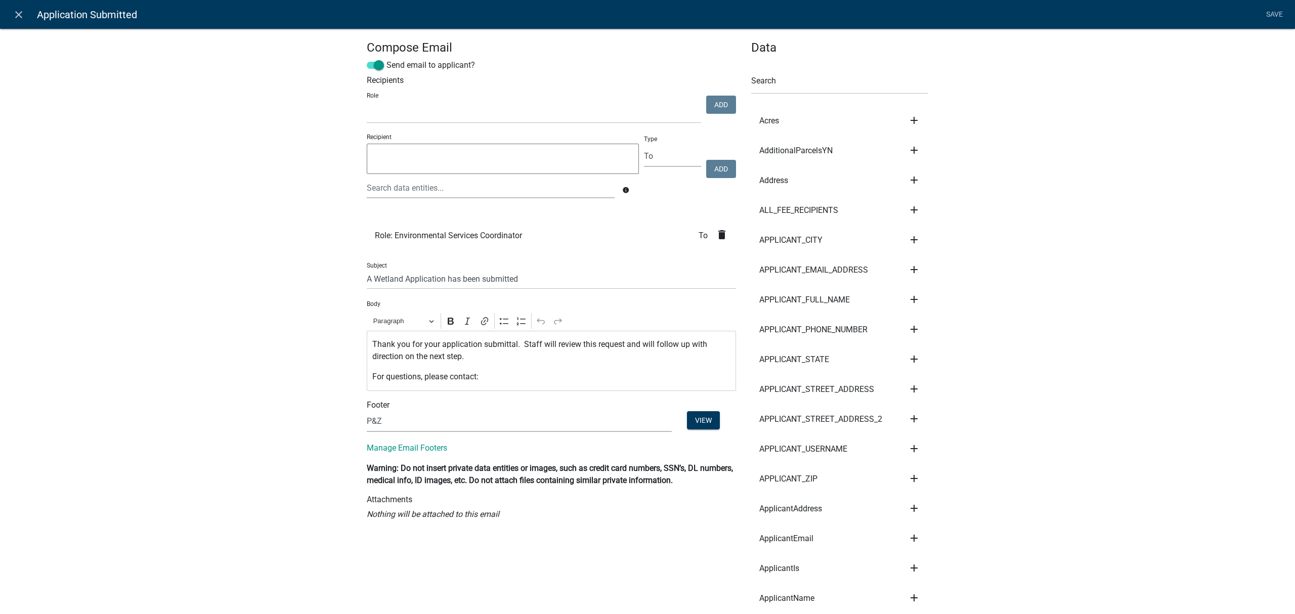
click at [585, 150] on textarea at bounding box center [503, 159] width 272 height 30
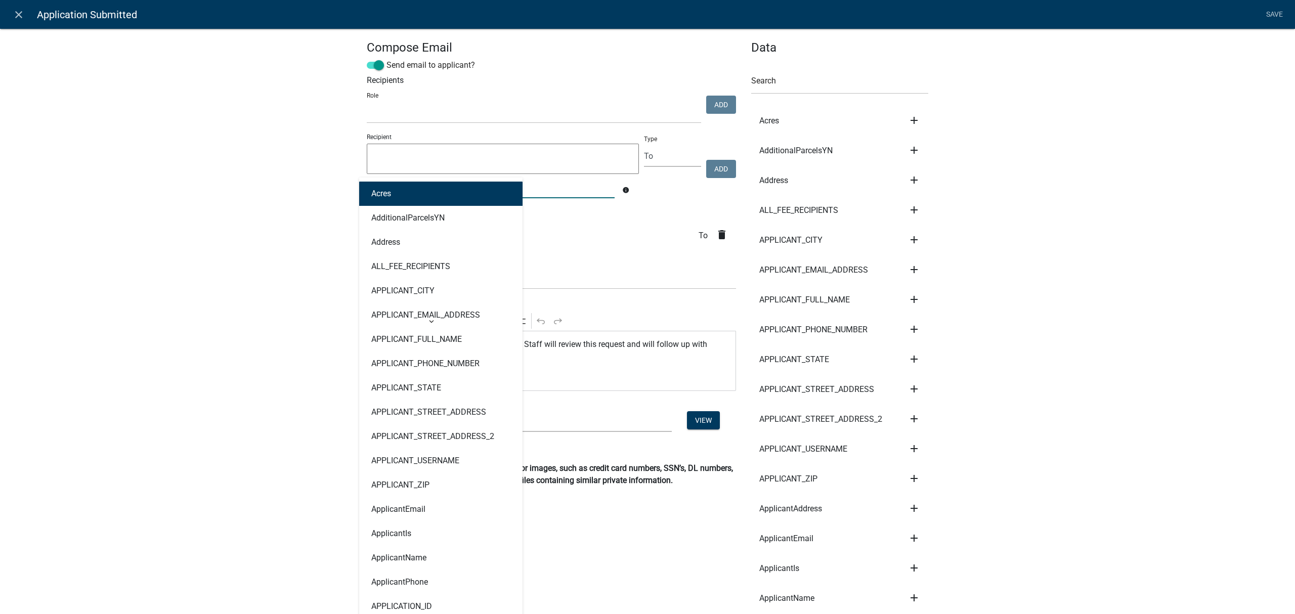
click at [484, 193] on div "Acres AdditionalParcelsYN Address ALL_FEE_RECIPIENTS APPLICANT_CITY APPLICANT_E…" at bounding box center [490, 187] width 263 height 21
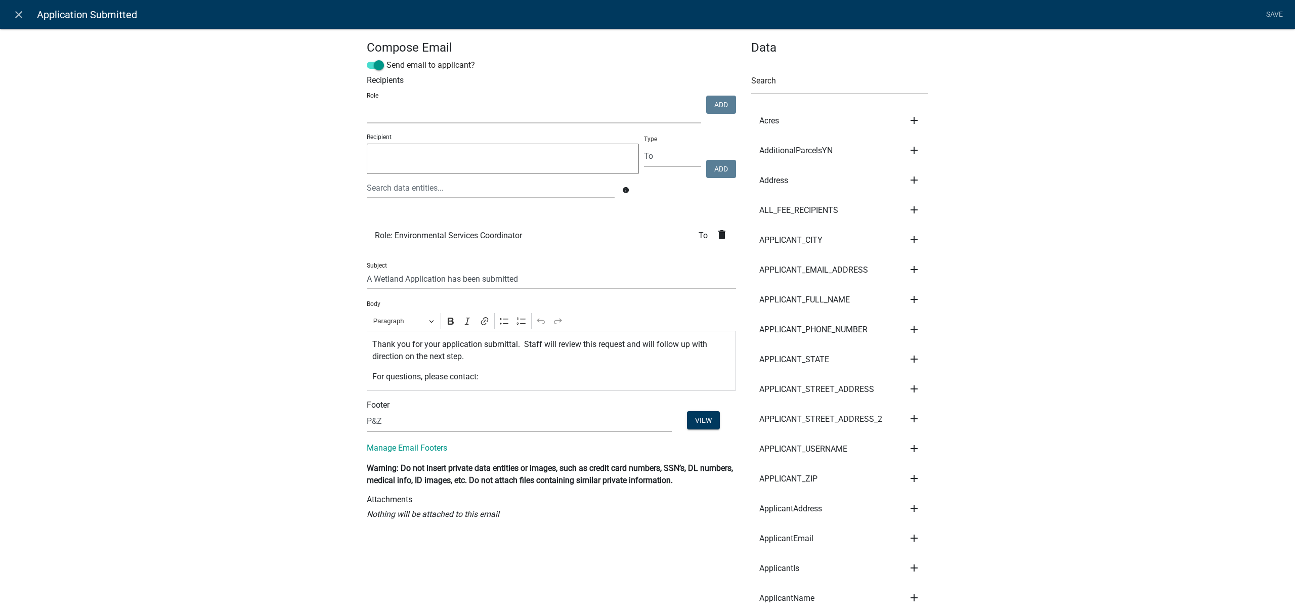
click at [657, 109] on select "Account Clerk Assessor Environmental Services Coordinator Zoning Administrator …" at bounding box center [534, 113] width 334 height 21
select select "92d1c2d2-4d39-4f7f-a2b6-45b23309b30a"
click at [367, 103] on select "Account Clerk Assessor Environmental Services Coordinator Zoning Administrator …" at bounding box center [534, 113] width 334 height 21
click at [710, 102] on button "Add" at bounding box center [721, 105] width 30 height 18
select select
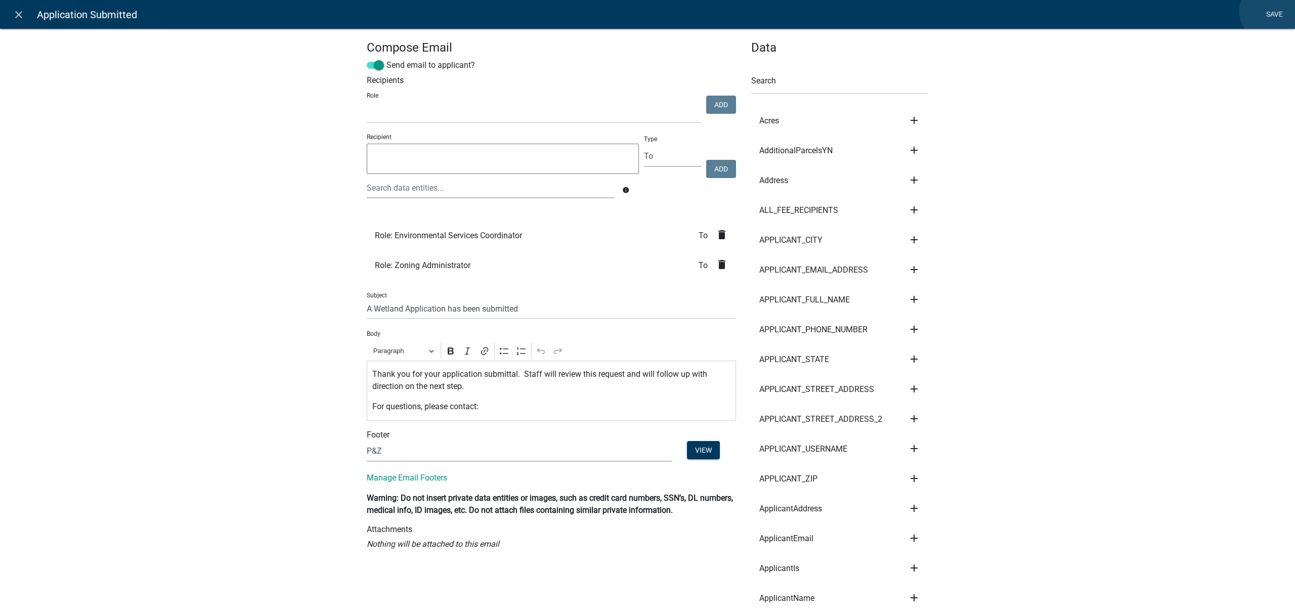
click at [1271, 11] on link "Save" at bounding box center [1273, 14] width 25 height 19
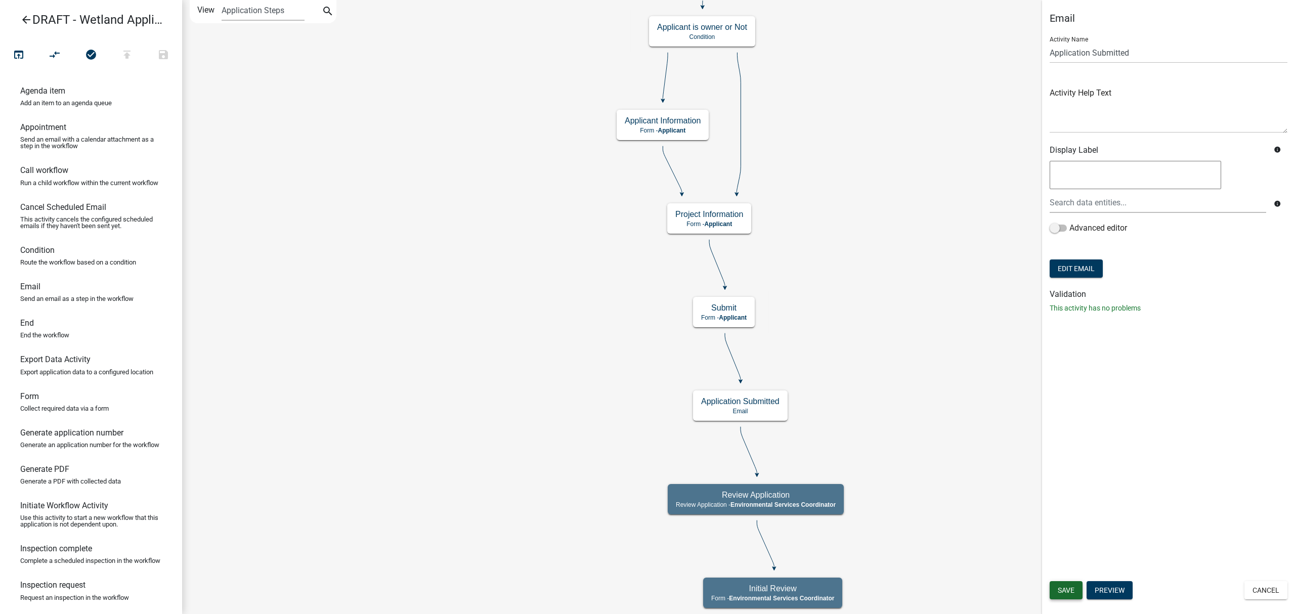
click at [1061, 591] on span "Save" at bounding box center [1065, 590] width 17 height 8
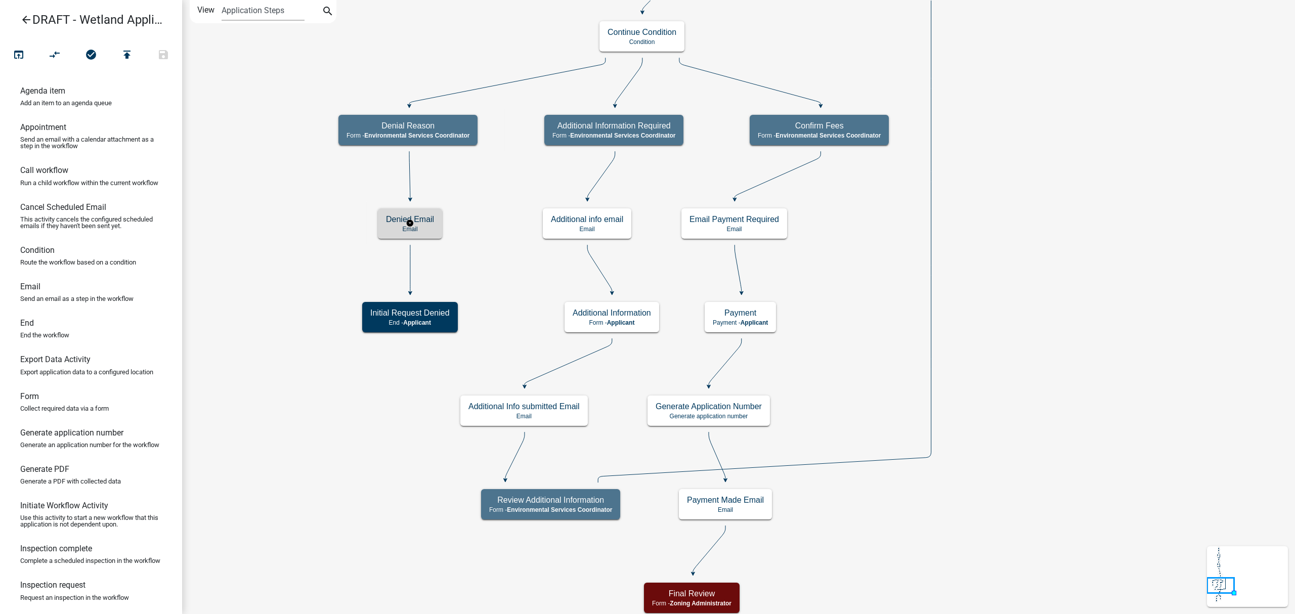
click at [420, 217] on h5 "Denied Email" at bounding box center [410, 219] width 48 height 10
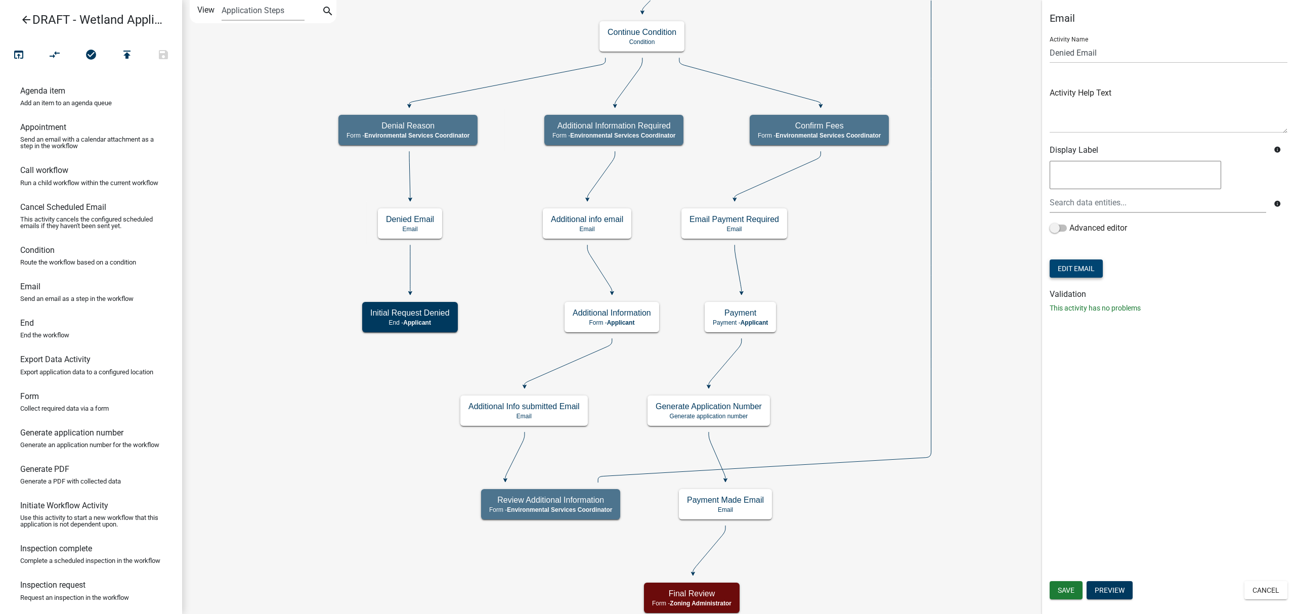
click at [1077, 273] on button "Edit Email" at bounding box center [1075, 268] width 53 height 18
select select "bb3eb707-ec94-40ff-880b-2a3396220d0e"
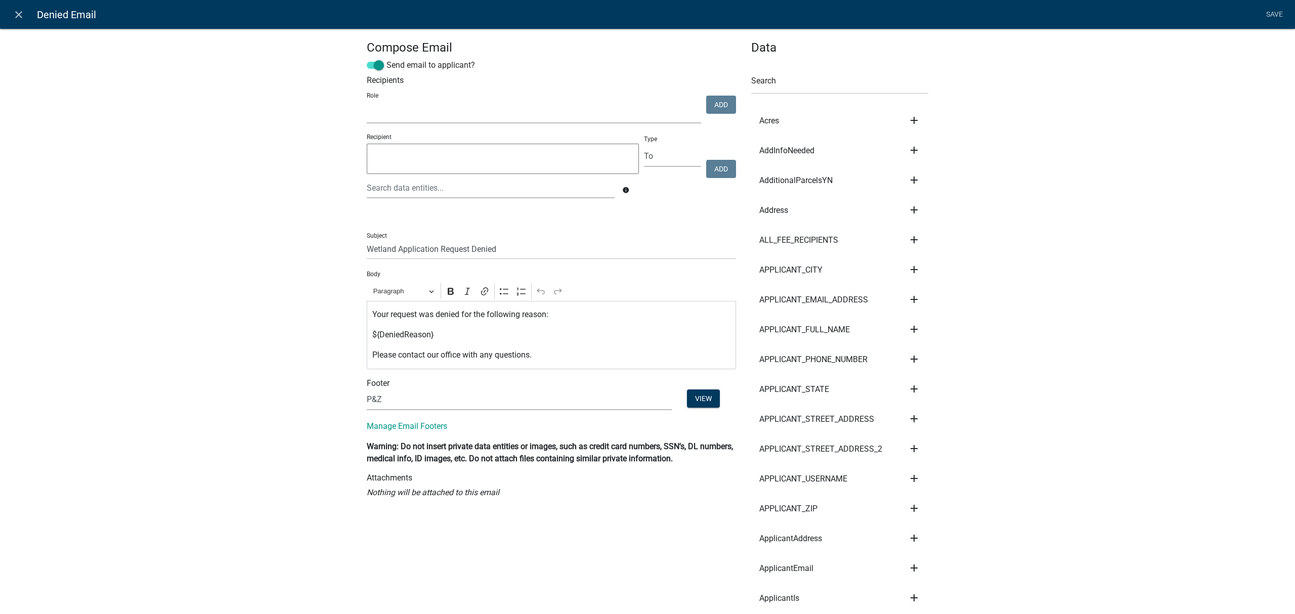
click at [677, 115] on select "Account Clerk Assessor Environmental Services Coordinator Zoning Administrator …" at bounding box center [534, 113] width 334 height 21
select select "a27015b5-4923-43a2-b499-3eb71d81bc34"
click at [367, 103] on select "Account Clerk Assessor Environmental Services Coordinator Zoning Administrator …" at bounding box center [534, 113] width 334 height 21
click at [709, 109] on button "Add" at bounding box center [721, 105] width 30 height 18
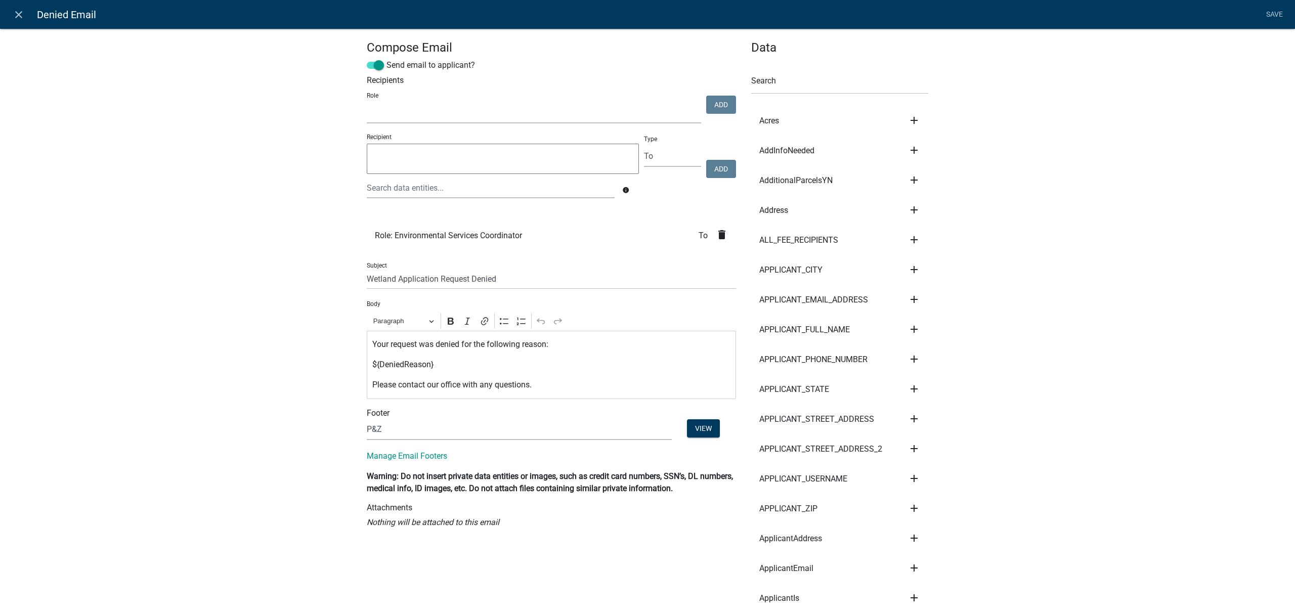
click at [577, 116] on select "Account Clerk Assessor Environmental Services Coordinator Zoning Administrator …" at bounding box center [534, 113] width 334 height 21
select select "92d1c2d2-4d39-4f7f-a2b6-45b23309b30a"
click at [367, 103] on select "Account Clerk Assessor Environmental Services Coordinator Zoning Administrator …" at bounding box center [534, 113] width 334 height 21
click at [716, 102] on button "Add" at bounding box center [721, 105] width 30 height 18
select select
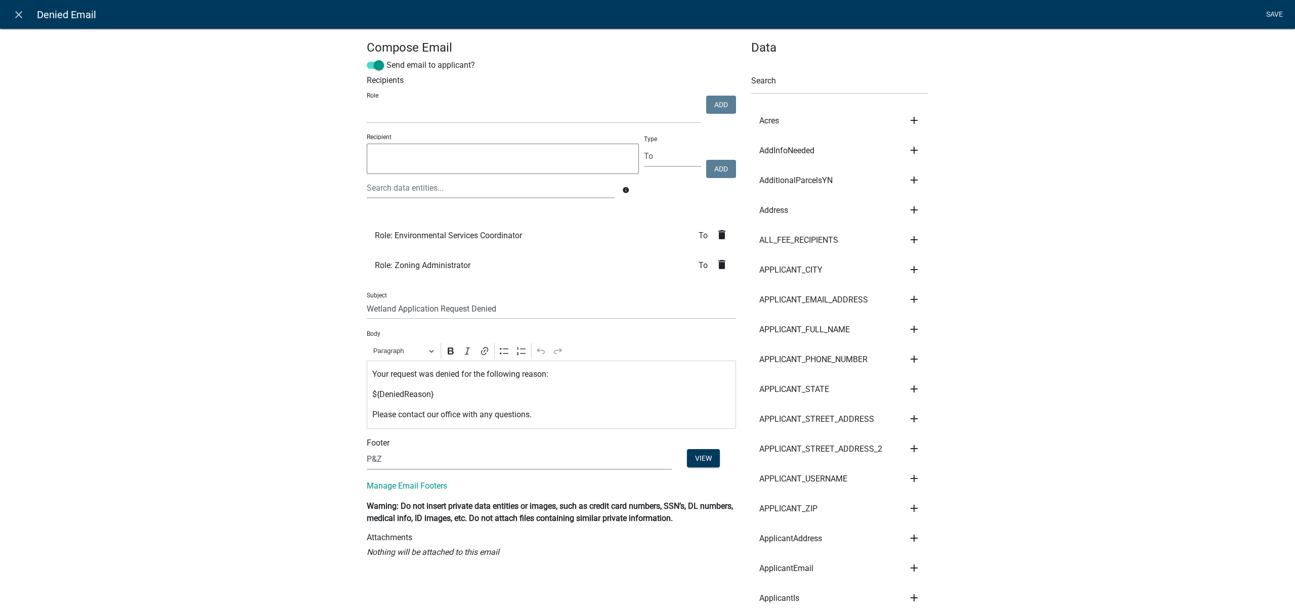
click at [1269, 11] on link "Save" at bounding box center [1273, 14] width 25 height 19
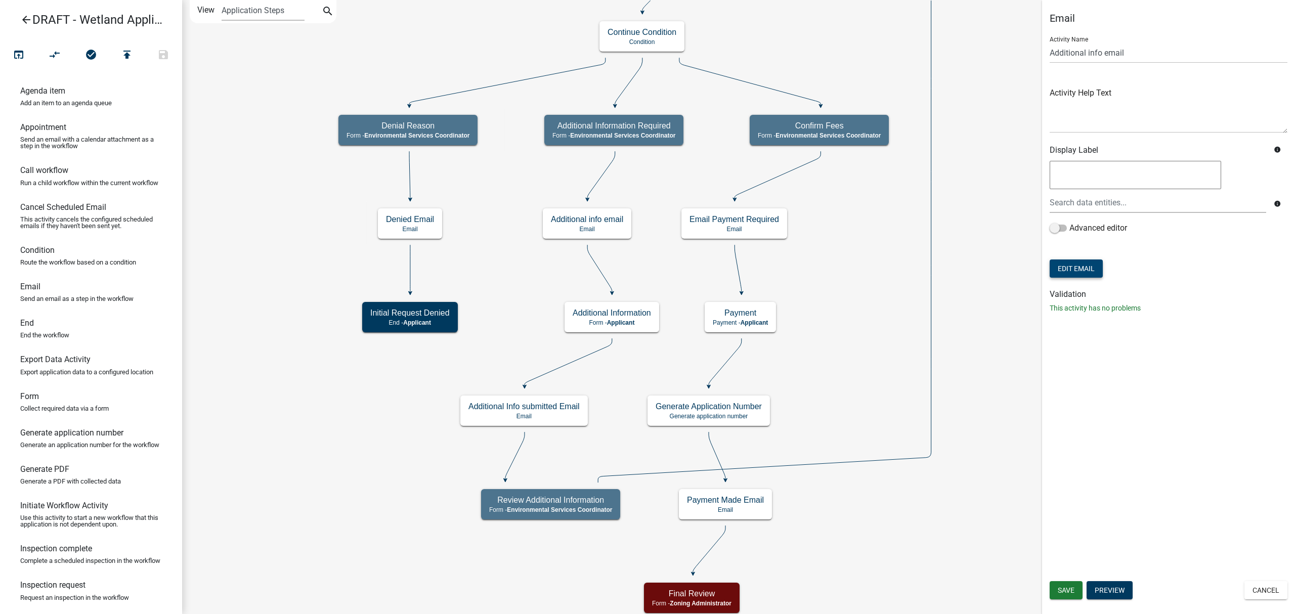
click at [1085, 266] on button "Edit Email" at bounding box center [1075, 268] width 53 height 18
select select "bb3eb707-ec94-40ff-880b-2a3396220d0e"
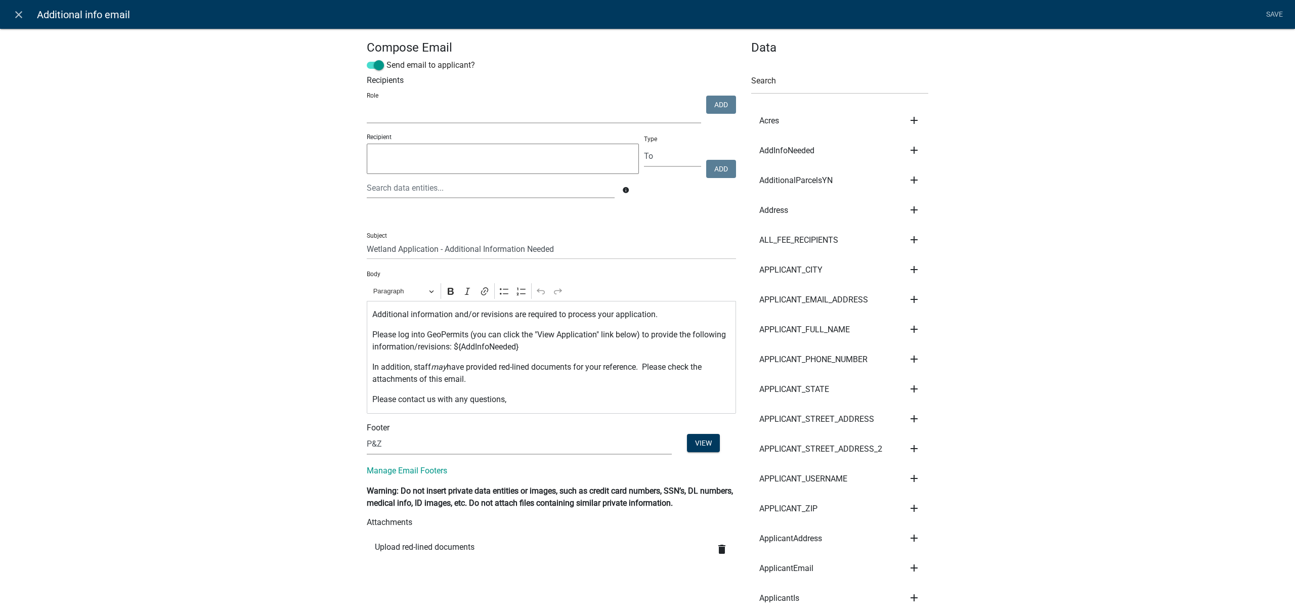
click at [622, 114] on select "Account Clerk Assessor Environmental Services Coordinator Zoning Administrator …" at bounding box center [534, 113] width 334 height 21
select select "a27015b5-4923-43a2-b499-3eb71d81bc34"
click at [367, 103] on select "Account Clerk Assessor Environmental Services Coordinator Zoning Administrator …" at bounding box center [534, 113] width 334 height 21
click at [721, 103] on button "Add" at bounding box center [721, 105] width 30 height 18
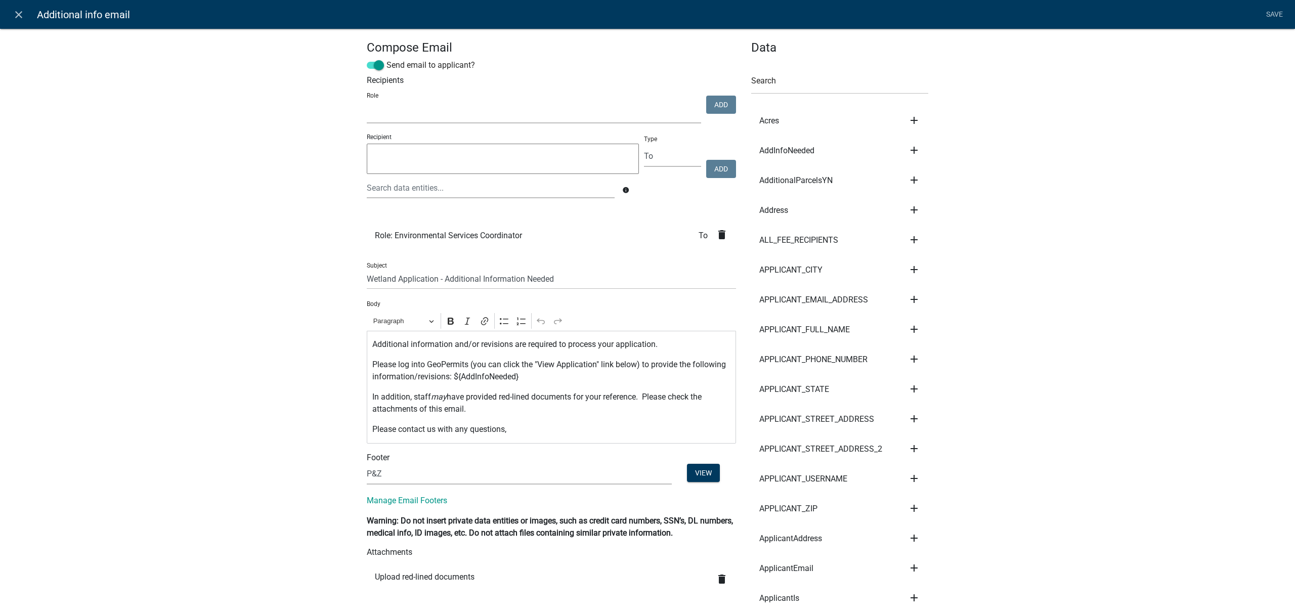
click at [621, 117] on select "Account Clerk Assessor Environmental Services Coordinator Zoning Administrator …" at bounding box center [534, 113] width 334 height 21
select select "92d1c2d2-4d39-4f7f-a2b6-45b23309b30a"
click at [367, 103] on select "Account Clerk Assessor Environmental Services Coordinator Zoning Administrator …" at bounding box center [534, 113] width 334 height 21
click at [719, 102] on button "Add" at bounding box center [721, 105] width 30 height 18
select select
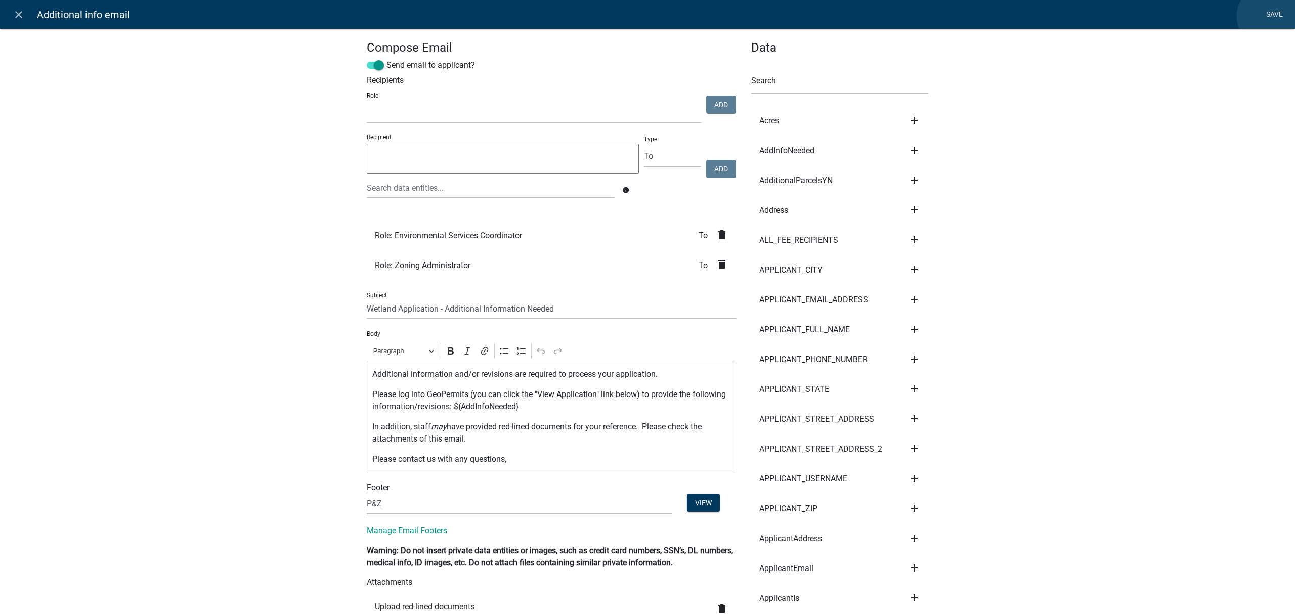
click at [1268, 16] on link "Save" at bounding box center [1273, 14] width 25 height 19
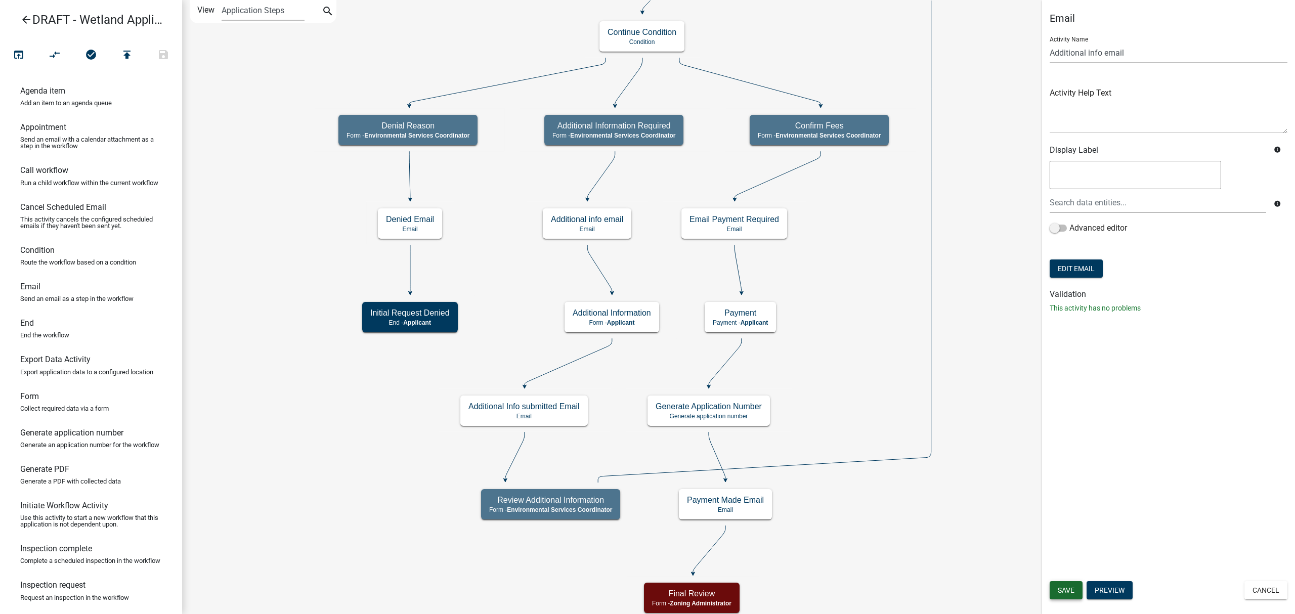
click at [1063, 589] on span "Save" at bounding box center [1065, 590] width 17 height 8
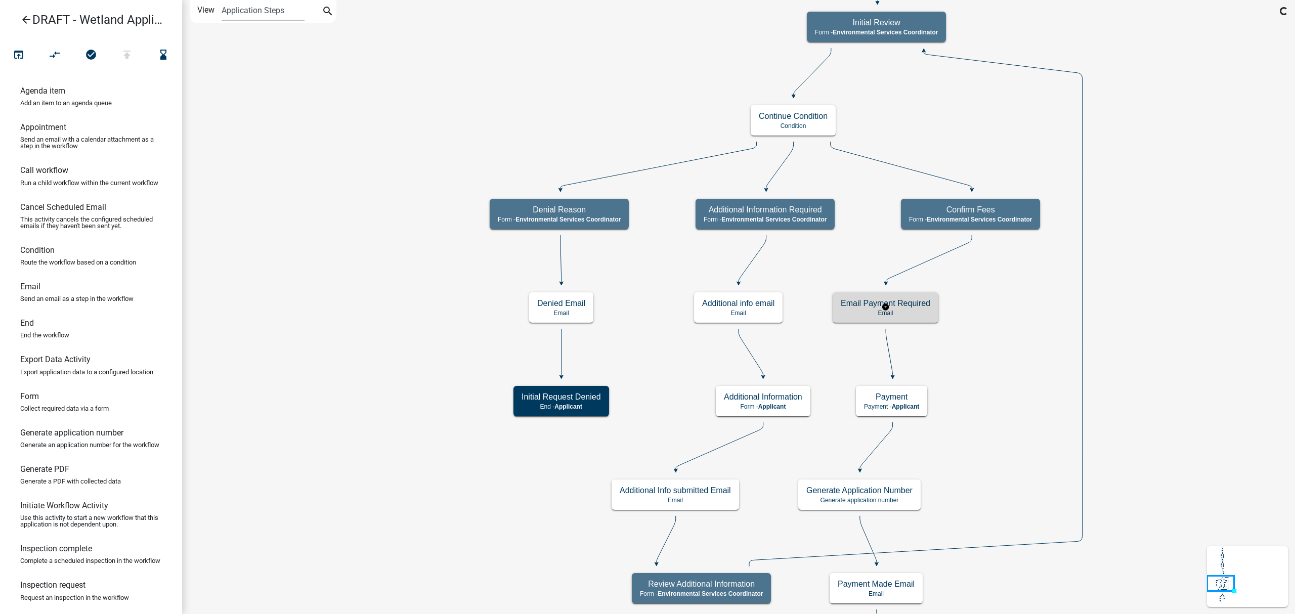
click at [901, 314] on p "Email" at bounding box center [885, 312] width 90 height 7
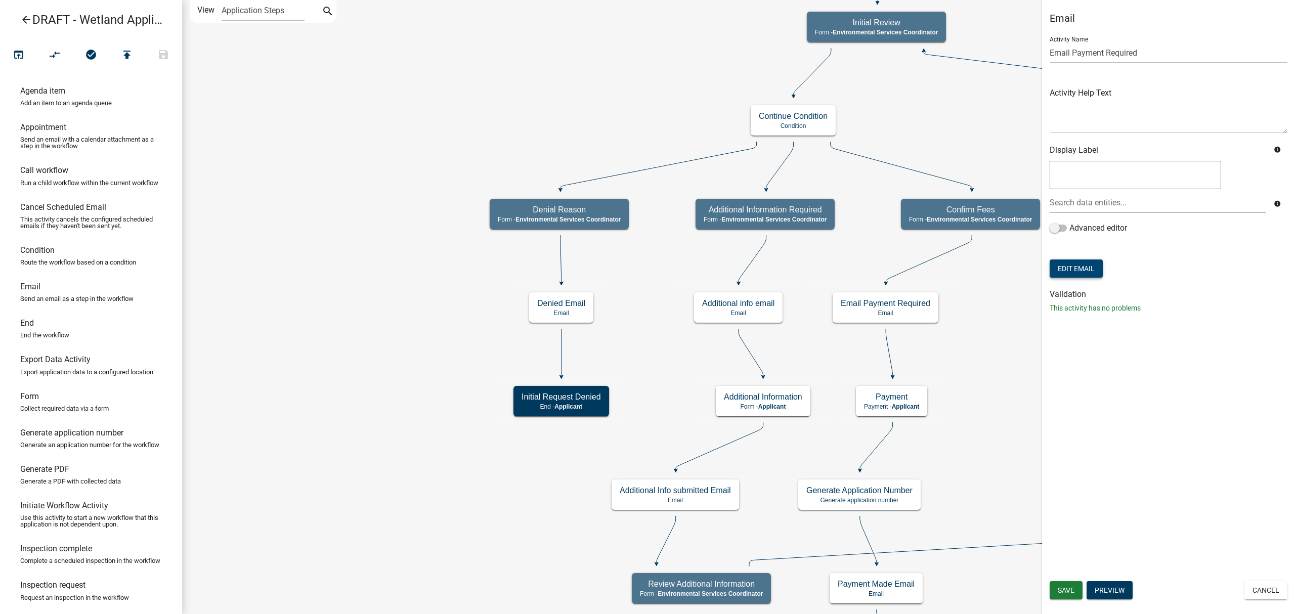
click at [1068, 265] on button "Edit Email" at bounding box center [1075, 268] width 53 height 18
select select "bb3eb707-ec94-40ff-880b-2a3396220d0e"
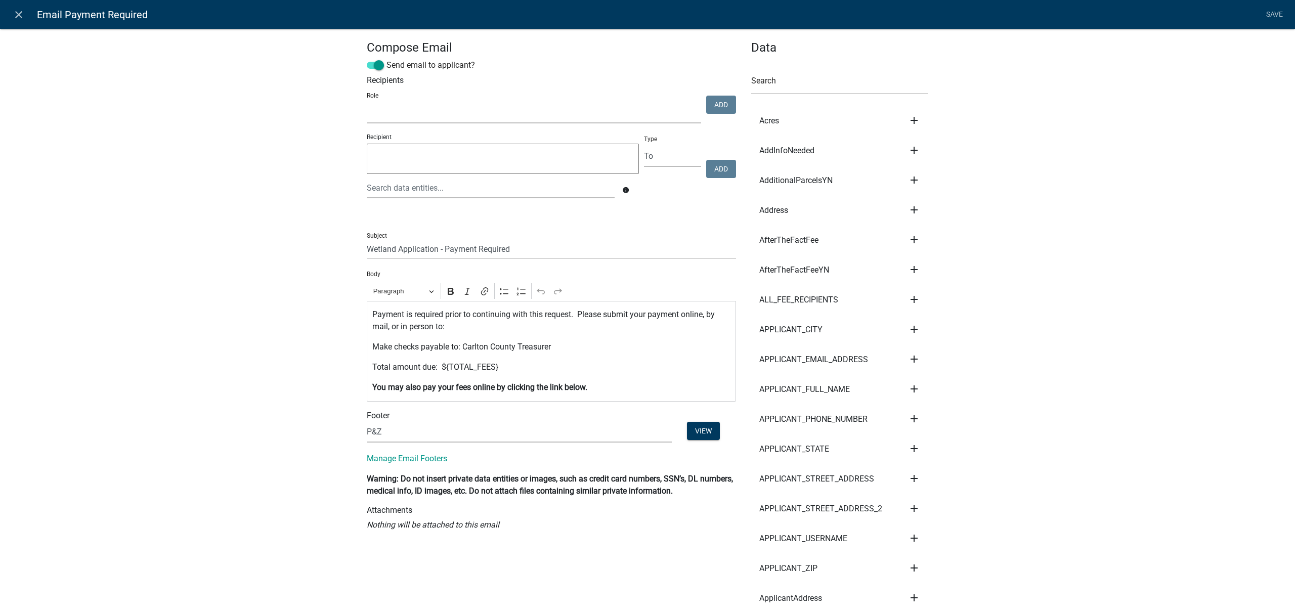
click at [579, 107] on select "Account Clerk Assessor Environmental Services Coordinator Zoning Administrator …" at bounding box center [534, 113] width 334 height 21
select select "a27015b5-4923-43a2-b499-3eb71d81bc34"
click at [367, 103] on select "Account Clerk Assessor Environmental Services Coordinator Zoning Administrator …" at bounding box center [534, 113] width 334 height 21
click at [708, 106] on button "Add" at bounding box center [721, 105] width 30 height 18
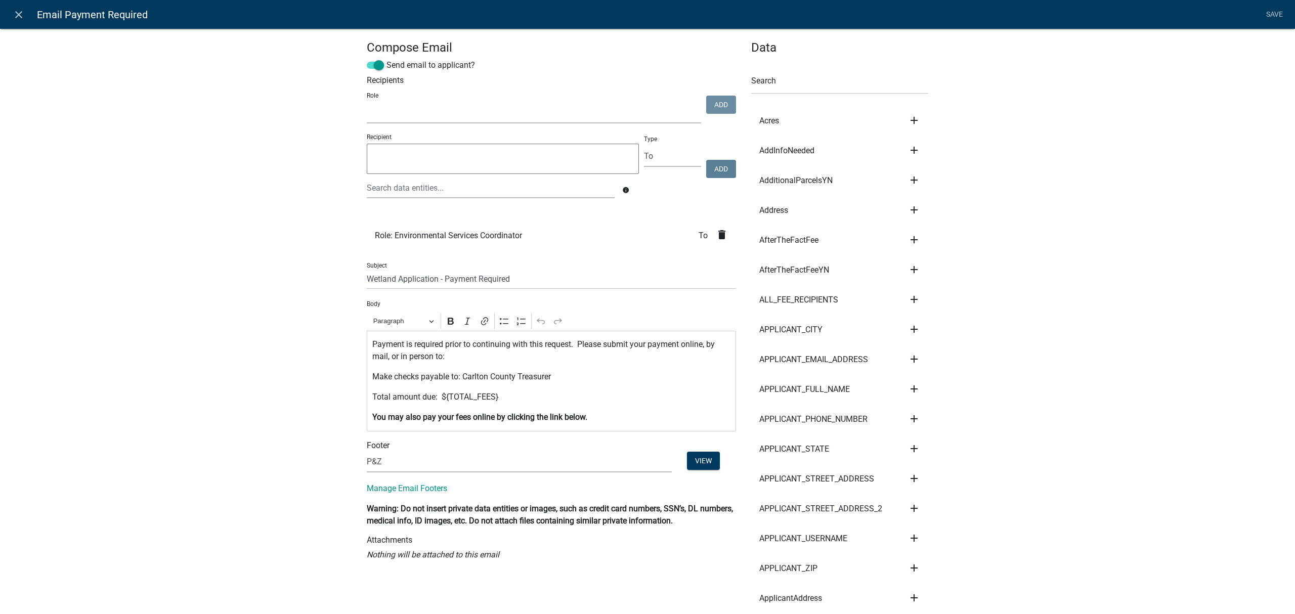
click at [634, 115] on select "Account Clerk Assessor Environmental Services Coordinator Zoning Administrator …" at bounding box center [534, 113] width 334 height 21
select select "92d1c2d2-4d39-4f7f-a2b6-45b23309b30a"
click at [367, 103] on select "Account Clerk Assessor Environmental Services Coordinator Zoning Administrator …" at bounding box center [534, 113] width 334 height 21
click at [708, 106] on button "Add" at bounding box center [721, 105] width 30 height 18
select select
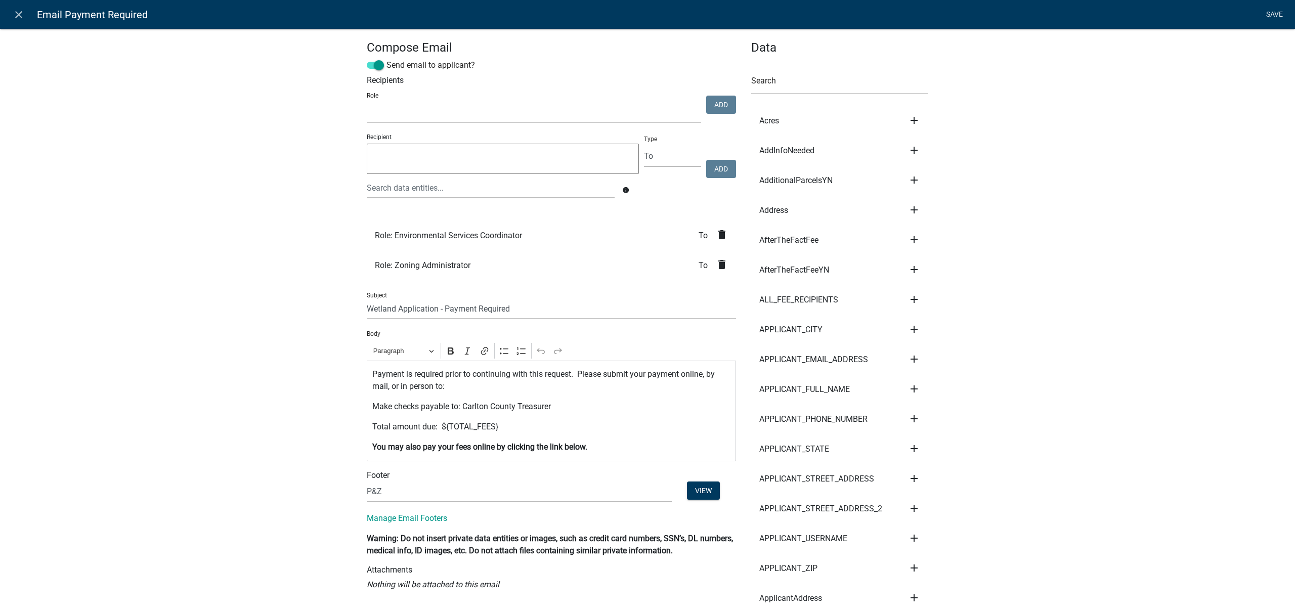
click at [1268, 12] on link "Save" at bounding box center [1273, 14] width 25 height 19
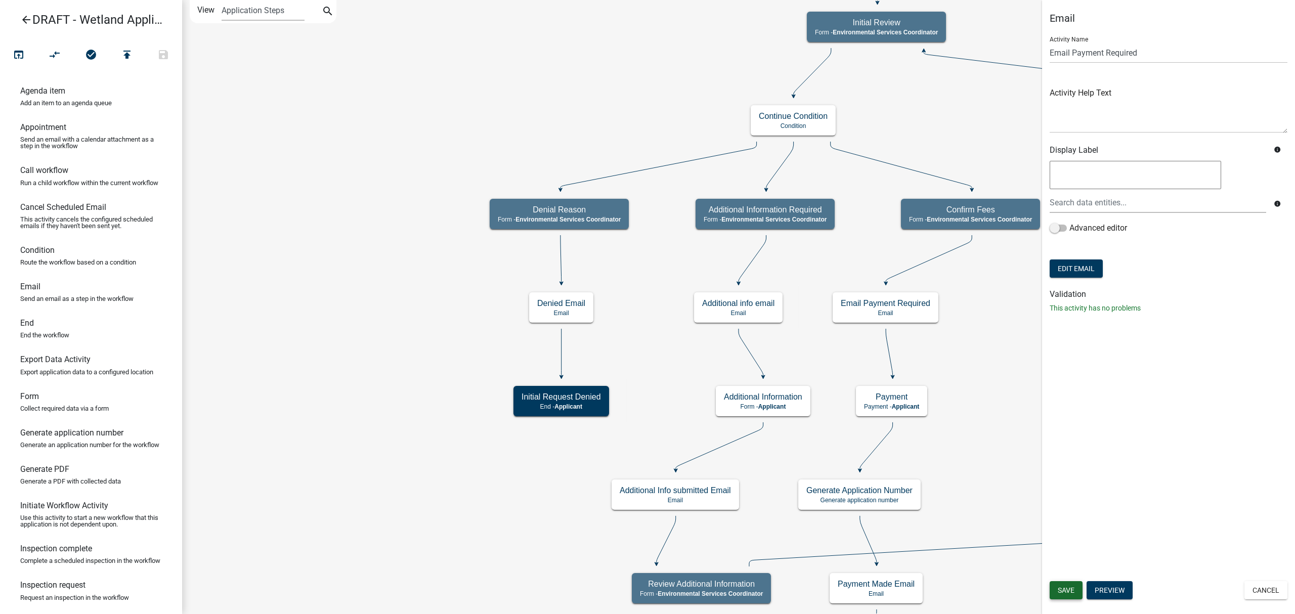
click at [1070, 592] on span "Save" at bounding box center [1065, 590] width 17 height 8
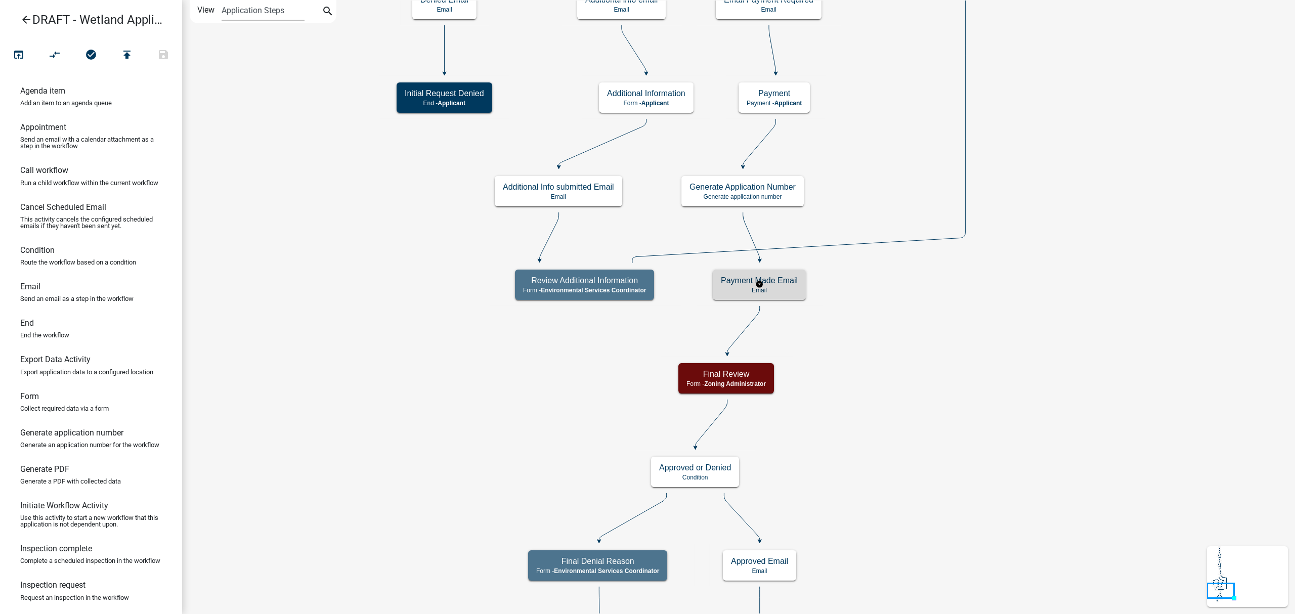
click at [765, 275] on div "Payment Made Email Email" at bounding box center [758, 285] width 93 height 30
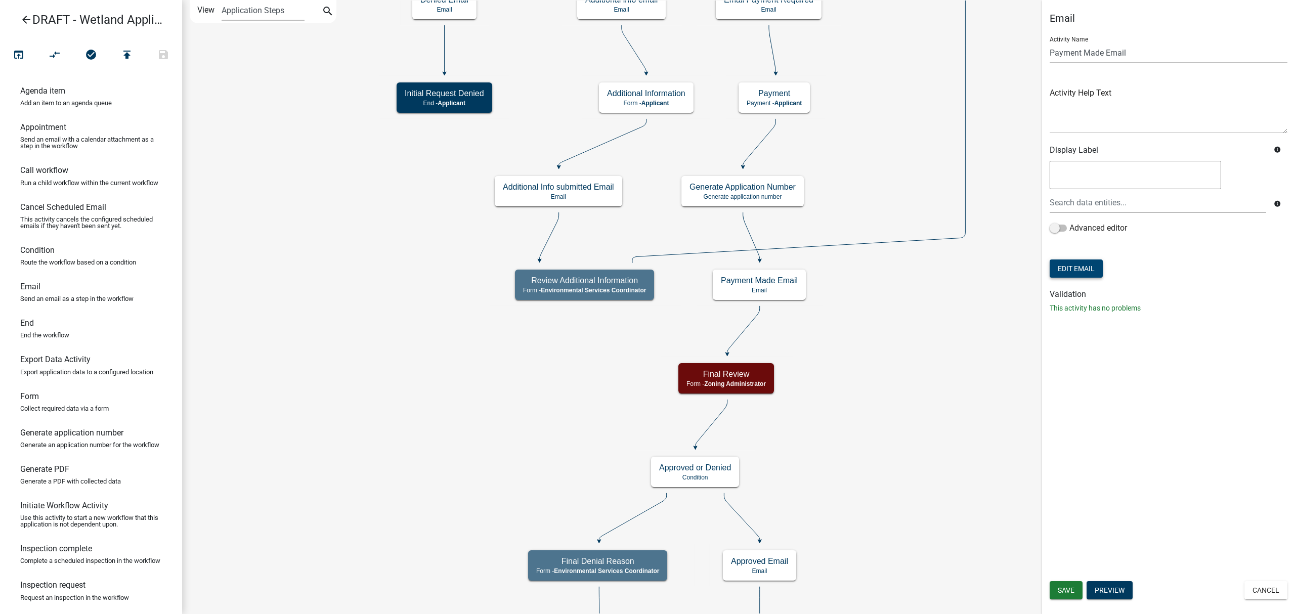
click at [1083, 266] on button "Edit Email" at bounding box center [1075, 268] width 53 height 18
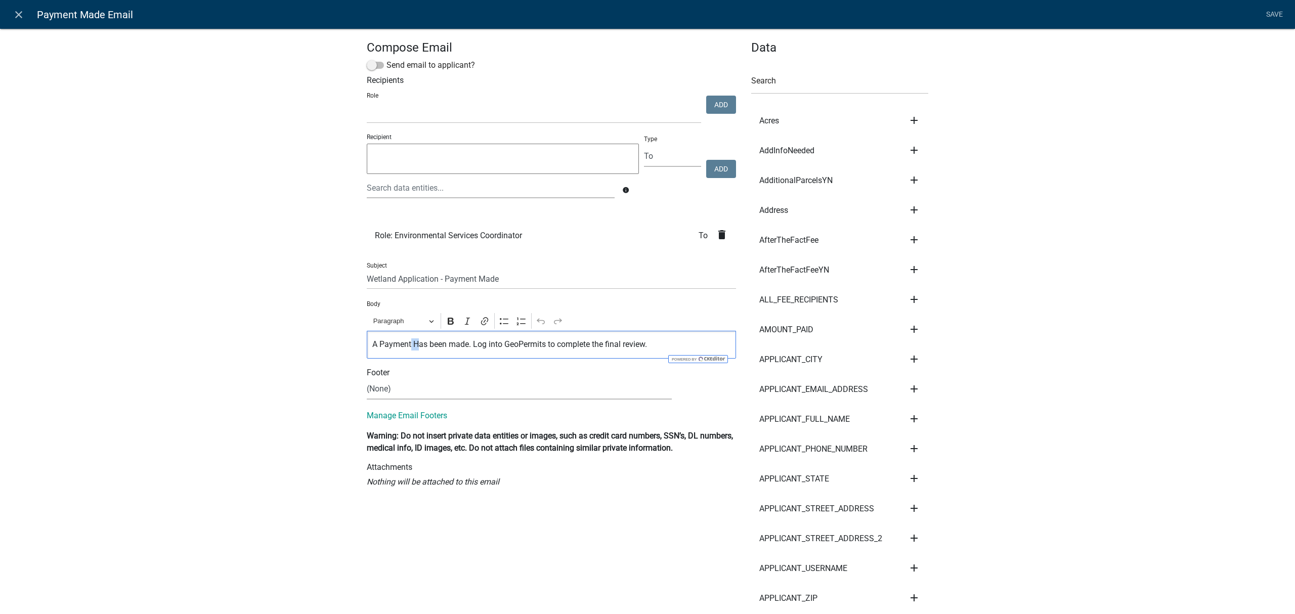
drag, startPoint x: 413, startPoint y: 343, endPoint x: 407, endPoint y: 344, distance: 6.3
click at [407, 344] on p "A Payment Has been made. Log into GeoPermits to complete the final review." at bounding box center [551, 344] width 359 height 12
click at [488, 344] on p "A Payment has been made. Log into GeoPermits to complete the final review." at bounding box center [551, 344] width 359 height 12
click at [655, 114] on select "Account Clerk Assessor Environmental Services Coordinator Zoning Administrator …" at bounding box center [534, 113] width 334 height 21
select select "92d1c2d2-4d39-4f7f-a2b6-45b23309b30a"
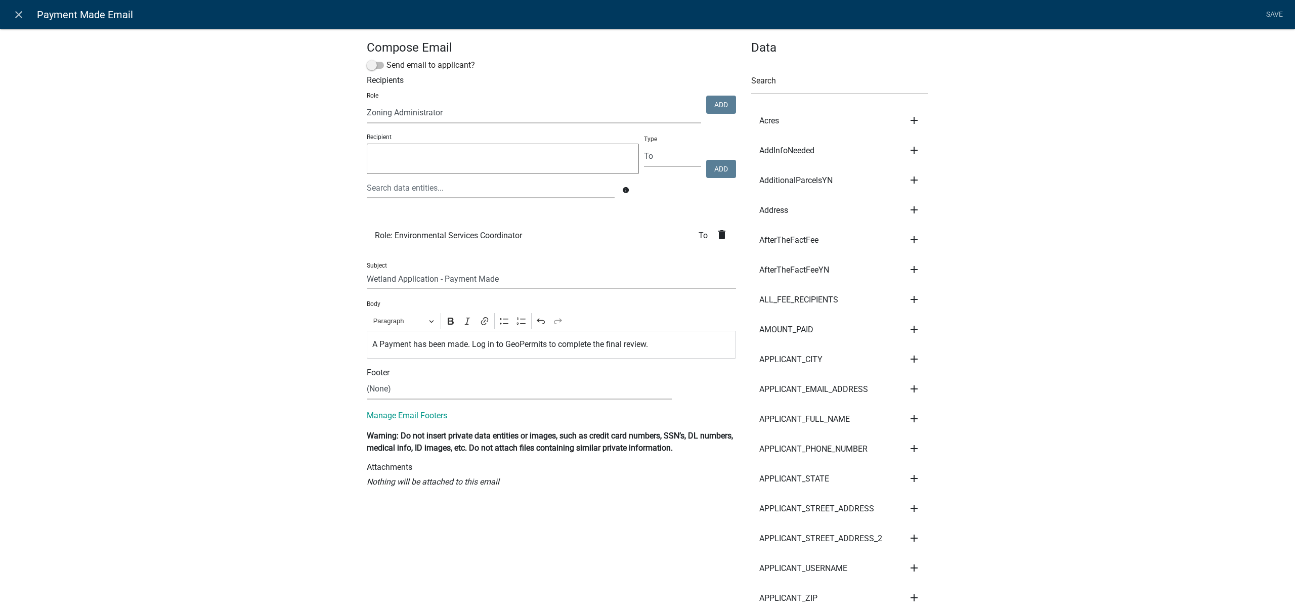
click at [367, 103] on select "Account Clerk Assessor Environmental Services Coordinator Zoning Administrator …" at bounding box center [534, 113] width 334 height 21
click at [711, 97] on button "Add" at bounding box center [721, 105] width 30 height 18
select select
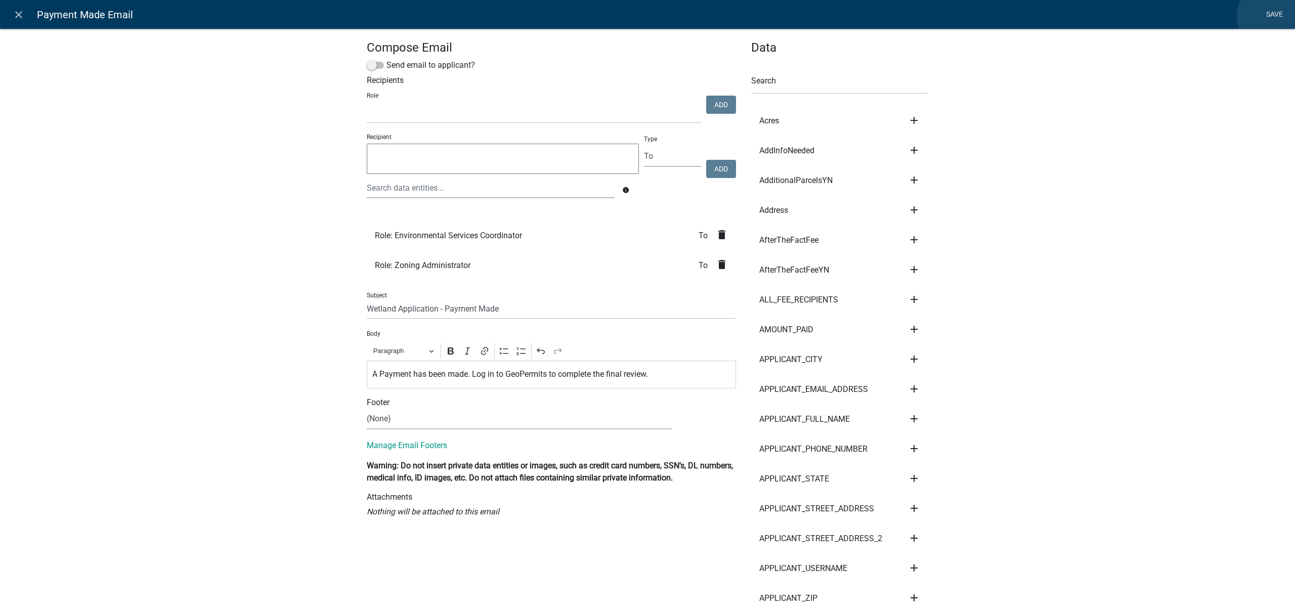
click at [1268, 15] on link "Save" at bounding box center [1273, 14] width 25 height 19
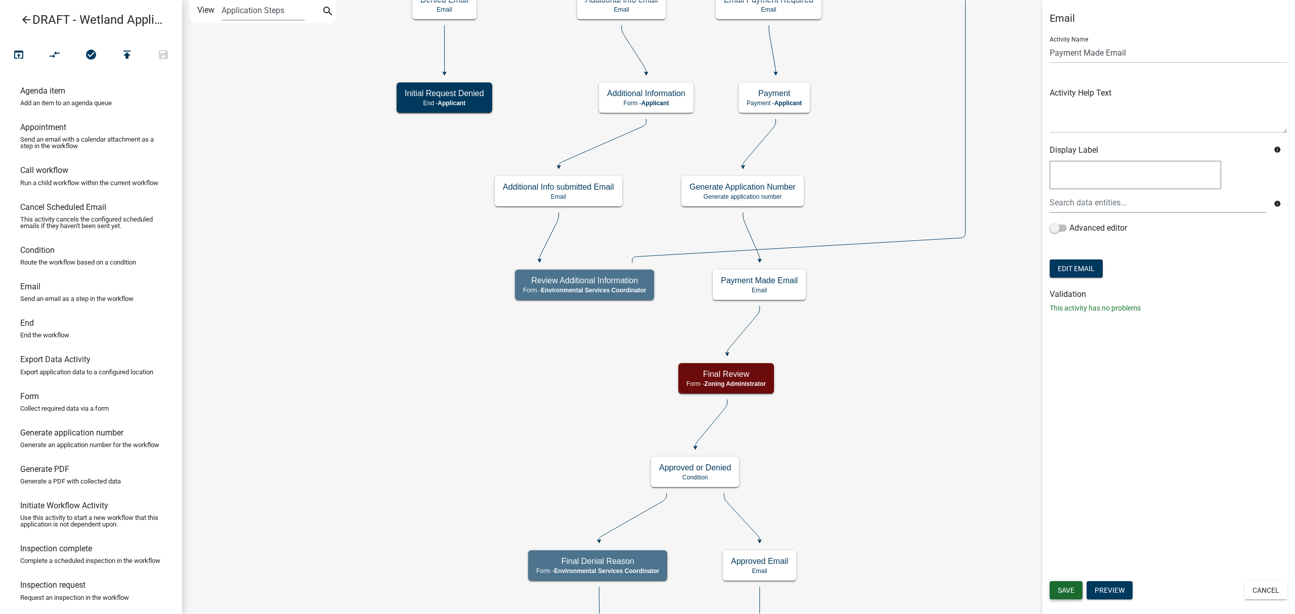
click at [1068, 589] on span "Save" at bounding box center [1065, 590] width 17 height 8
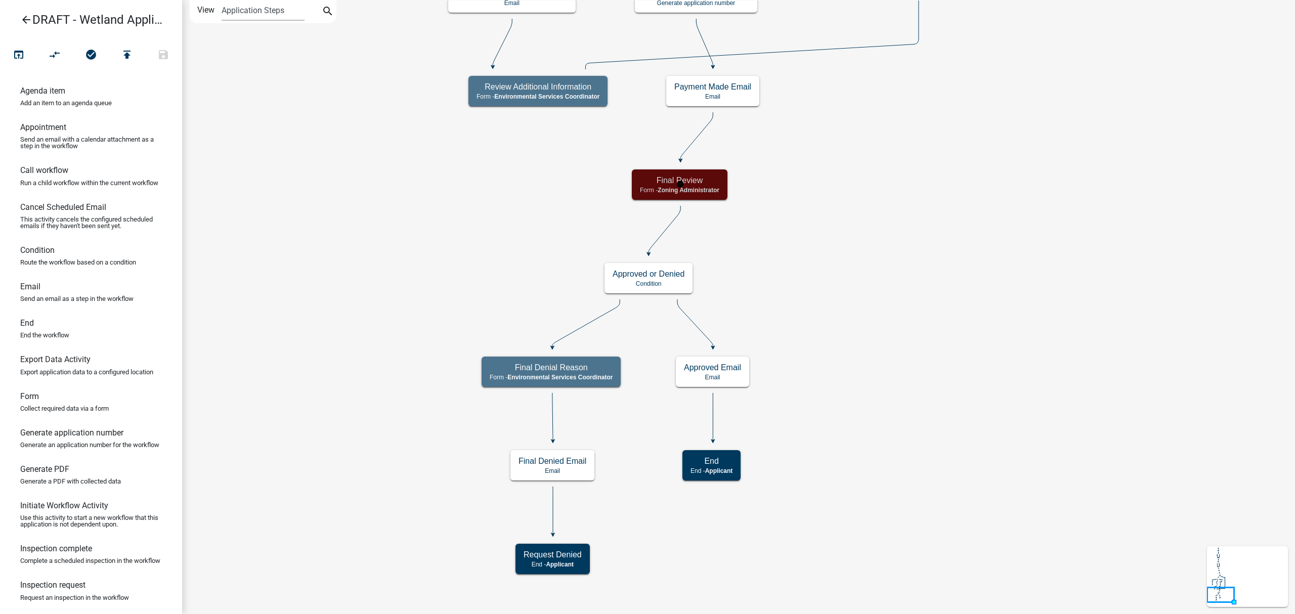
click at [694, 191] on span "Zoning Administrator" at bounding box center [688, 190] width 62 height 7
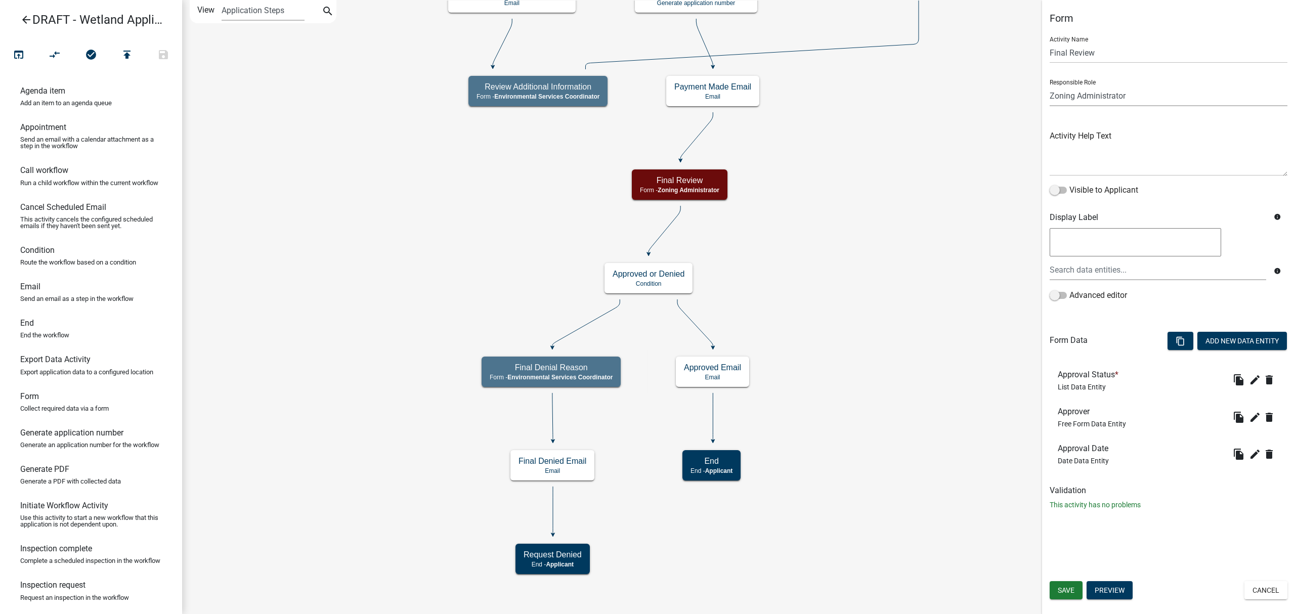
click at [1123, 90] on select "Applicant Environmental Services Coordinator Zoning Administrator Zoning Office…" at bounding box center [1168, 95] width 238 height 21
select select "A27015B5-4923-43A2-B499-3EB71D81BC34"
click at [1049, 85] on select "Applicant Environmental Services Coordinator Zoning Administrator Zoning Office…" at bounding box center [1168, 95] width 238 height 21
drag, startPoint x: 1070, startPoint y: 587, endPoint x: 984, endPoint y: 545, distance: 96.1
click at [984, 545] on main "Start Start - Applicant Owner and Property Information Form - Applicant Parcel …" at bounding box center [738, 307] width 1112 height 614
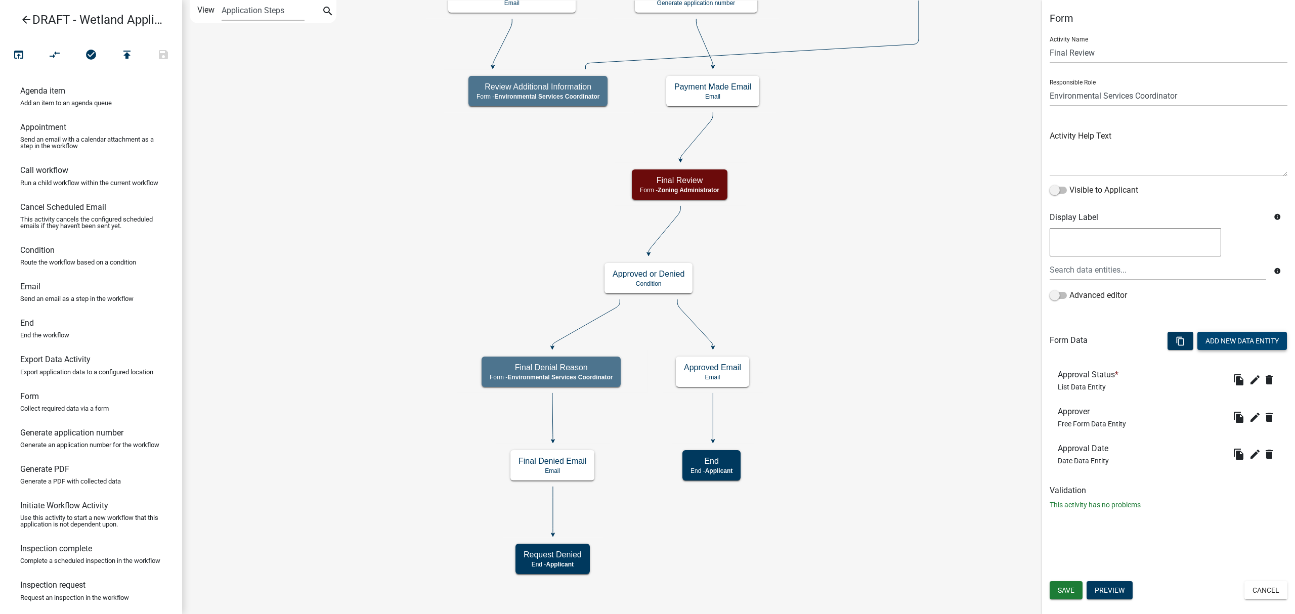
click at [1226, 336] on button "Add New Data Entity" at bounding box center [1242, 341] width 90 height 18
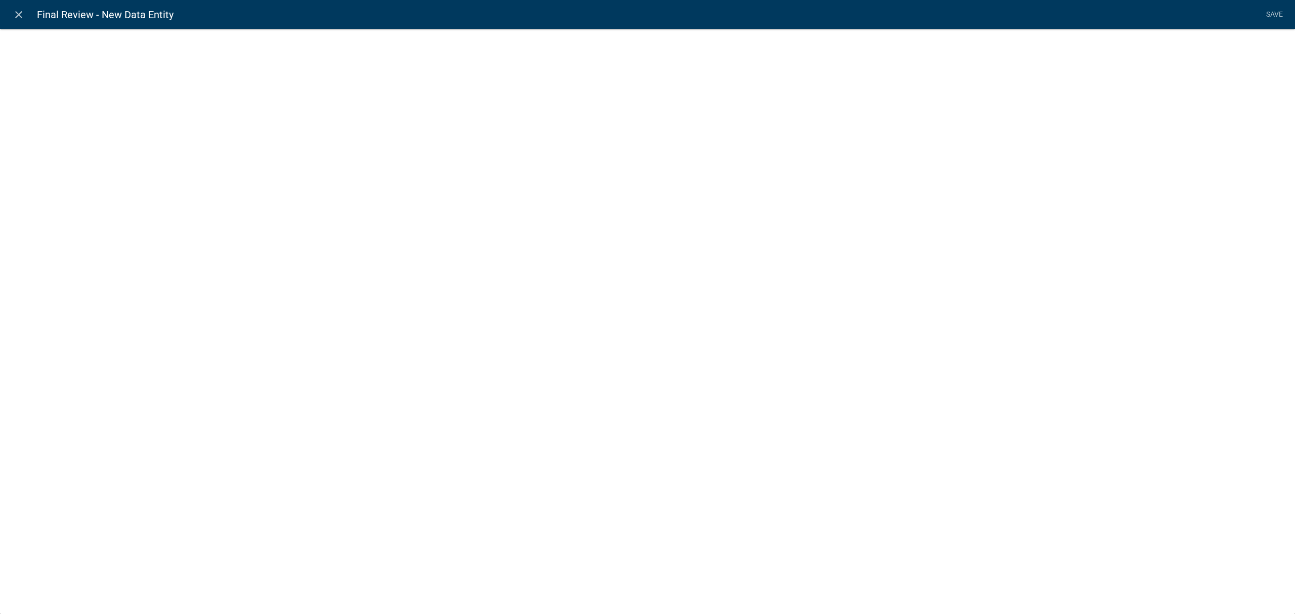
select select
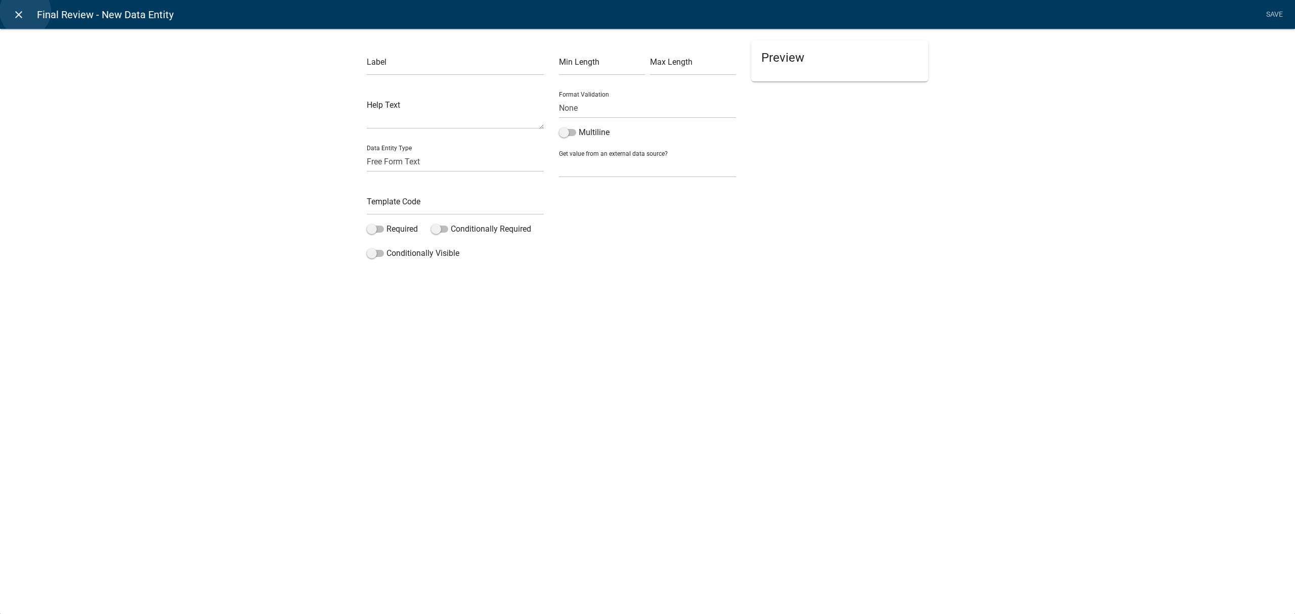
click at [25, 11] on link "close" at bounding box center [18, 14] width 21 height 21
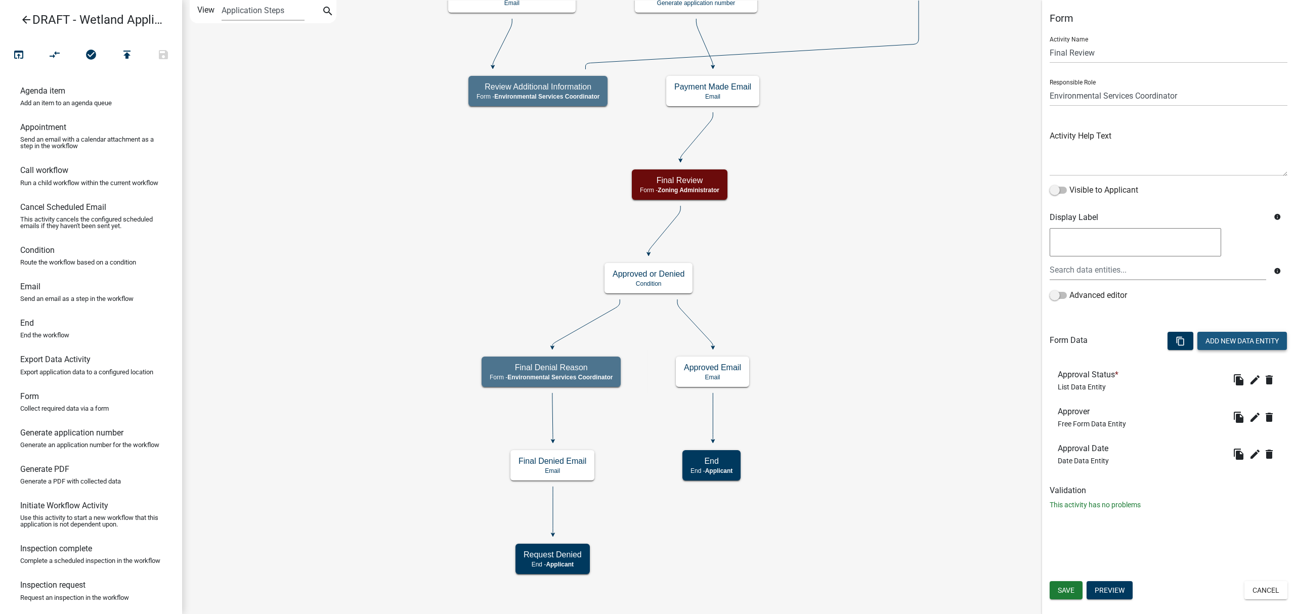
click at [1211, 342] on button "Add New Data Entity" at bounding box center [1242, 341] width 90 height 18
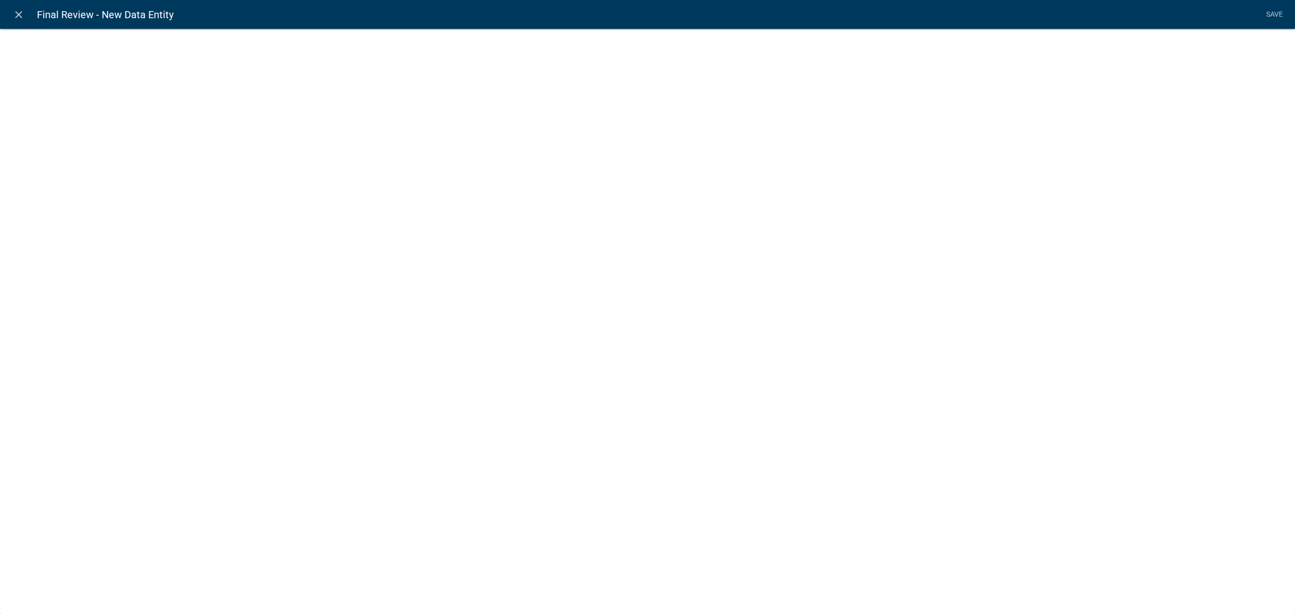
select select
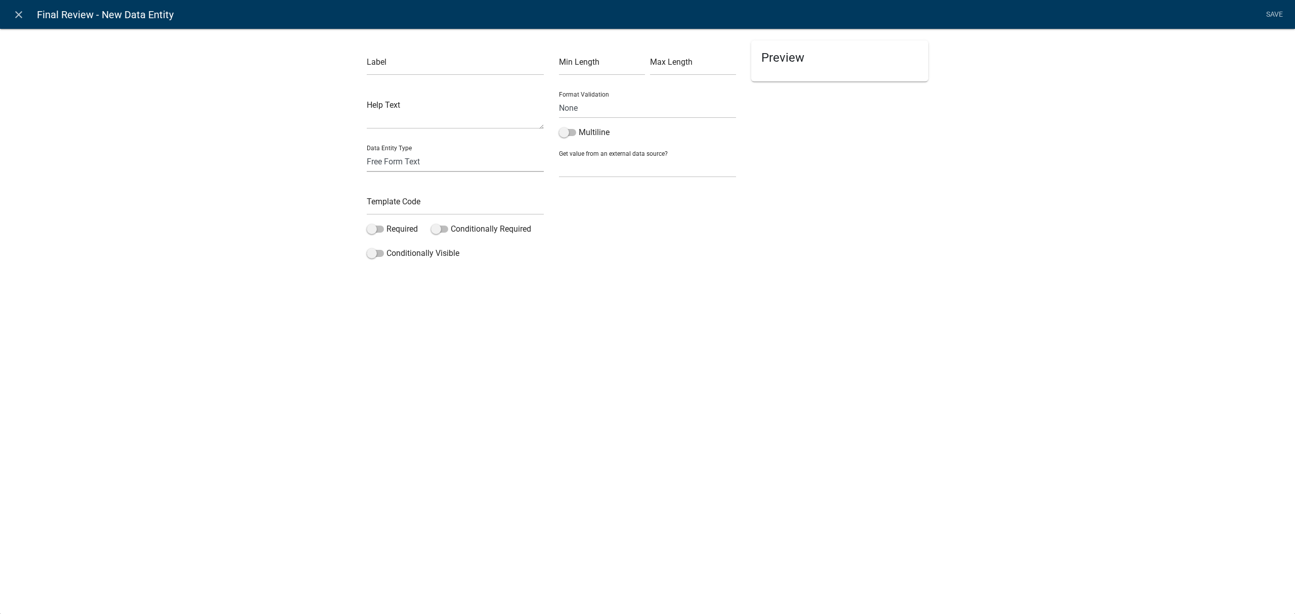
click at [436, 158] on select "Free Form Text Document Display Entity Value Fee Numeric Data Date Map Sketch D…" at bounding box center [455, 161] width 177 height 21
select select "document"
click at [367, 151] on select "Free Form Text Document Display Entity Value Fee Numeric Data Date Map Sketch D…" at bounding box center [455, 161] width 177 height 21
select select "document"
click at [492, 66] on input "text" at bounding box center [455, 65] width 177 height 21
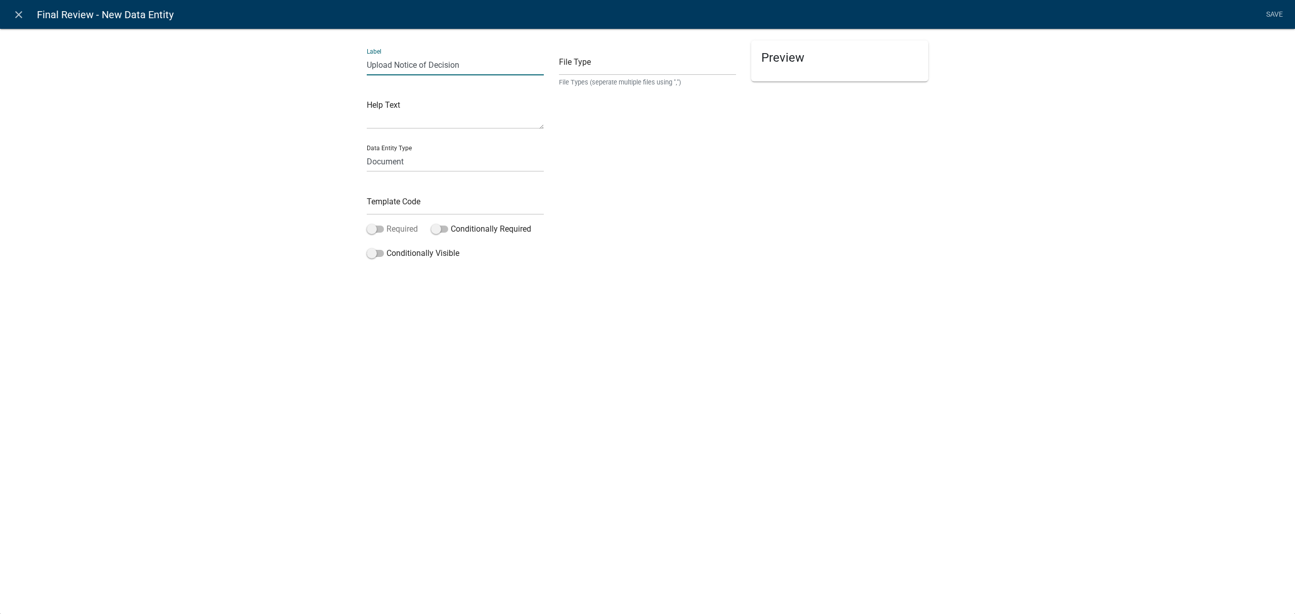
type input "Upload Notice of Decision"
click at [373, 229] on span at bounding box center [375, 229] width 17 height 7
click at [386, 223] on input "Required" at bounding box center [386, 223] width 0 height 0
click at [381, 229] on span at bounding box center [375, 229] width 17 height 7
click at [386, 223] on input "Required" at bounding box center [386, 223] width 0 height 0
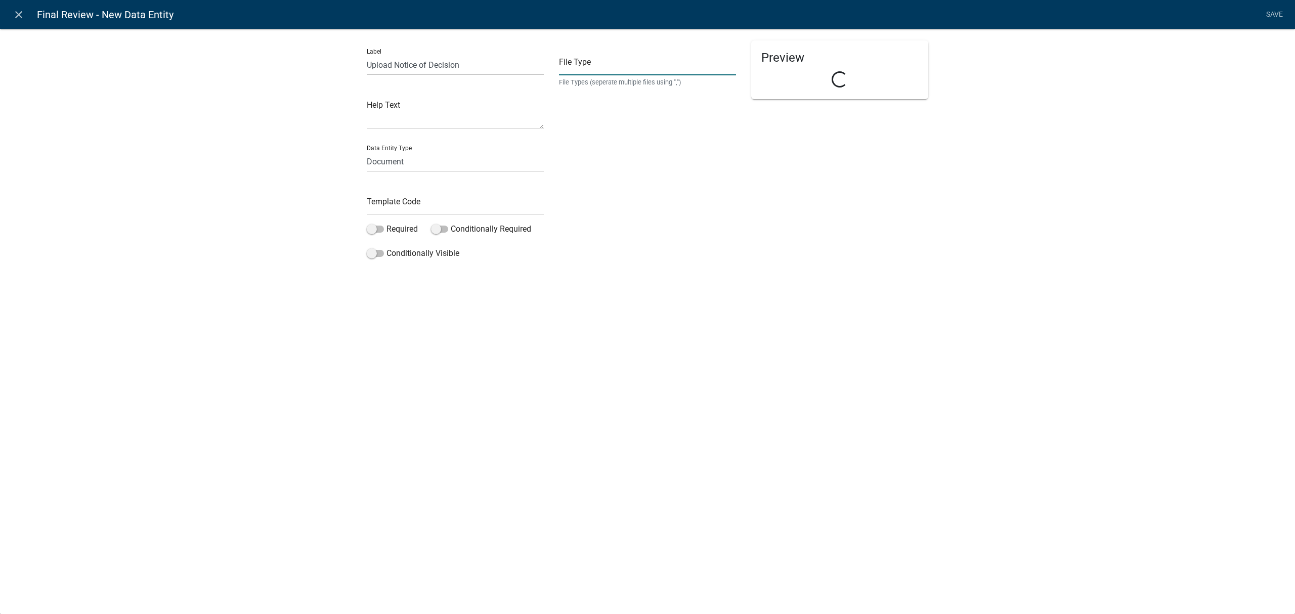
click at [687, 71] on input "text" at bounding box center [647, 65] width 177 height 21
click at [586, 87] on div "File Type File Types (seperate multiple files using ",") Required" at bounding box center [647, 69] width 177 height 59
click at [611, 70] on input "text" at bounding box center [647, 65] width 177 height 21
type input "pdf,jpeg,jpg,xls,doc,docx,xlsx"
click at [473, 111] on textarea at bounding box center [455, 113] width 177 height 31
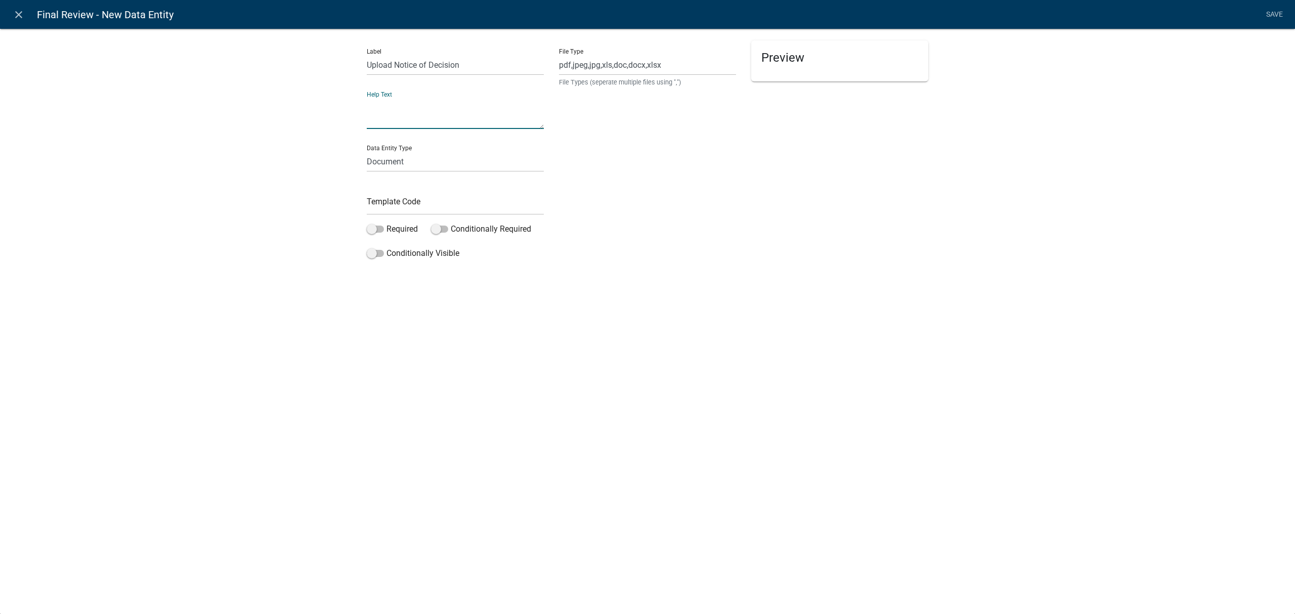
click at [1272, 13] on li "Save" at bounding box center [1273, 14] width 25 height 19
click at [1269, 15] on li "Save" at bounding box center [1273, 14] width 25 height 19
click at [450, 116] on textarea at bounding box center [455, 113] width 177 height 31
click at [397, 225] on label "Required" at bounding box center [392, 229] width 51 height 12
click at [386, 223] on input "Required" at bounding box center [386, 223] width 0 height 0
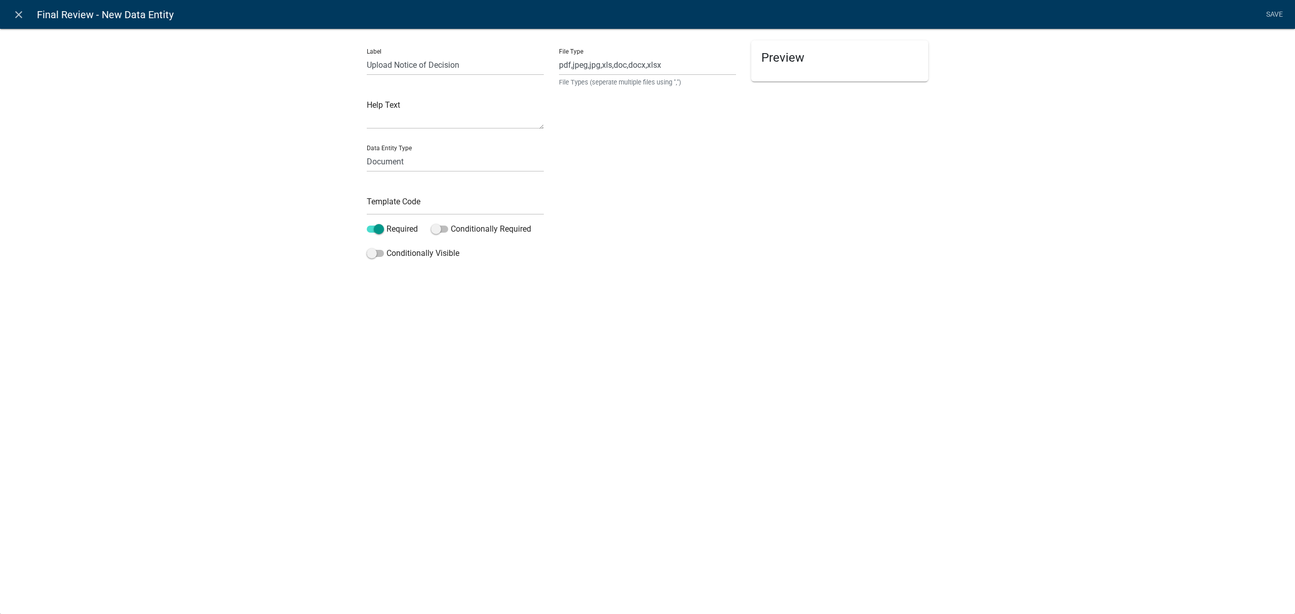
click at [1267, 12] on li "Save" at bounding box center [1273, 14] width 25 height 19
click at [428, 196] on input "text" at bounding box center [455, 204] width 177 height 21
type input "NOD"
click at [507, 122] on textarea at bounding box center [455, 113] width 177 height 31
click at [1280, 15] on link "Save" at bounding box center [1273, 14] width 25 height 19
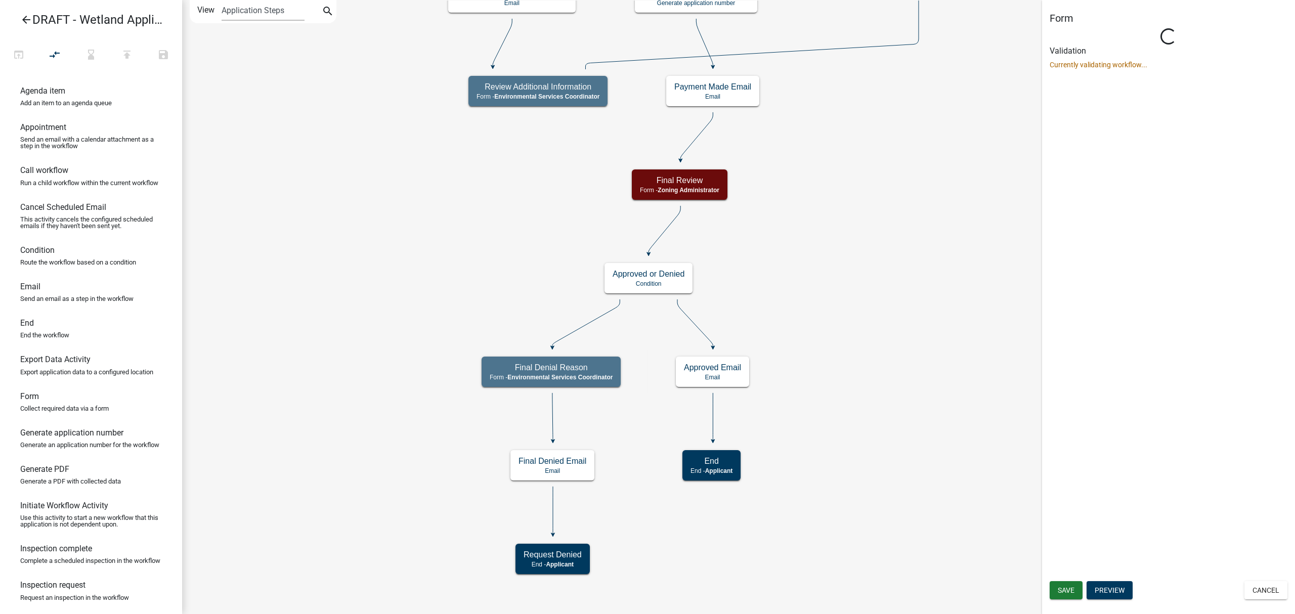
select select "A27015B5-4923-43A2-B499-3EB71D81BC34"
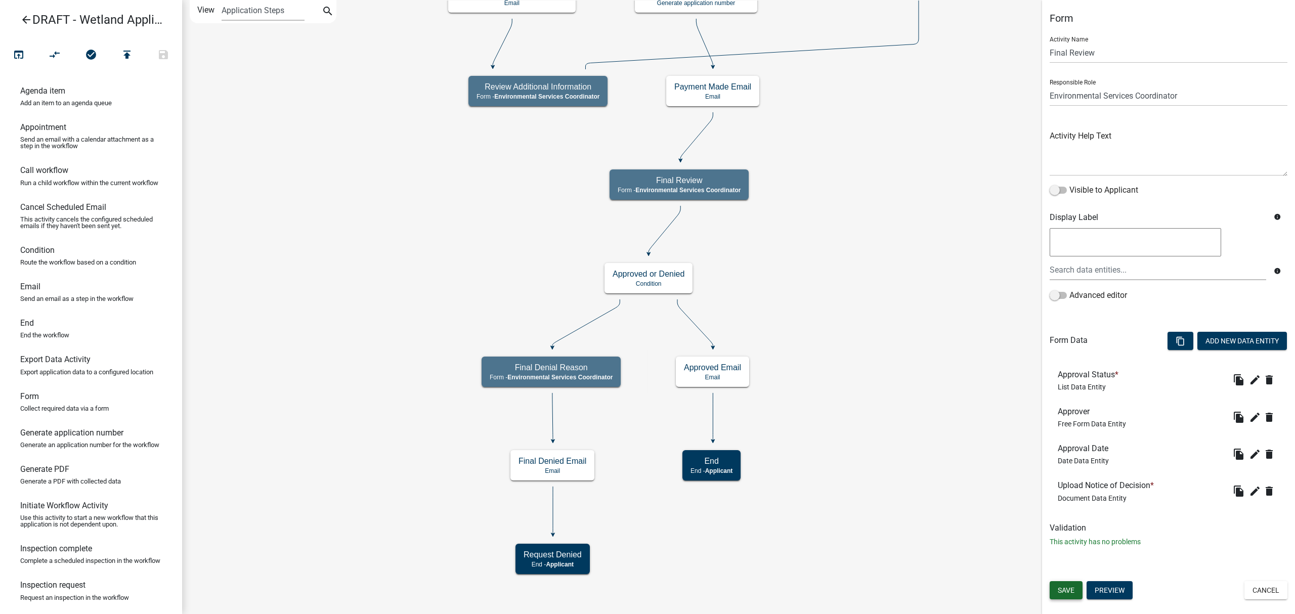
click at [1063, 593] on span "Save" at bounding box center [1065, 590] width 17 height 8
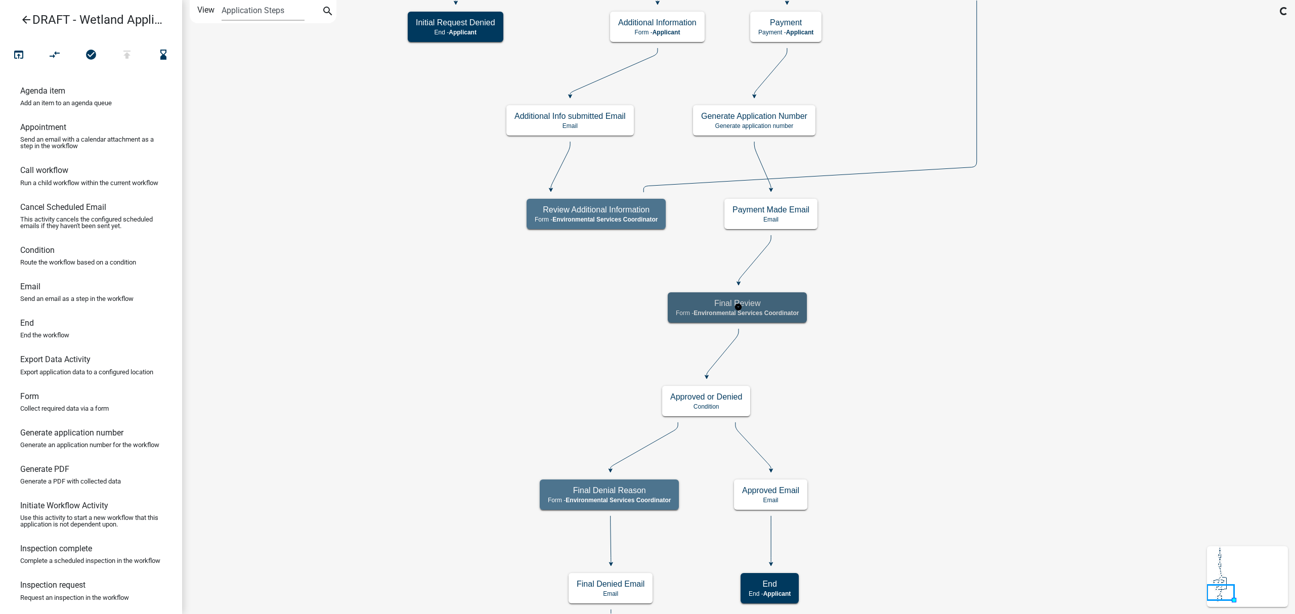
click at [755, 307] on h5 "Final Review" at bounding box center [737, 303] width 123 height 10
select select "A27015B5-4923-43A2-B499-3EB71D81BC34"
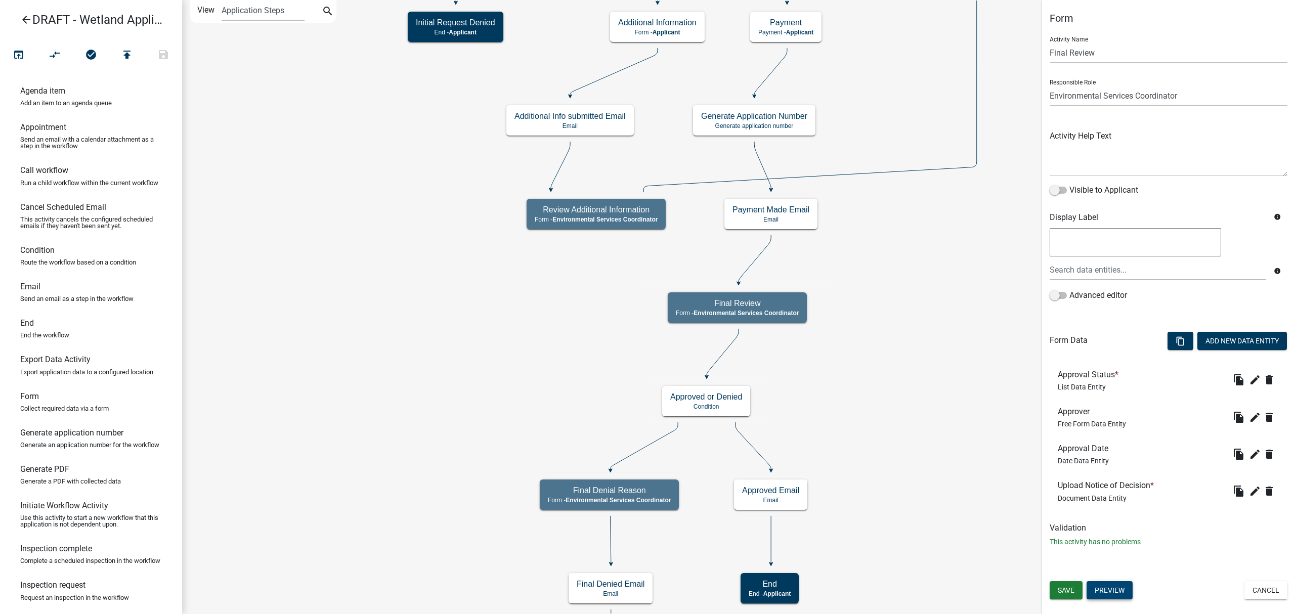
click at [1106, 592] on button "Preview" at bounding box center [1109, 590] width 46 height 18
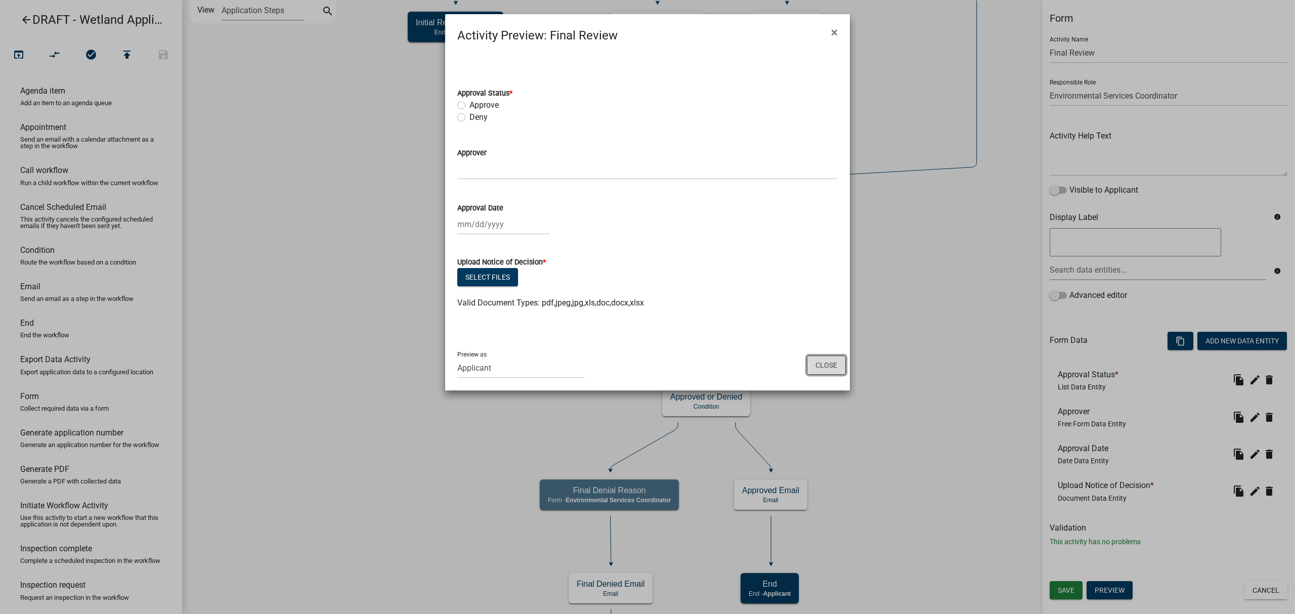
click at [818, 368] on button "Close" at bounding box center [826, 364] width 39 height 19
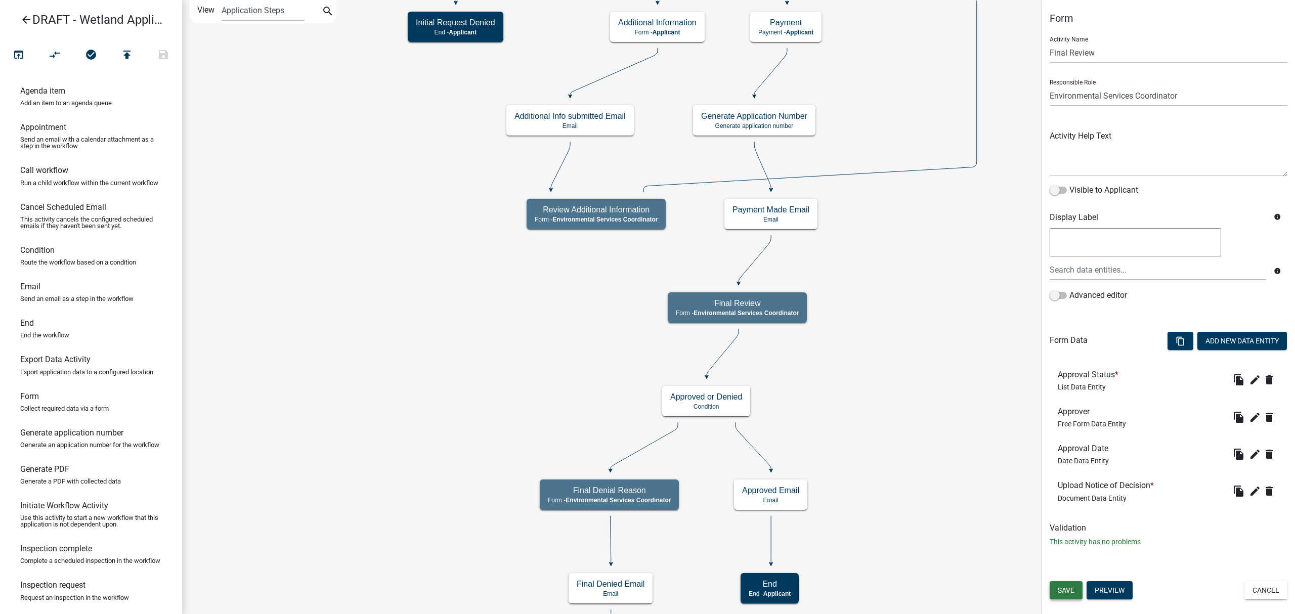
click at [1064, 593] on span "Save" at bounding box center [1065, 590] width 17 height 8
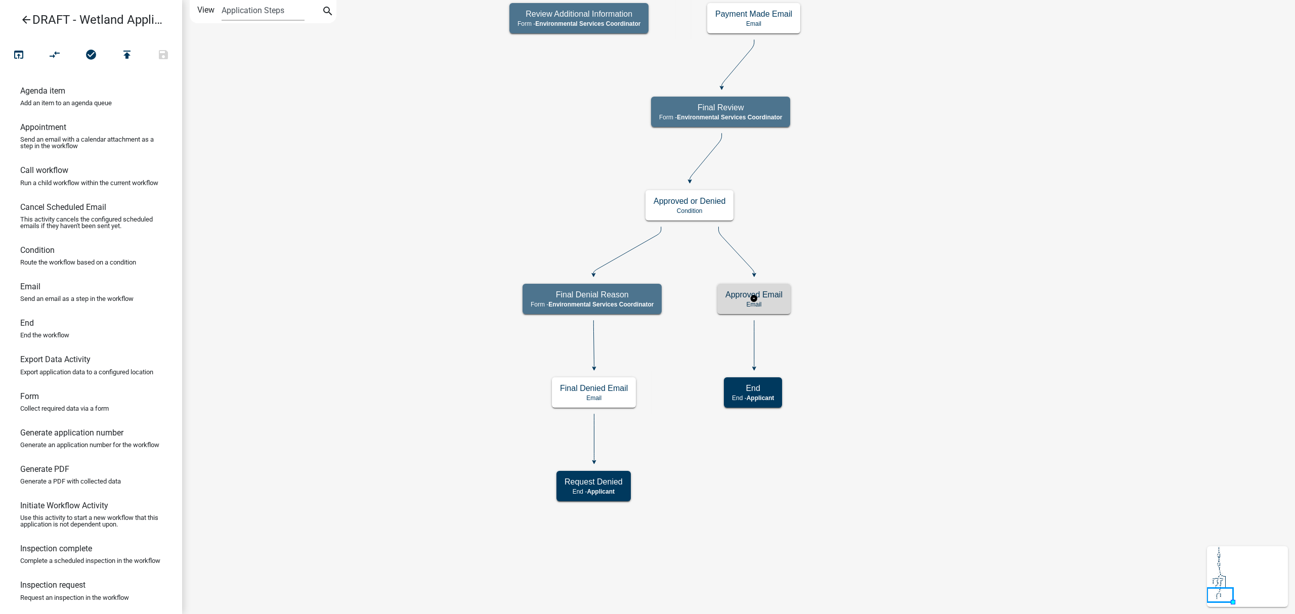
click at [743, 302] on p "Email" at bounding box center [753, 304] width 57 height 7
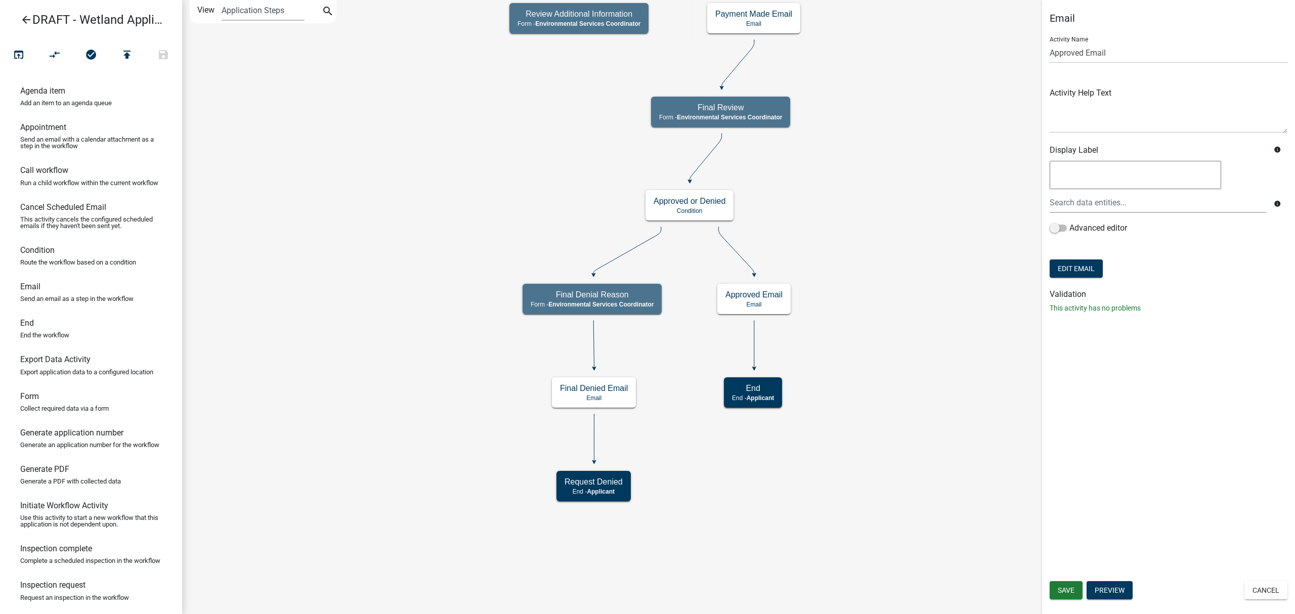
click at [1080, 282] on div "Email Activity Name Approved Email Activity Help Text Display Label info info A…" at bounding box center [1168, 166] width 253 height 309
click at [1081, 274] on button "Edit Email" at bounding box center [1075, 268] width 53 height 18
select select "bb3eb707-ec94-40ff-880b-2a3396220d0e"
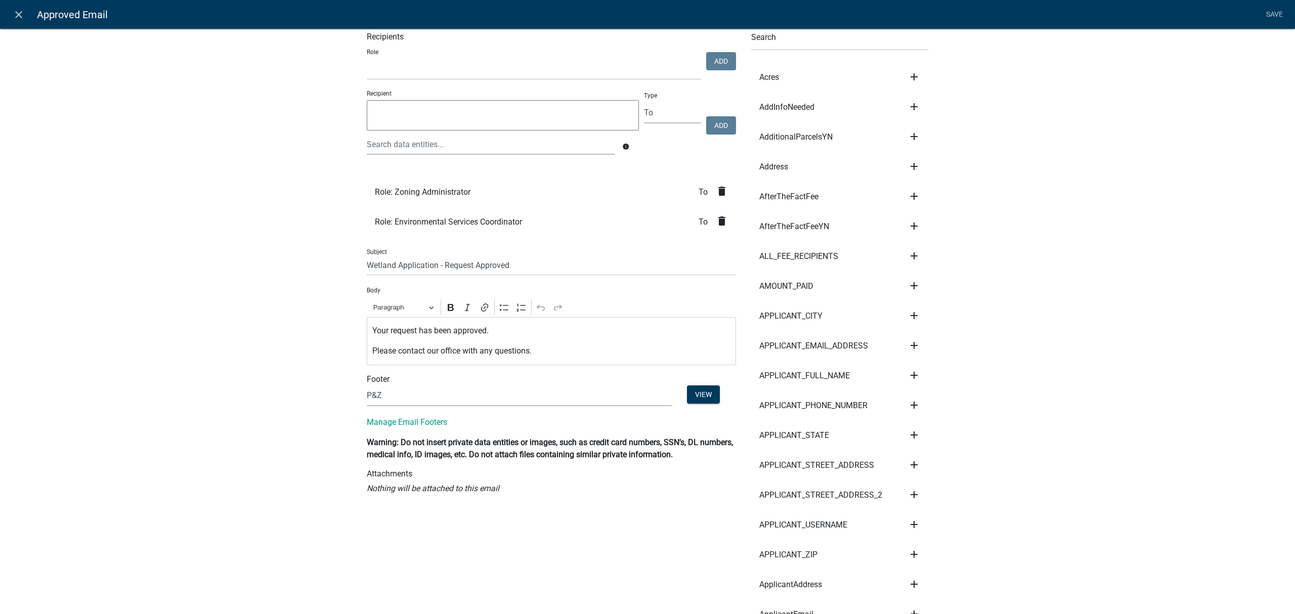
scroll to position [67, 0]
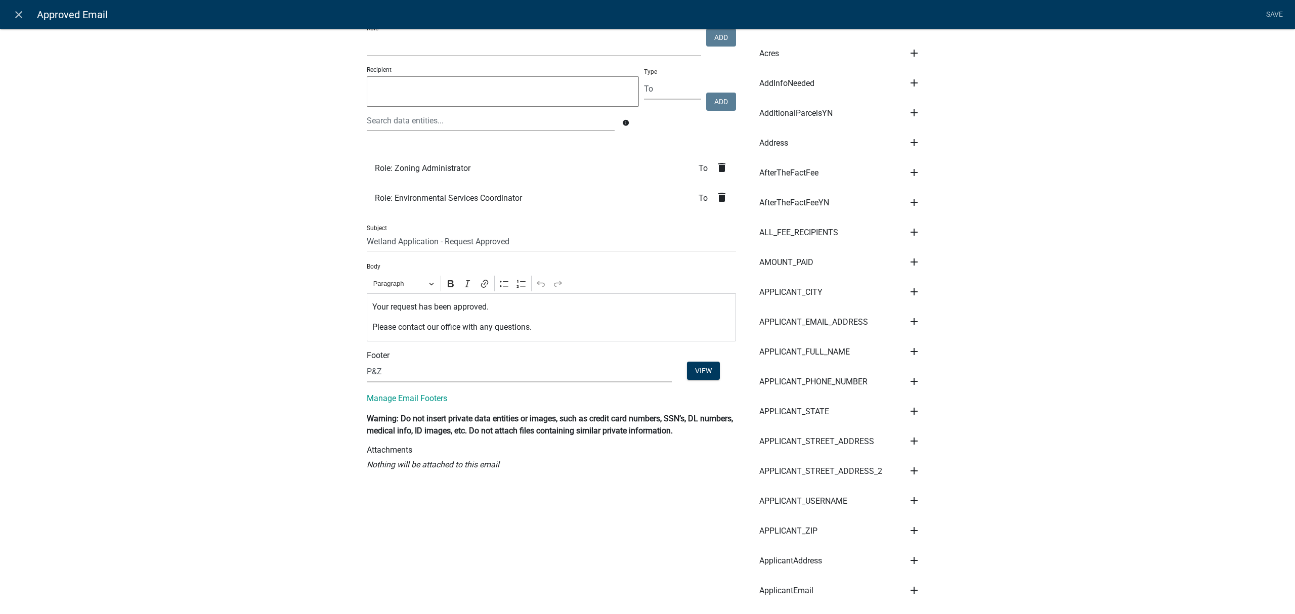
click at [514, 316] on div "Your request has been approved. Please contact our office with any questions." at bounding box center [551, 317] width 369 height 48
click at [518, 308] on p "Your request has been approved." at bounding box center [551, 307] width 359 height 12
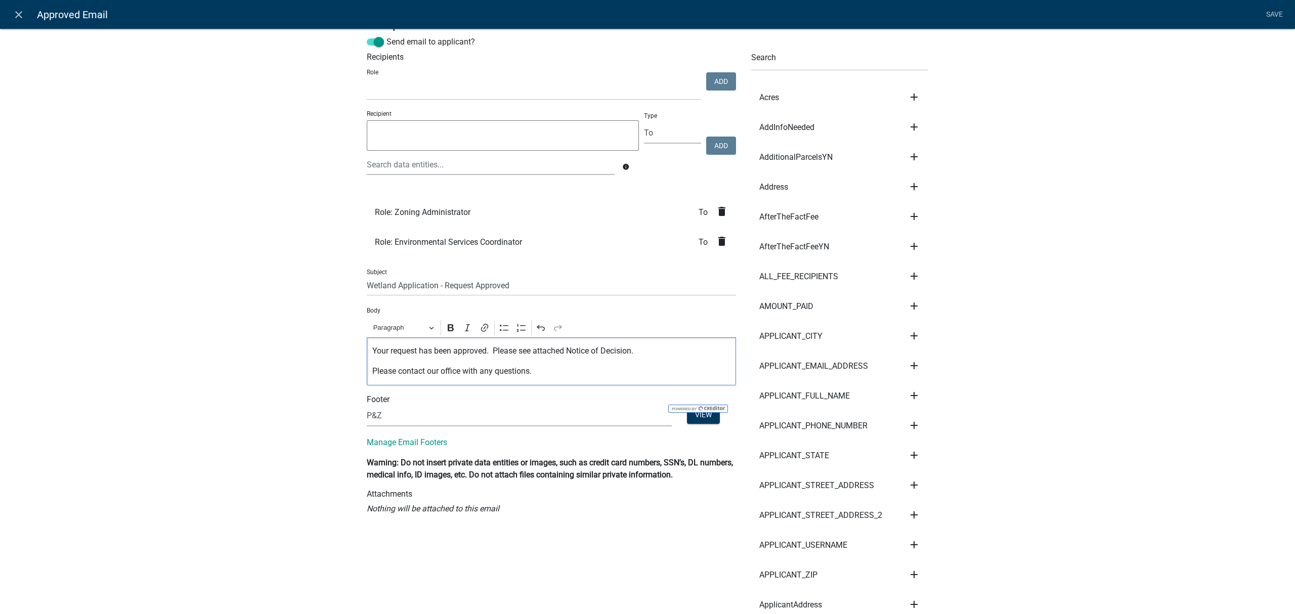
scroll to position [0, 0]
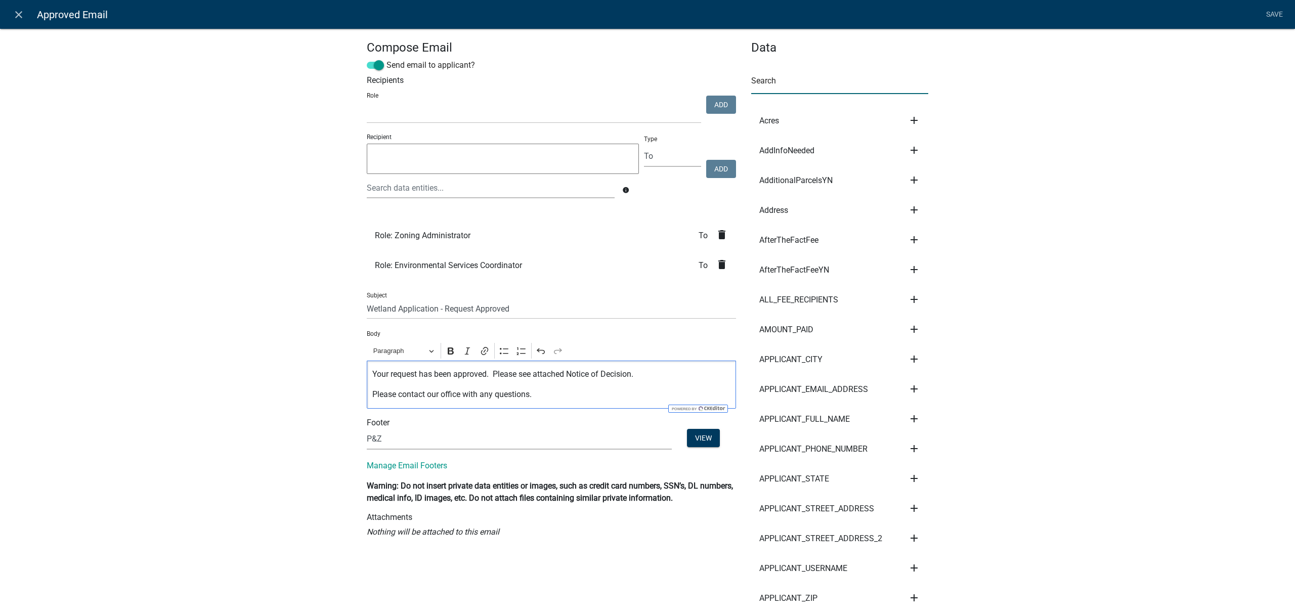
click at [801, 83] on input "text" at bounding box center [839, 83] width 177 height 21
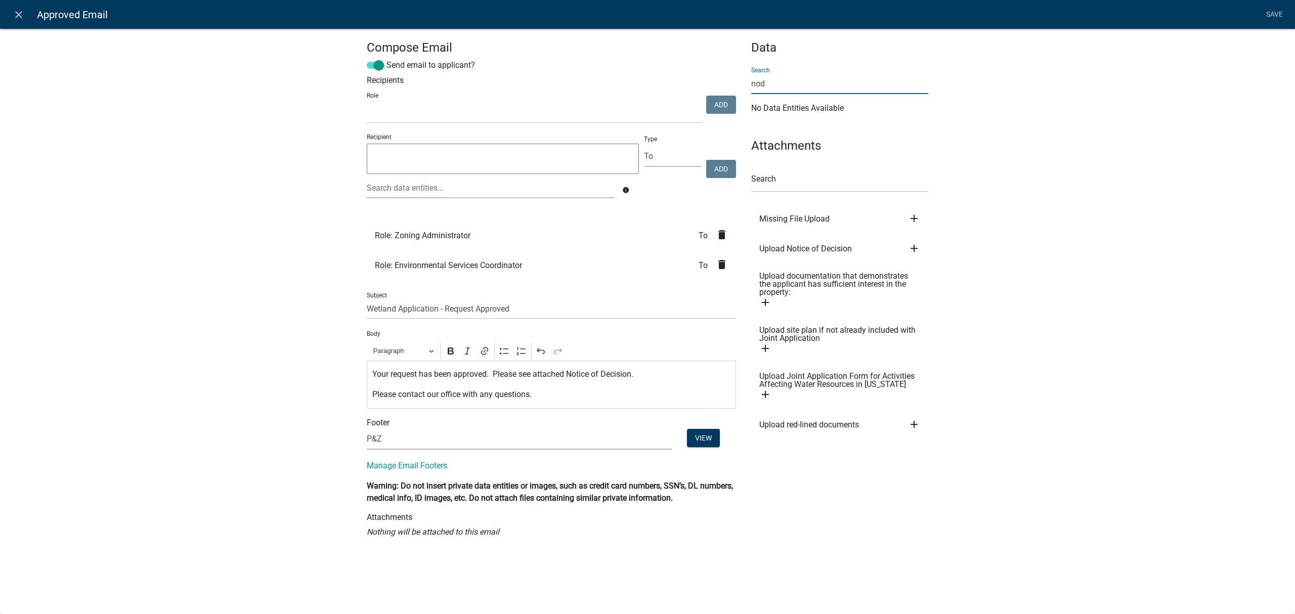
type input "nod"
click at [913, 246] on icon "add" at bounding box center [914, 248] width 12 height 12
click at [1275, 17] on link "Save" at bounding box center [1273, 14] width 25 height 19
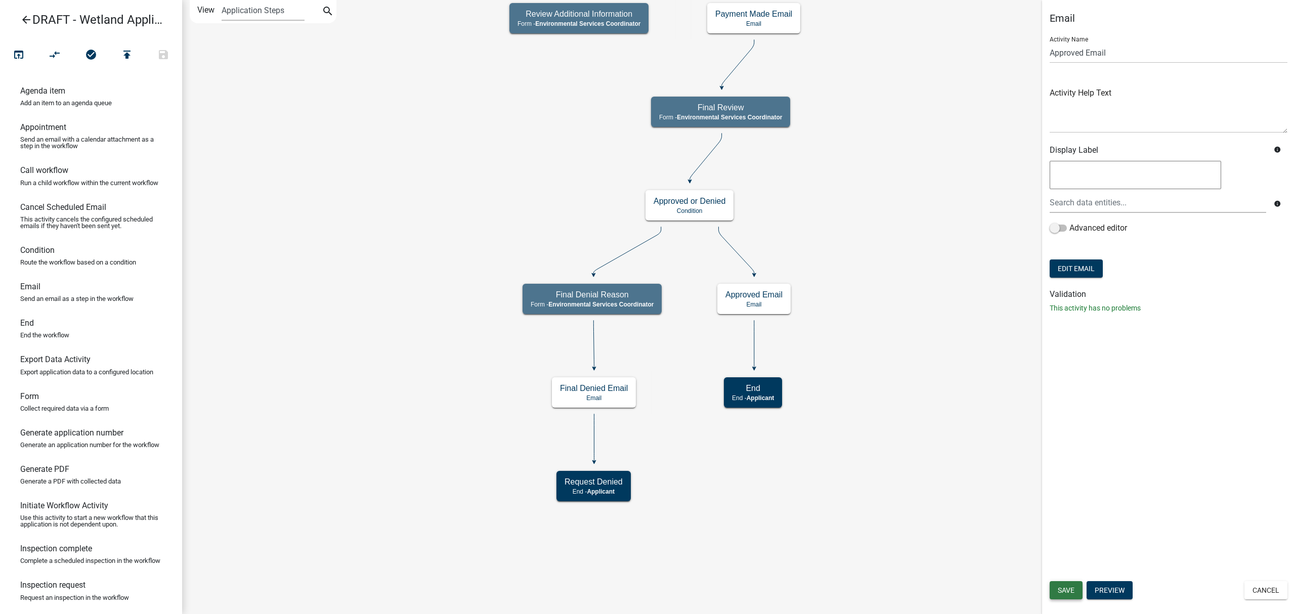
click at [1064, 591] on span "Save" at bounding box center [1065, 590] width 17 height 8
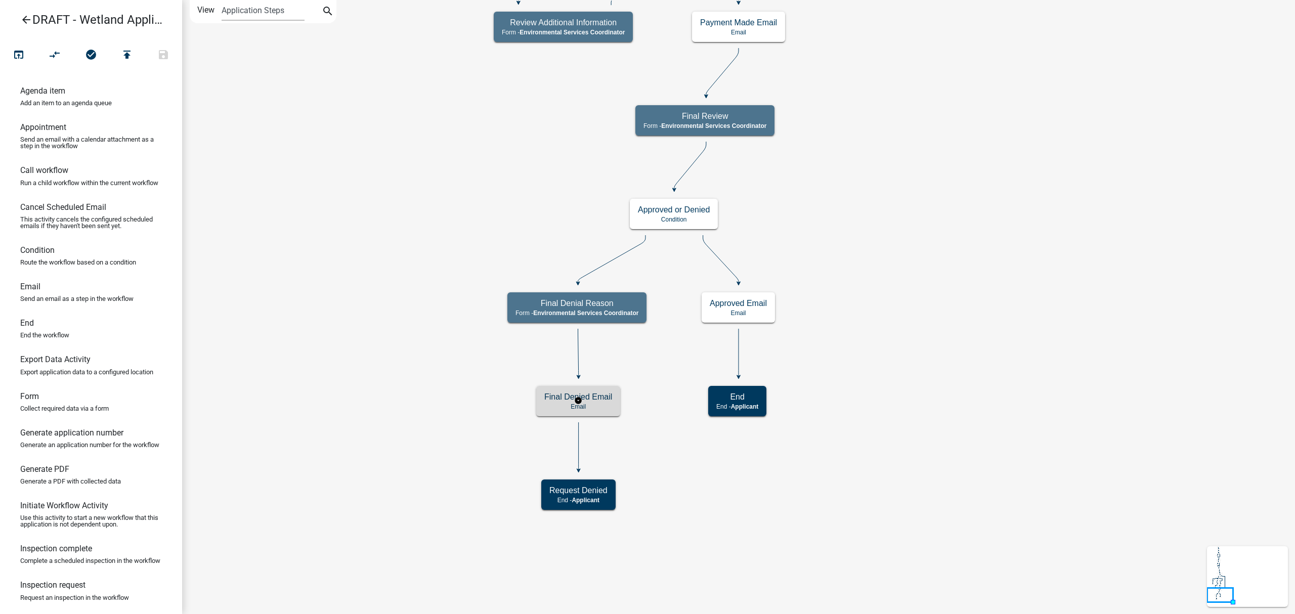
click at [601, 401] on h5 "Final Denied Email" at bounding box center [578, 397] width 68 height 10
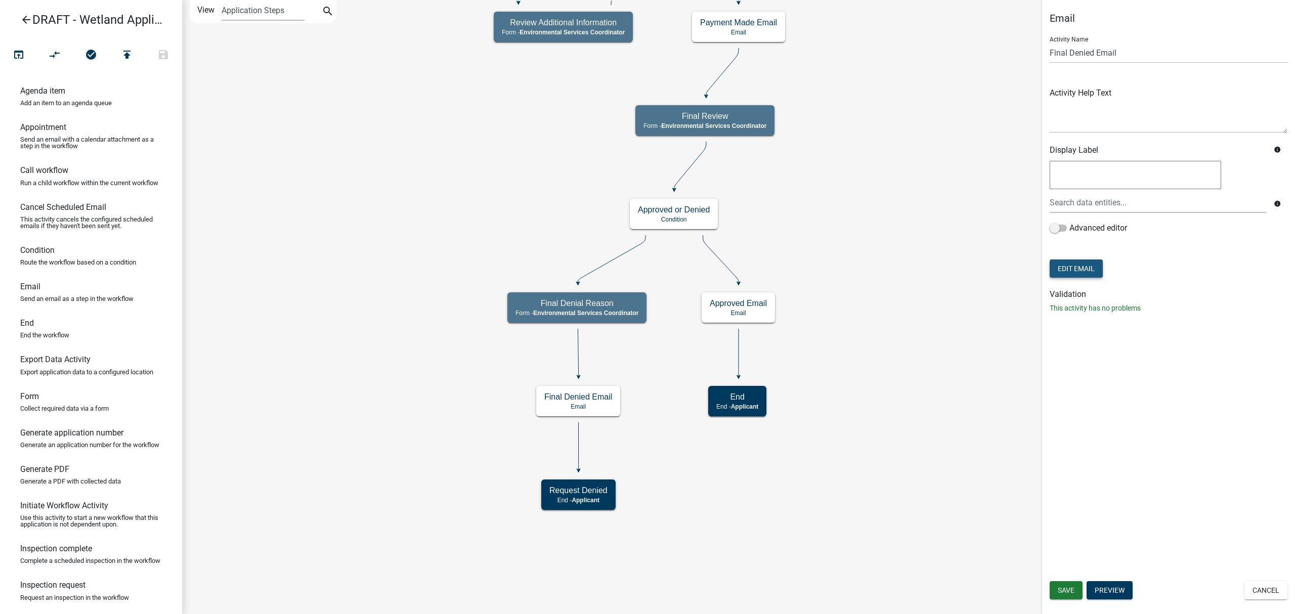
click at [1095, 265] on button "Edit Email" at bounding box center [1075, 268] width 53 height 18
select select "bb3eb707-ec94-40ff-880b-2a3396220d0e"
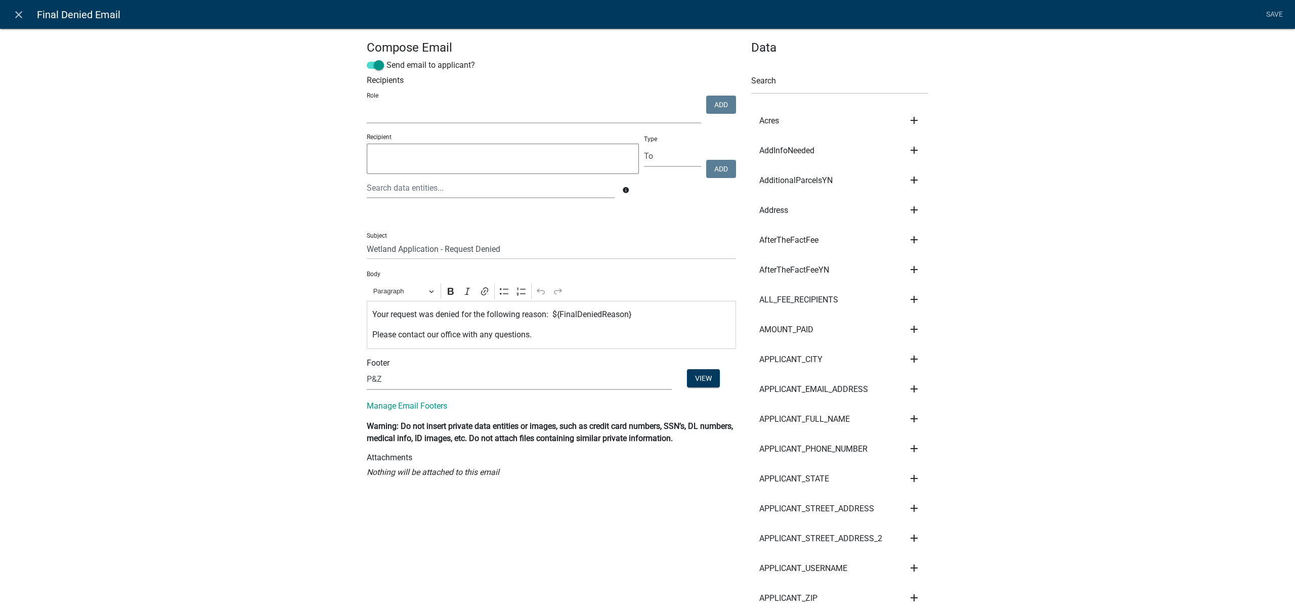
click at [686, 112] on select "Account Clerk Assessor Environmental Services Coordinator Zoning Administrator …" at bounding box center [534, 113] width 334 height 21
select select "a27015b5-4923-43a2-b499-3eb71d81bc34"
click at [367, 103] on select "Account Clerk Assessor Environmental Services Coordinator Zoning Administrator …" at bounding box center [534, 113] width 334 height 21
drag, startPoint x: 706, startPoint y: 104, endPoint x: 695, endPoint y: 106, distance: 11.4
click at [706, 104] on button "Add" at bounding box center [721, 105] width 30 height 18
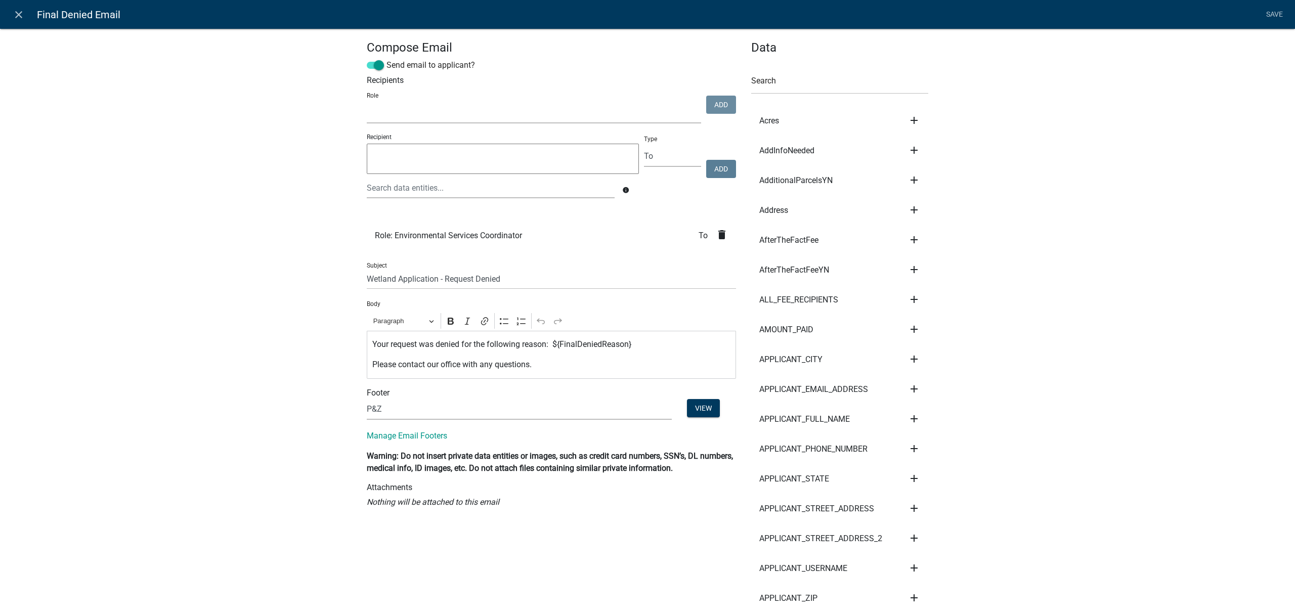
click at [608, 120] on select "Account Clerk Assessor Environmental Services Coordinator Zoning Administrator …" at bounding box center [534, 113] width 334 height 21
select select "92d1c2d2-4d39-4f7f-a2b6-45b23309b30a"
click at [367, 103] on select "Account Clerk Assessor Environmental Services Coordinator Zoning Administrator …" at bounding box center [534, 113] width 334 height 21
click at [718, 107] on button "Add" at bounding box center [721, 105] width 30 height 18
select select
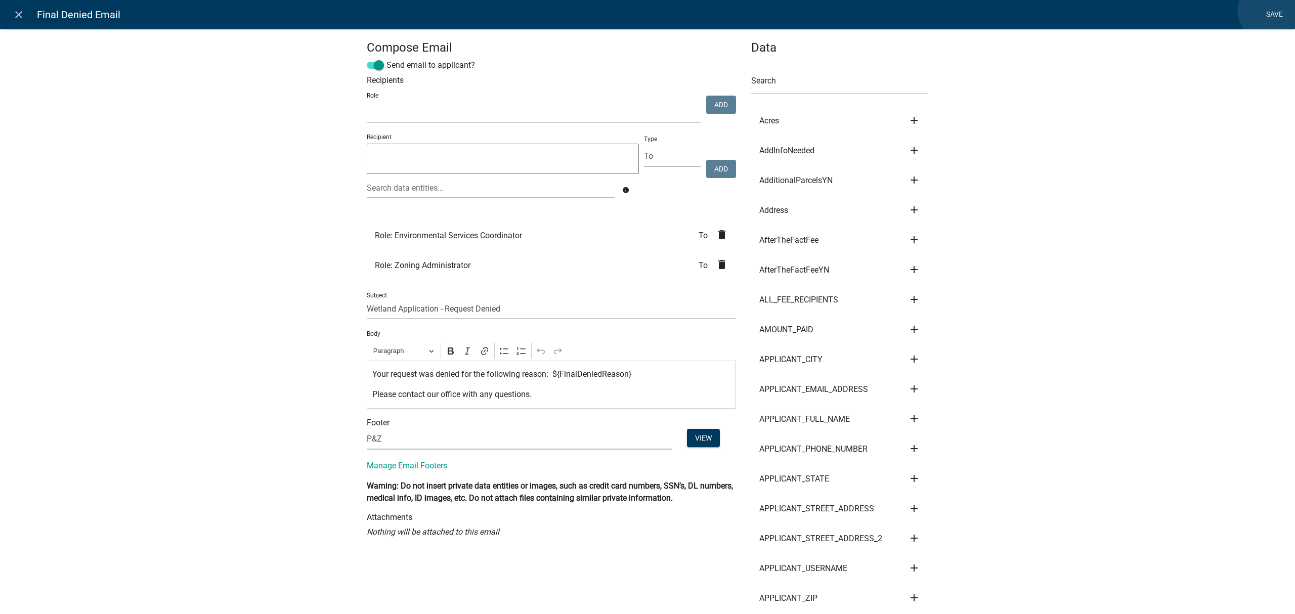
click at [1269, 11] on link "Save" at bounding box center [1273, 14] width 25 height 19
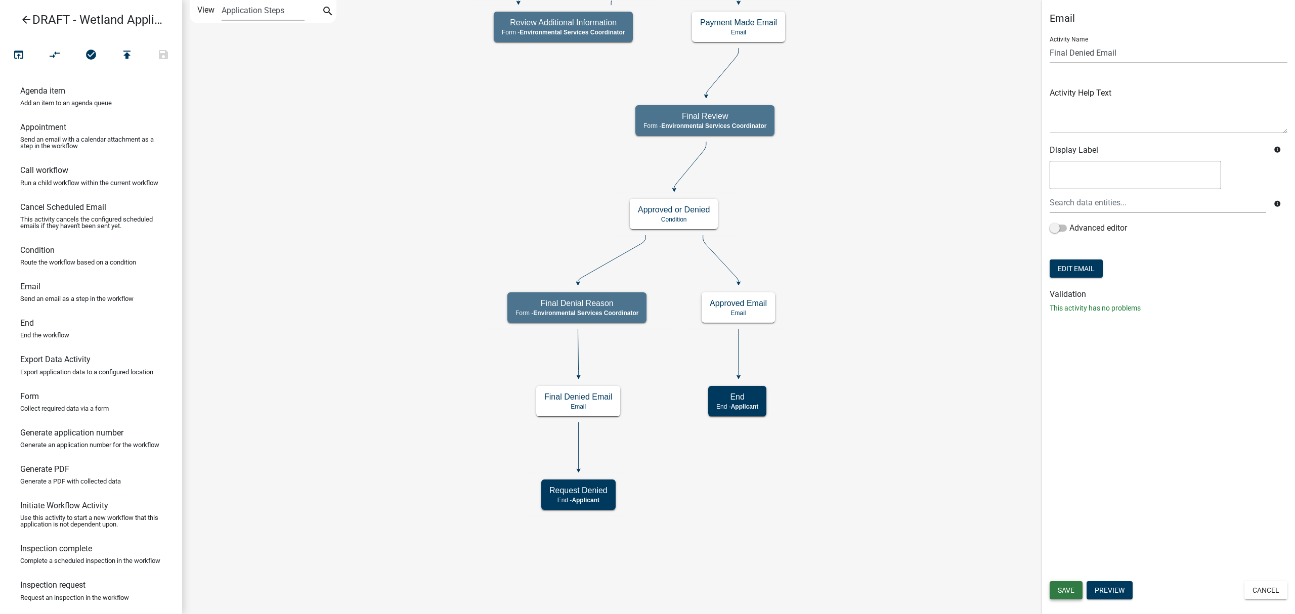
click at [1064, 591] on span "Save" at bounding box center [1065, 590] width 17 height 8
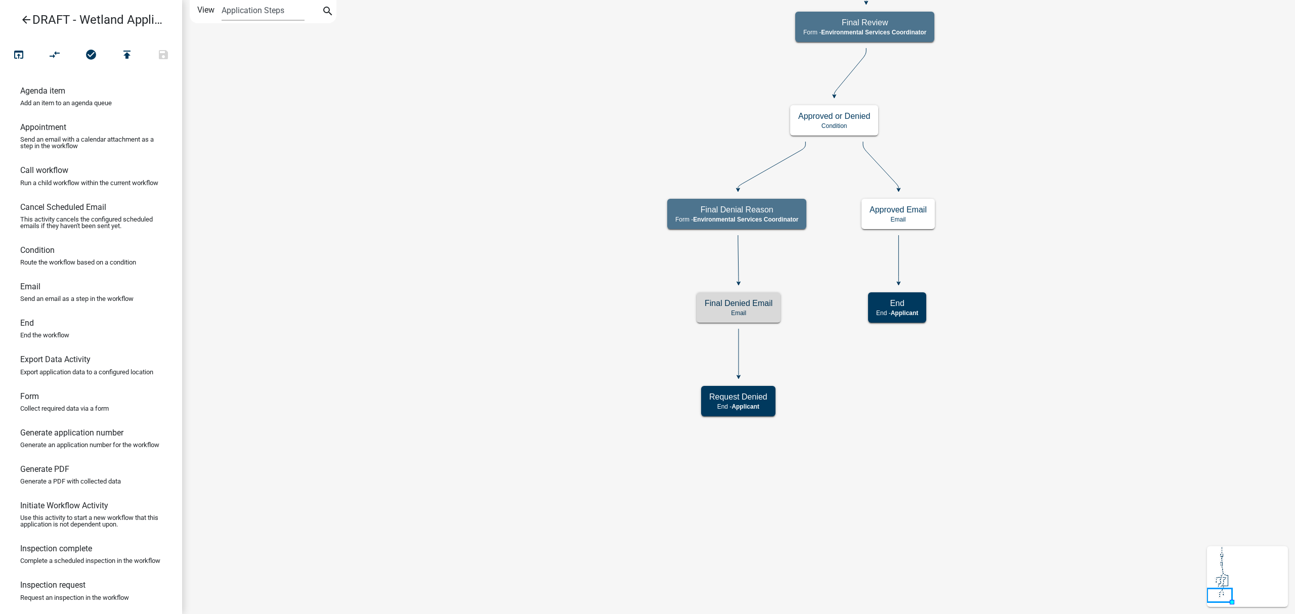
click at [26, 19] on icon "arrow_back" at bounding box center [26, 21] width 12 height 14
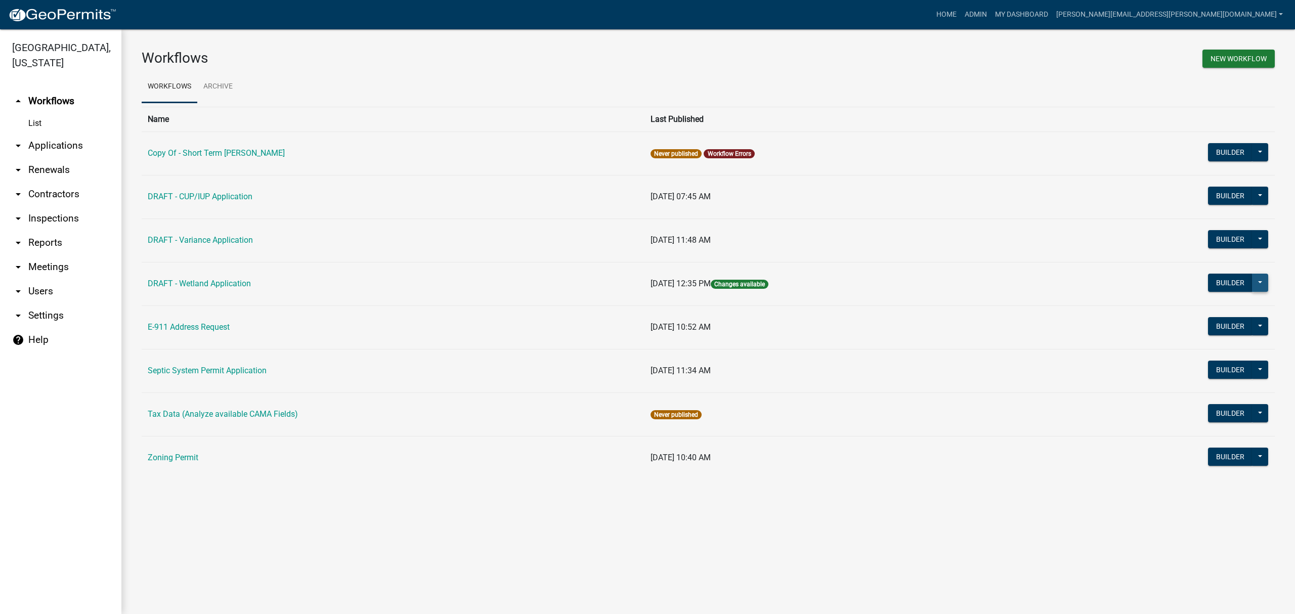
click at [1261, 281] on button at bounding box center [1260, 283] width 16 height 18
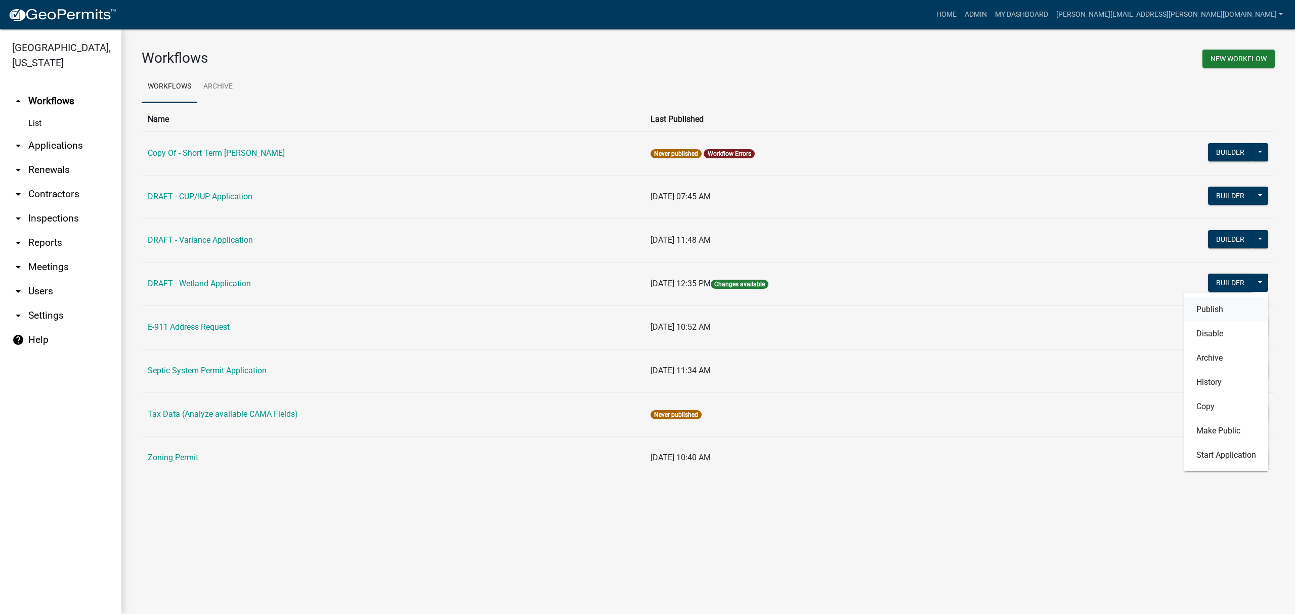
click at [1243, 310] on button "Publish" at bounding box center [1226, 309] width 84 height 24
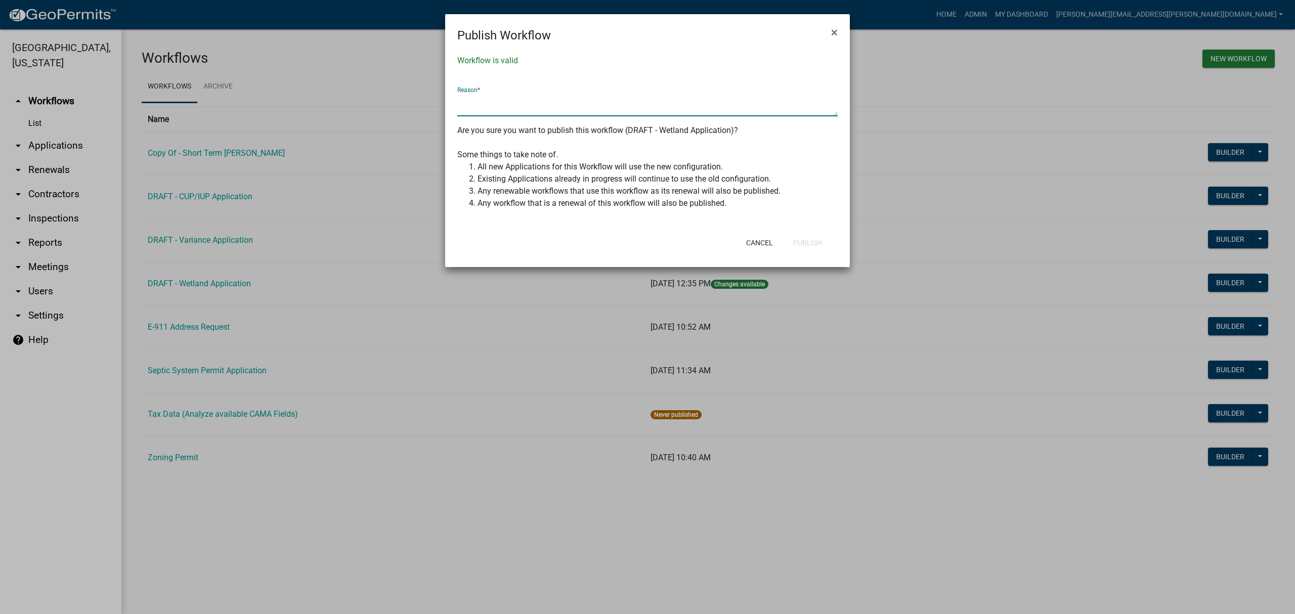
click at [630, 102] on textarea at bounding box center [647, 104] width 380 height 23
type textarea "Revised"
click at [820, 241] on button "Publish" at bounding box center [807, 243] width 45 height 18
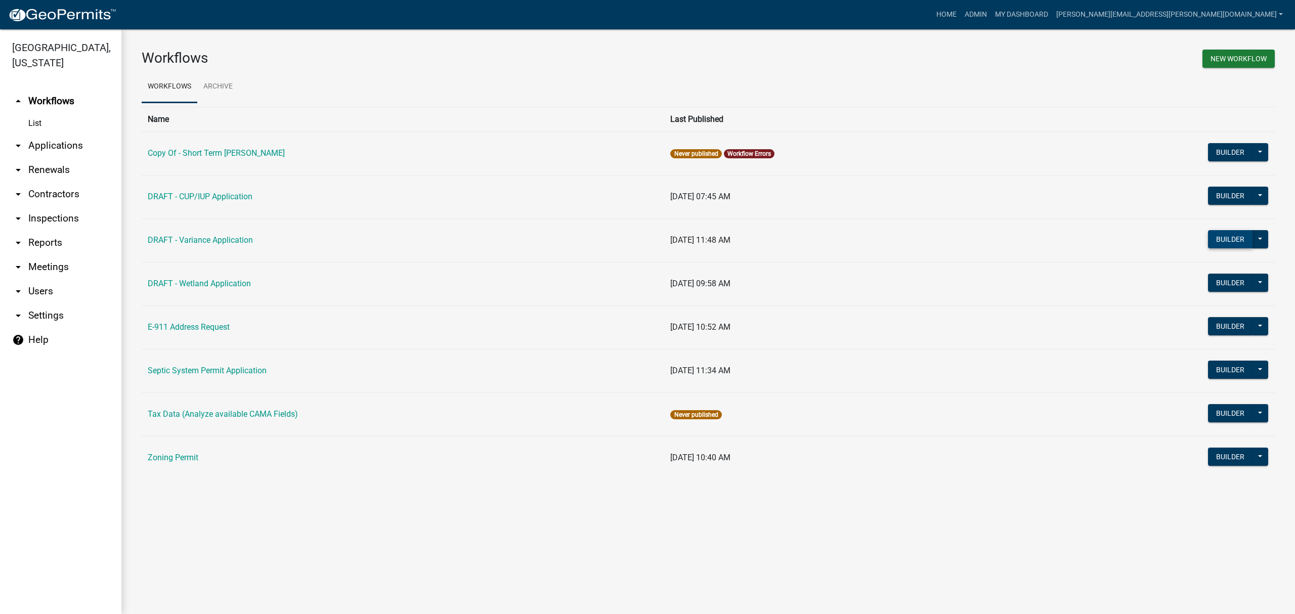
click at [1234, 240] on button "Builder" at bounding box center [1230, 239] width 44 height 18
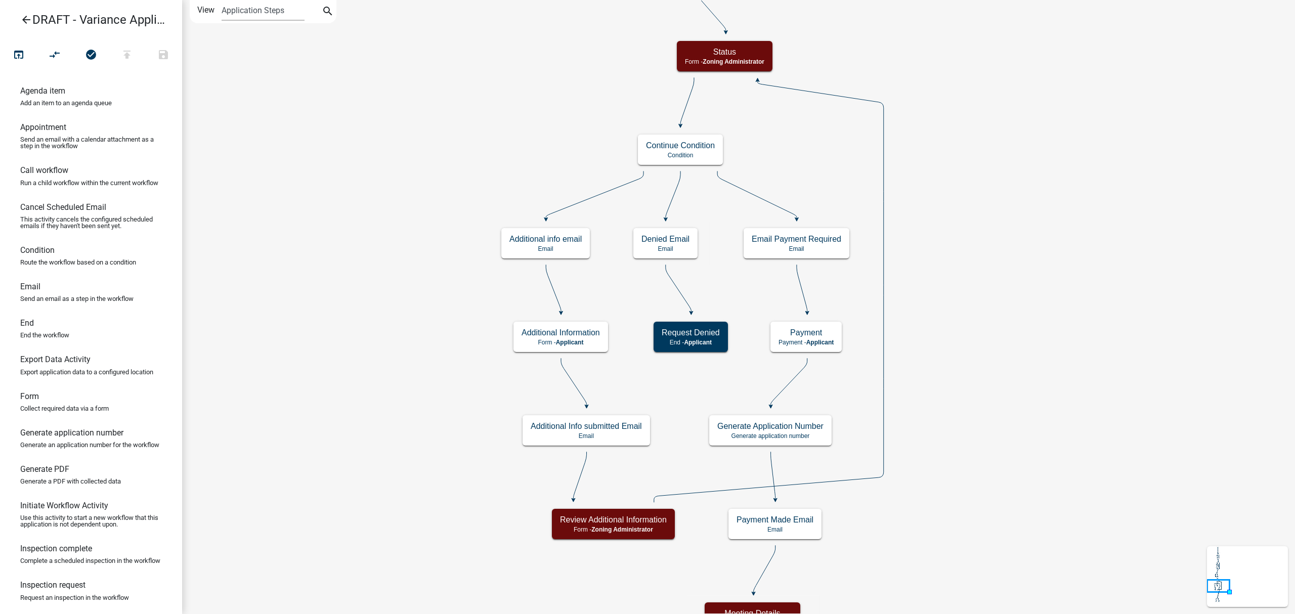
click at [24, 19] on icon "arrow_back" at bounding box center [26, 21] width 12 height 14
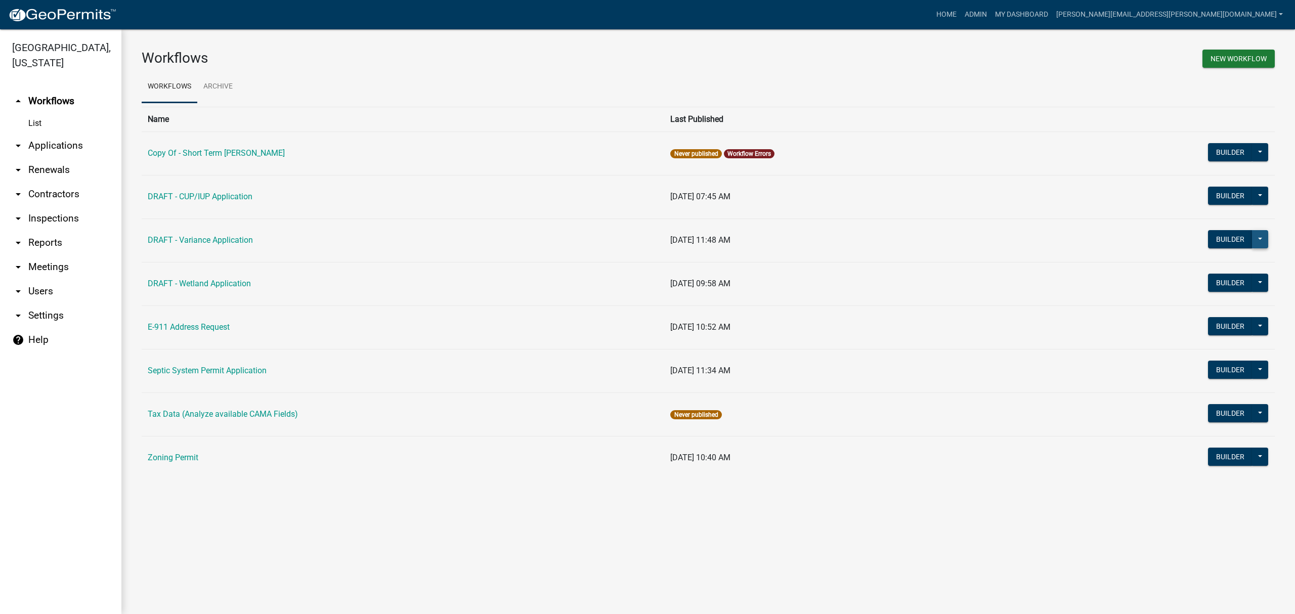
click at [1261, 239] on button at bounding box center [1260, 239] width 16 height 18
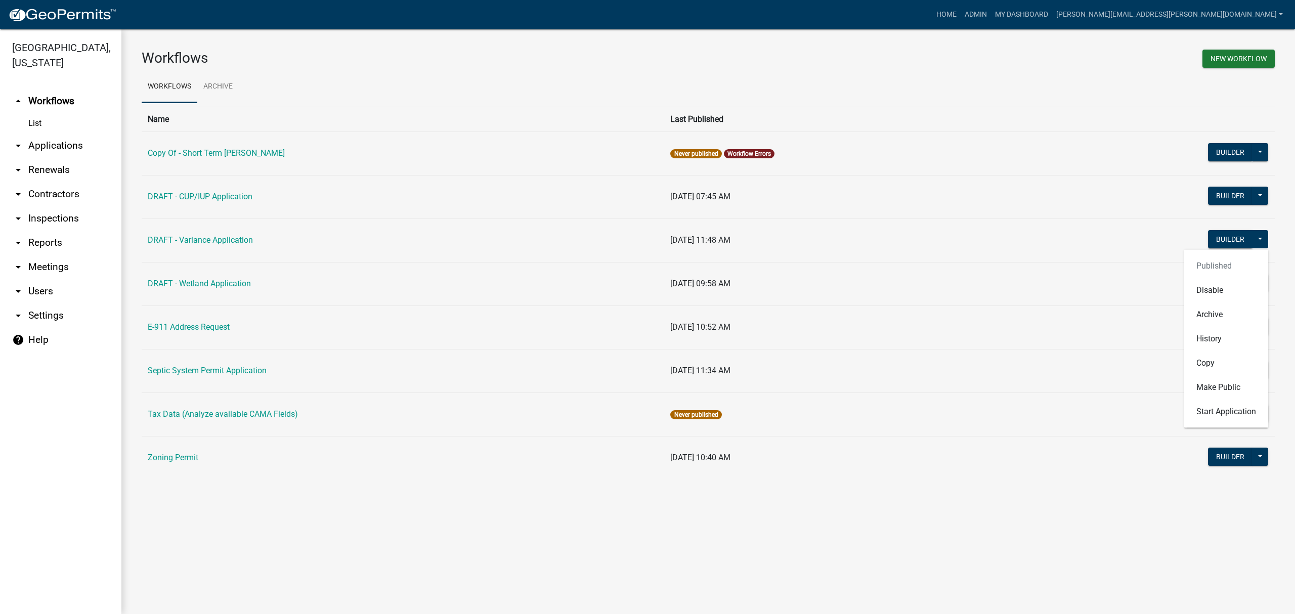
click at [1280, 230] on div "Workflows New Workflow Workflows Archive Name Last Published Copy Of - Short Te…" at bounding box center [707, 268] width 1173 height 478
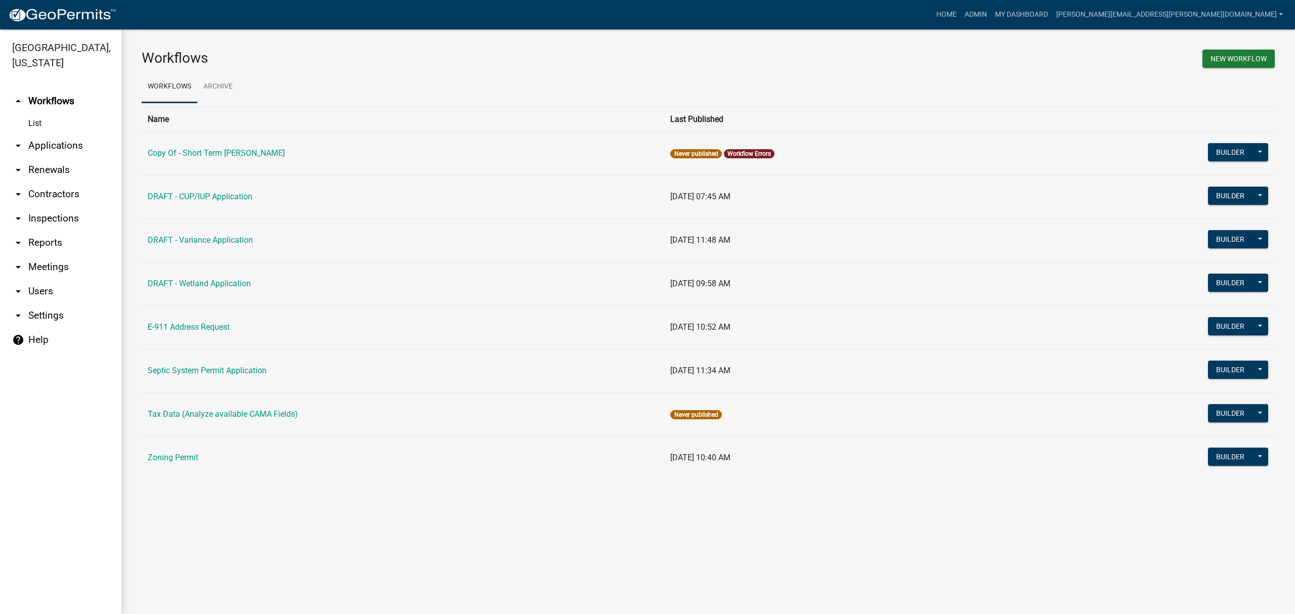
click at [20, 292] on icon "arrow_drop_down" at bounding box center [18, 291] width 12 height 12
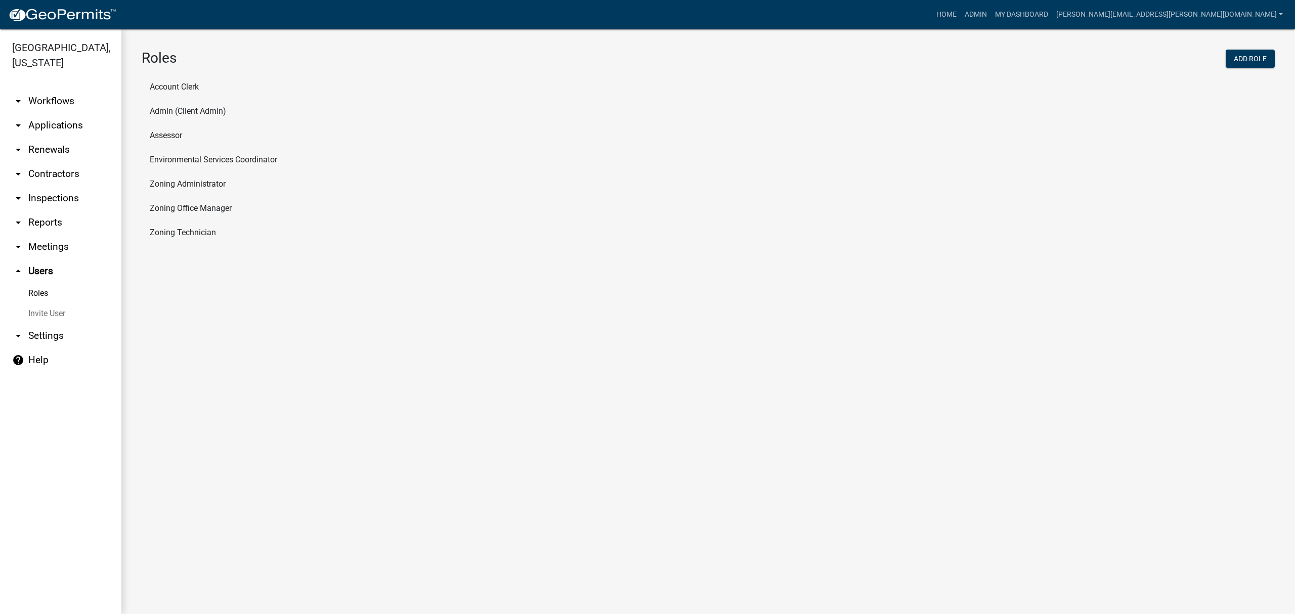
click at [41, 312] on link "Invite User" at bounding box center [60, 313] width 121 height 20
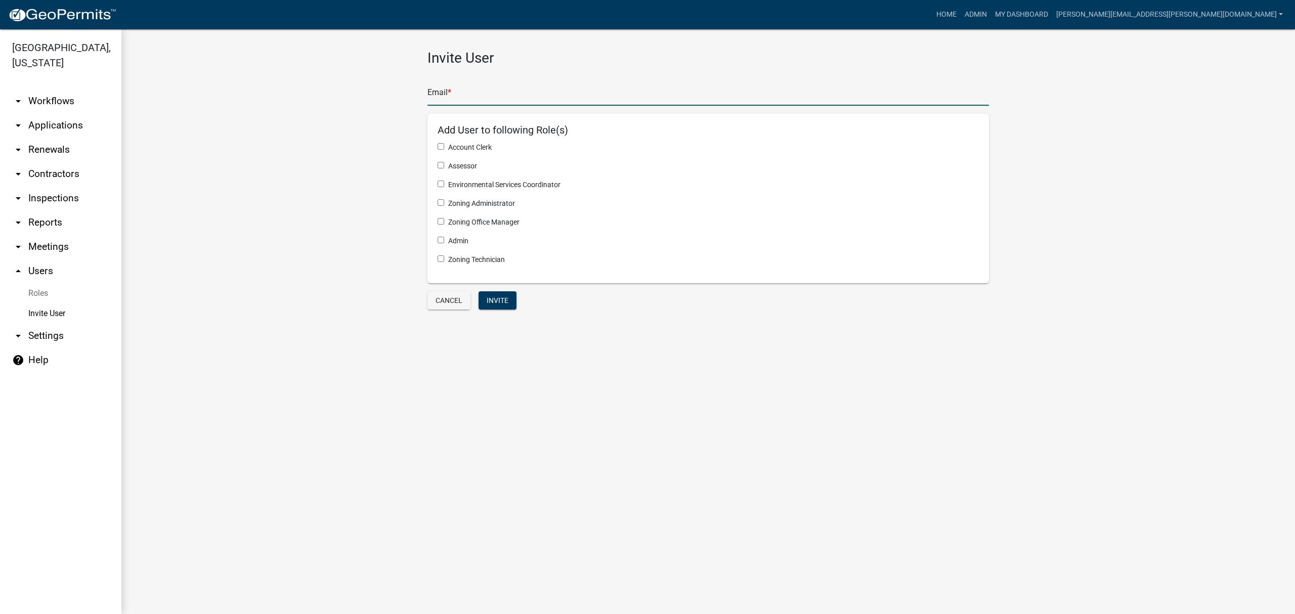
click at [486, 102] on input "text" at bounding box center [707, 95] width 561 height 21
type input "anna.johnson@carltoncountymn.gov"
click at [441, 165] on input "checkbox" at bounding box center [440, 165] width 7 height 7
checkbox input "true"
click at [487, 302] on button "Invite" at bounding box center [497, 300] width 38 height 18
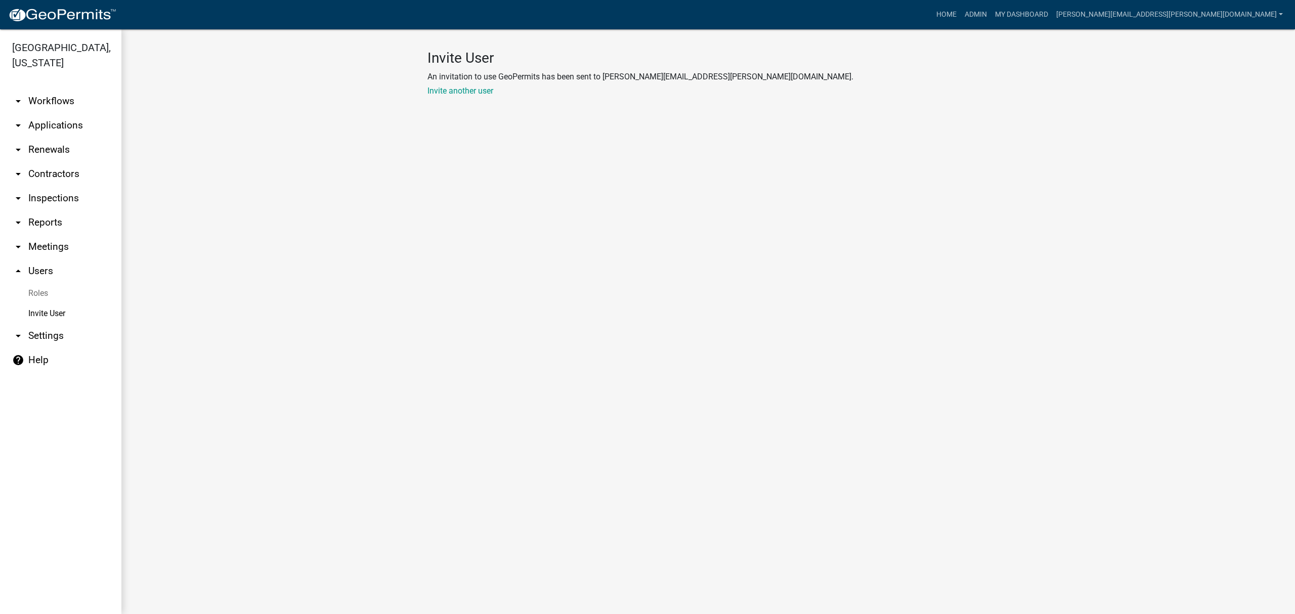
click at [47, 227] on link "arrow_drop_down Reports" at bounding box center [60, 222] width 121 height 24
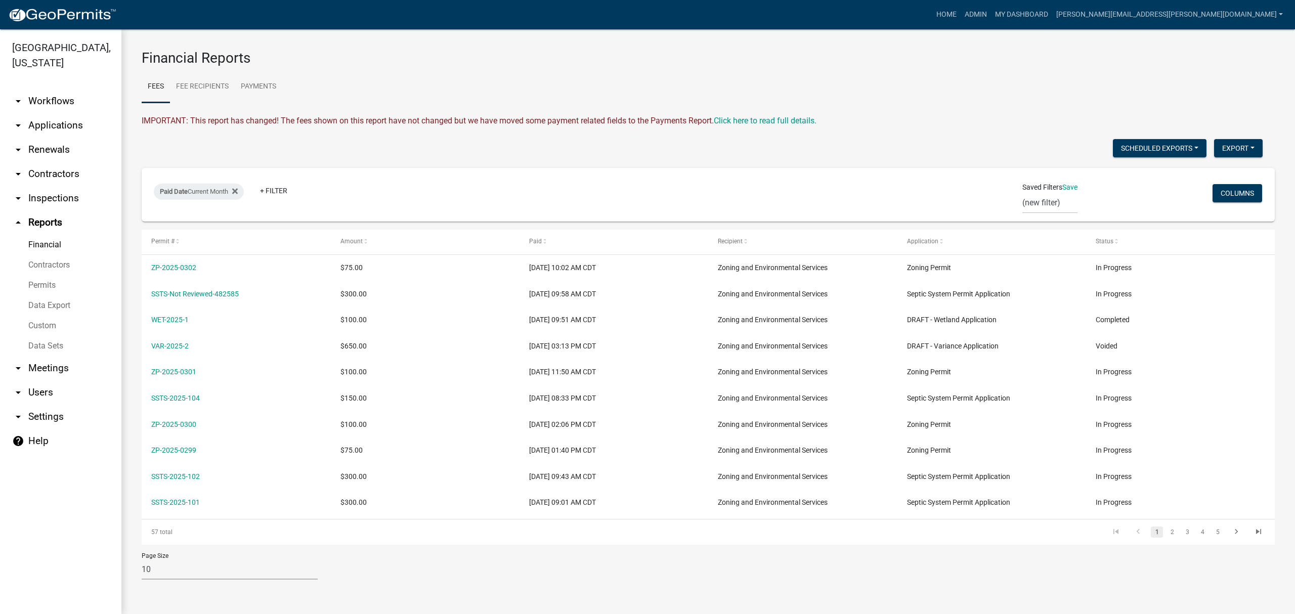
click at [54, 123] on link "arrow_drop_down Applications" at bounding box center [60, 125] width 121 height 24
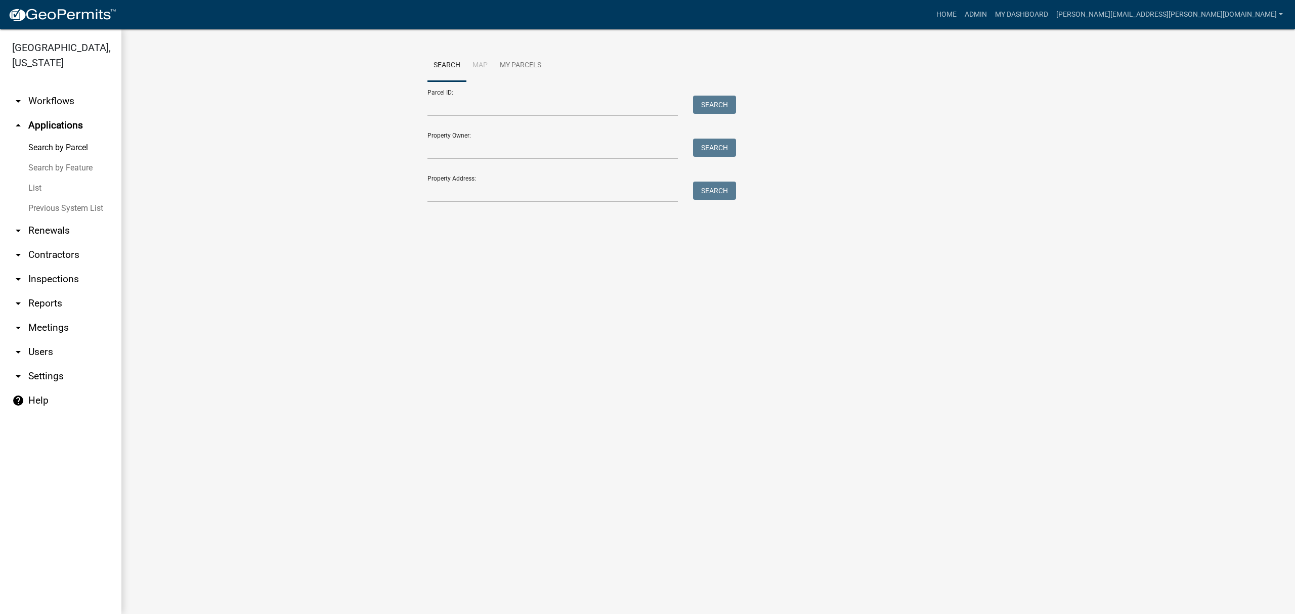
click at [39, 194] on link "List" at bounding box center [60, 188] width 121 height 20
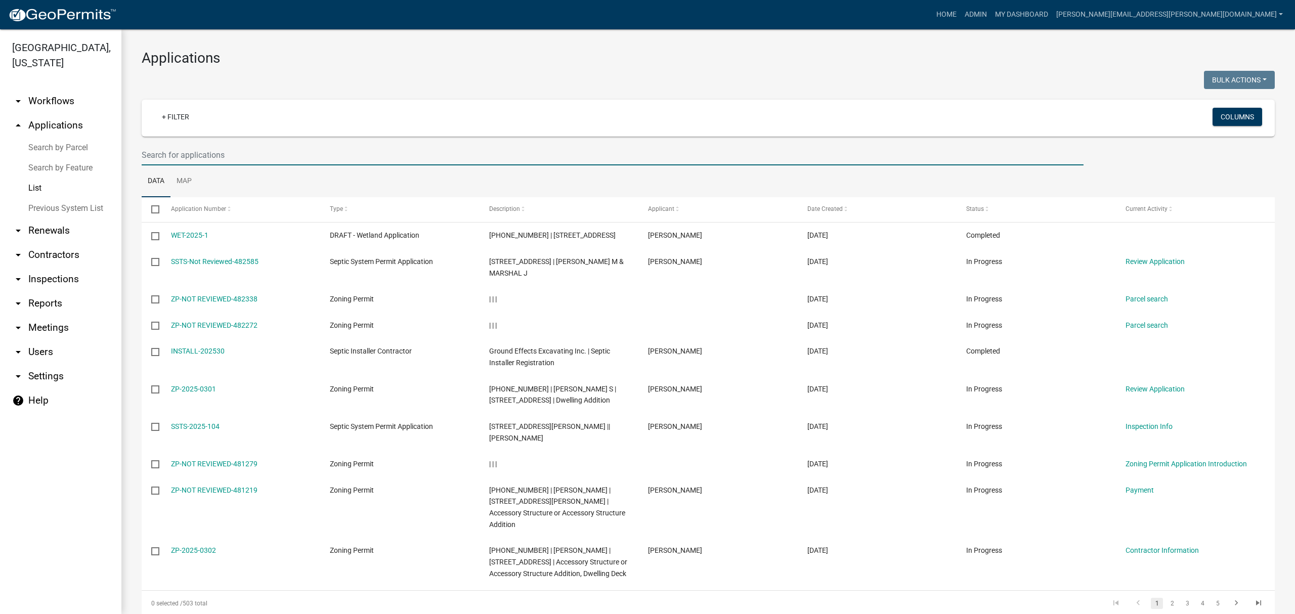
click at [243, 152] on input "text" at bounding box center [613, 155] width 942 height 21
type input "super"
